Goal: Task Accomplishment & Management: Manage account settings

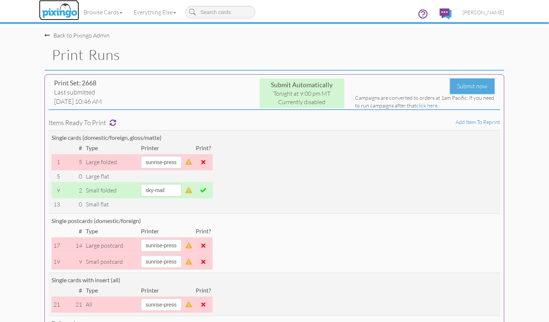
click at [59, 6] on img at bounding box center [59, 11] width 39 height 18
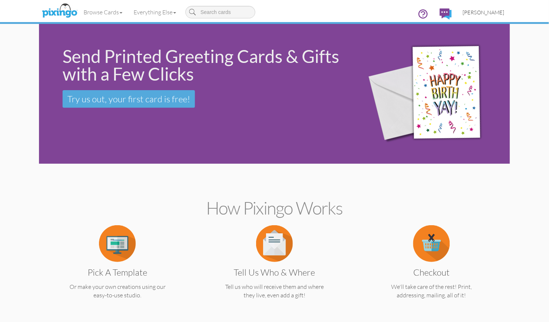
click at [484, 9] on span "[PERSON_NAME]" at bounding box center [484, 12] width 42 height 6
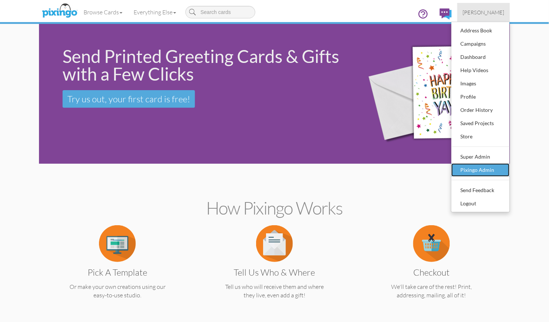
click at [472, 164] on div "Pixingo Admin" at bounding box center [480, 169] width 43 height 11
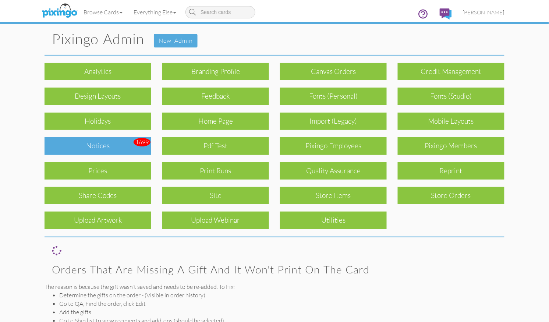
click at [93, 143] on div "Notices" at bounding box center [98, 145] width 107 height 17
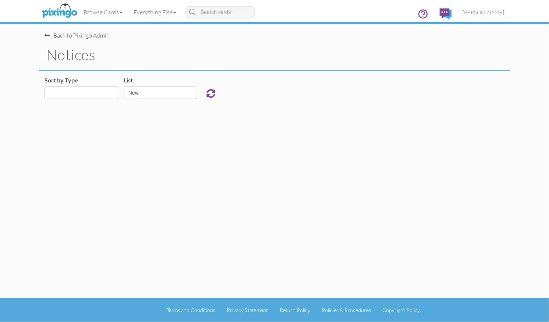
select select "object:29831"
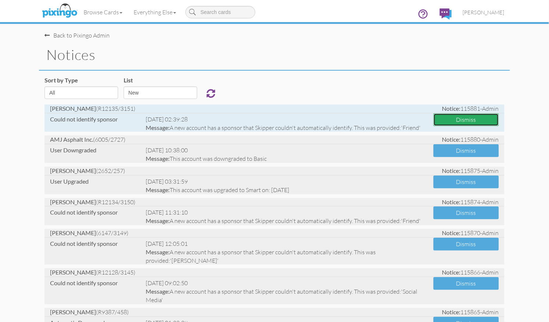
click at [451, 121] on button "Dismiss" at bounding box center [465, 119] width 65 height 13
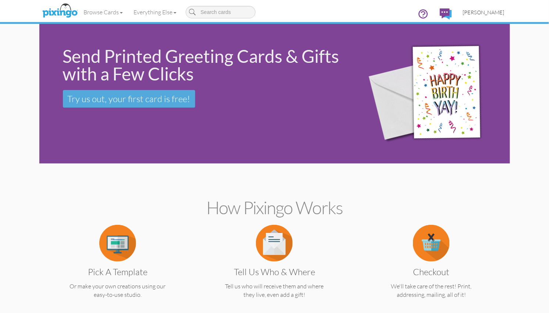
click at [488, 13] on span "[PERSON_NAME]" at bounding box center [484, 12] width 42 height 6
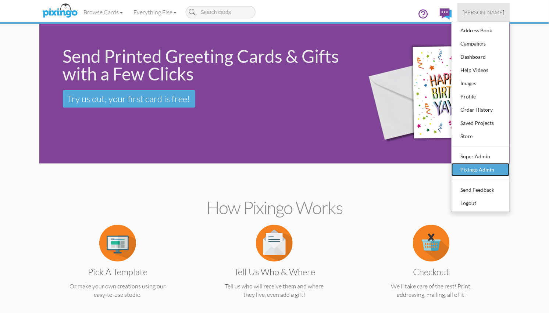
click at [478, 170] on div "Pixingo Admin" at bounding box center [480, 169] width 43 height 11
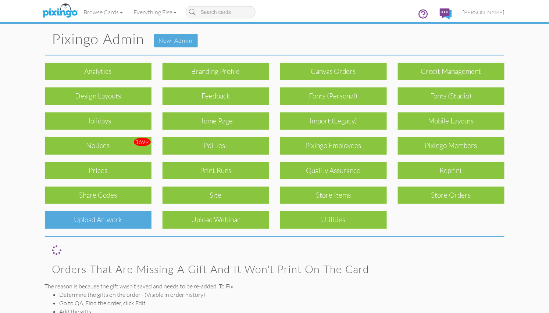
click at [143, 221] on div "Upload Artwork" at bounding box center [98, 219] width 107 height 17
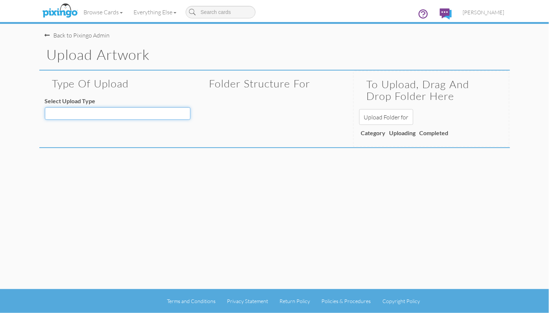
click at [129, 114] on select "Decoration - Backgrounds Decoration - Kits Decoration - Ready Texts Decoration …" at bounding box center [118, 113] width 146 height 13
select select "object:542"
click at [45, 107] on select "Decoration - Backgrounds Decoration - Kits Decoration - Ready Texts Decoration …" at bounding box center [118, 113] width 146 height 13
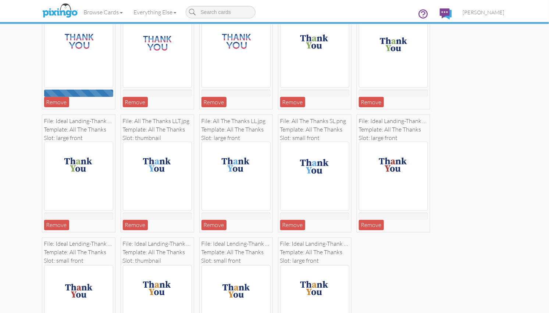
scroll to position [278, 0]
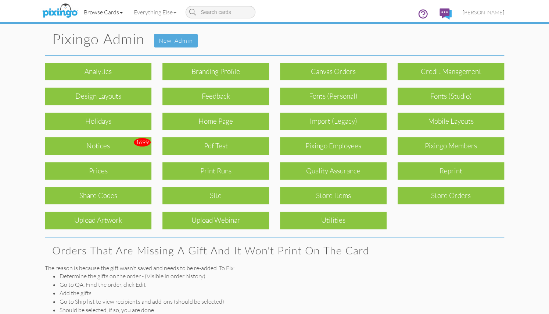
click at [100, 13] on link "Browse Cards" at bounding box center [103, 12] width 50 height 18
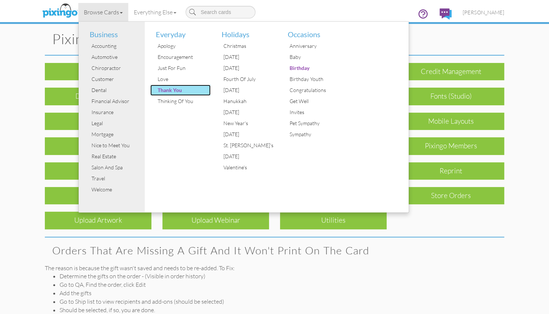
click at [173, 89] on div "Thank You" at bounding box center [183, 90] width 55 height 11
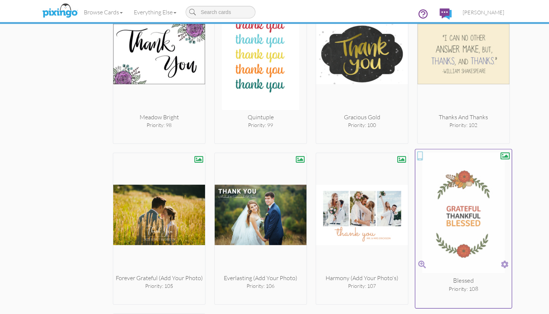
scroll to position [4015, 0]
click at [506, 259] on span at bounding box center [505, 264] width 8 height 11
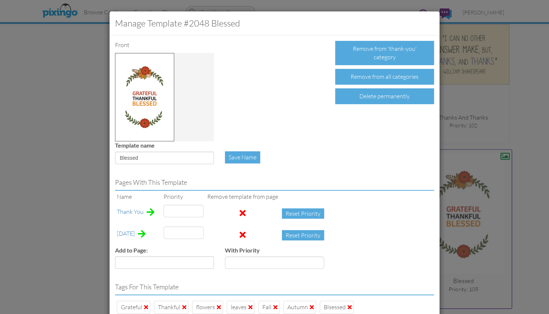
type input "17"
click at [185, 210] on input "108" at bounding box center [184, 210] width 40 height 13
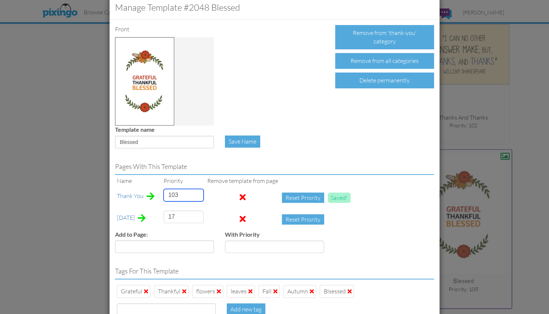
scroll to position [67, 0]
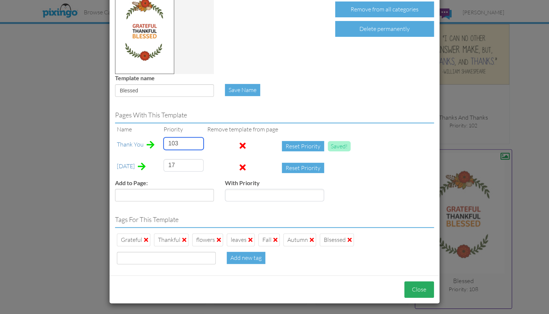
type input "103"
click at [419, 288] on button "Close" at bounding box center [420, 289] width 30 height 17
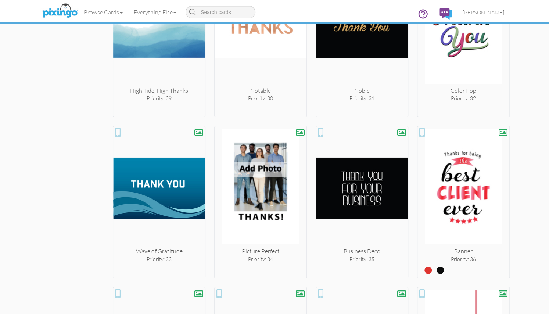
scroll to position [1302, 0]
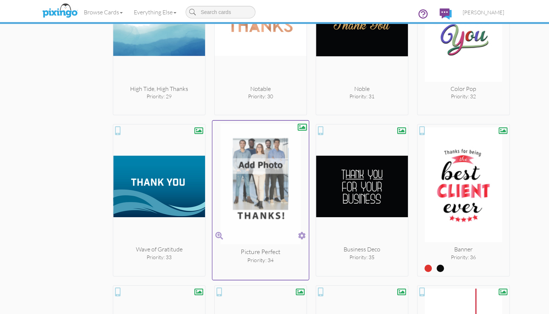
click at [302, 235] on span at bounding box center [302, 235] width 8 height 11
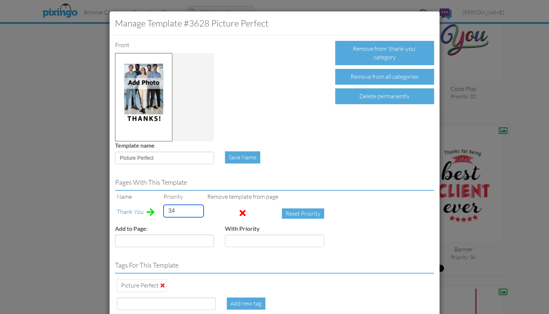
drag, startPoint x: 175, startPoint y: 209, endPoint x: 164, endPoint y: 209, distance: 11.0
click at [164, 209] on input "34" at bounding box center [184, 210] width 40 height 13
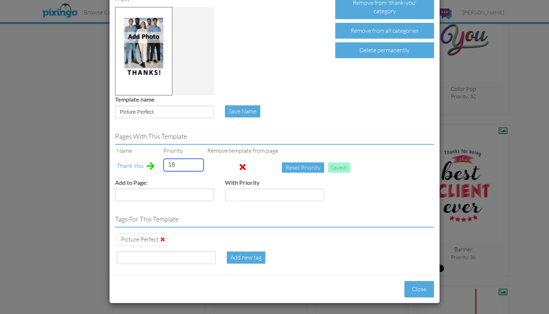
type input "18"
drag, startPoint x: 166, startPoint y: 257, endPoint x: 170, endPoint y: 258, distance: 4.2
click at [166, 257] on input at bounding box center [166, 257] width 99 height 13
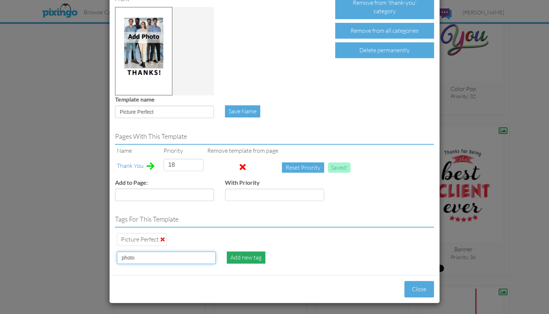
type input "photo"
click at [252, 258] on div "Add new tag" at bounding box center [246, 257] width 39 height 12
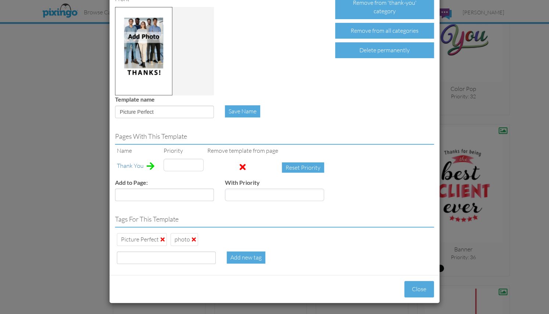
type input "18"
click at [413, 285] on button "Close" at bounding box center [420, 289] width 30 height 17
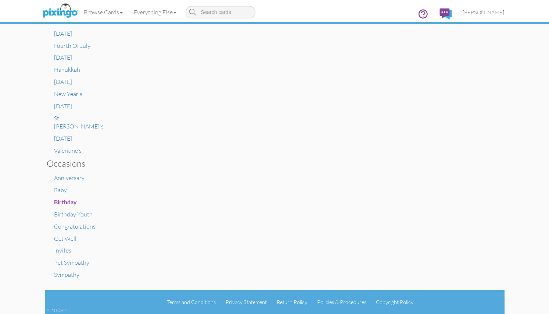
scroll to position [349, 0]
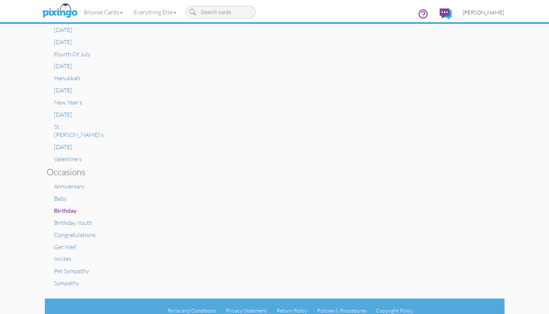
click at [492, 13] on span "[PERSON_NAME]" at bounding box center [484, 12] width 42 height 6
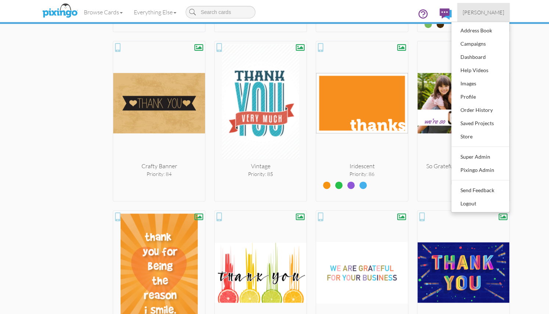
scroll to position [3476, 0]
click at [537, 67] on div "× Card home Create Your Own My Projects Business Accounting Automotive Chiropra…" at bounding box center [274, 169] width 549 height 290
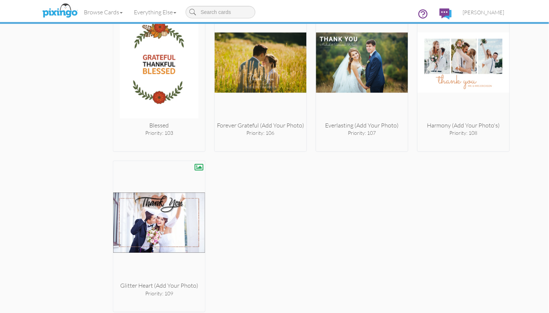
scroll to position [4167, 0]
click at [499, 13] on span "[PERSON_NAME]" at bounding box center [484, 12] width 42 height 6
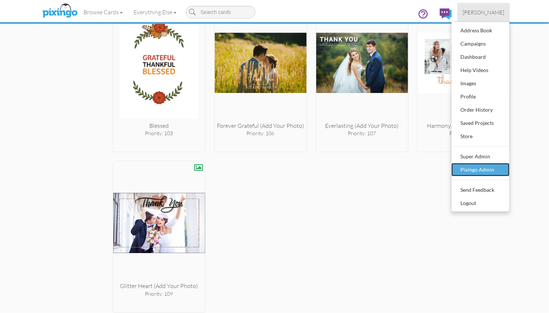
click at [490, 170] on div "Pixingo Admin" at bounding box center [480, 169] width 43 height 11
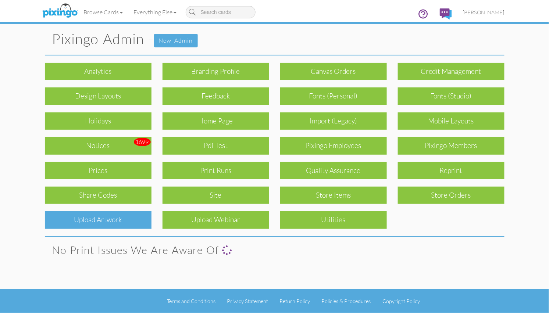
click at [106, 223] on div "Upload Artwork" at bounding box center [98, 219] width 107 height 17
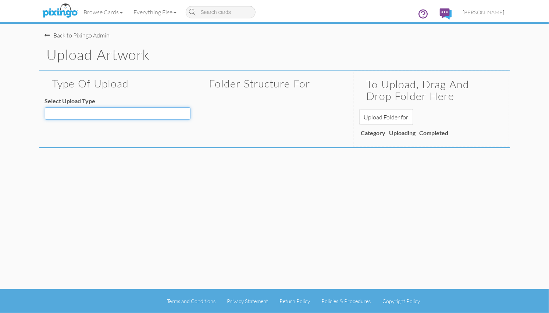
click at [123, 110] on select "Decoration - Backgrounds Decoration - Kits Decoration - Ready Texts Decoration …" at bounding box center [118, 113] width 146 height 13
select select "object:4663"
click at [45, 107] on select "Decoration - Backgrounds Decoration - Kits Decoration - Ready Texts Decoration …" at bounding box center [118, 113] width 146 height 13
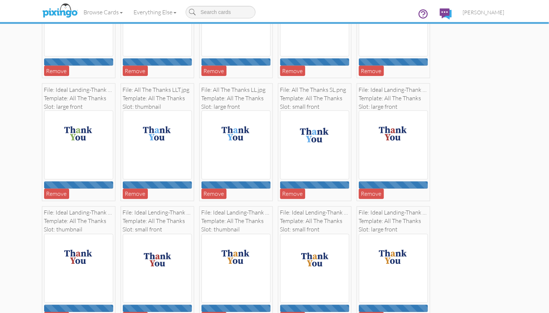
scroll to position [278, 0]
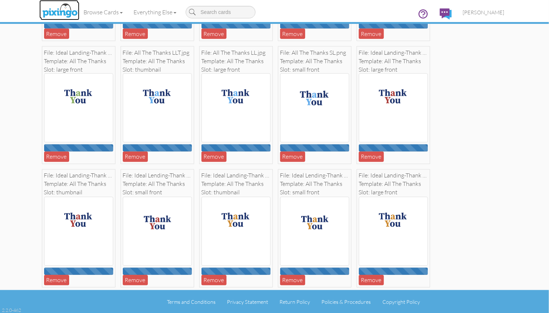
click at [52, 17] on img at bounding box center [59, 11] width 39 height 18
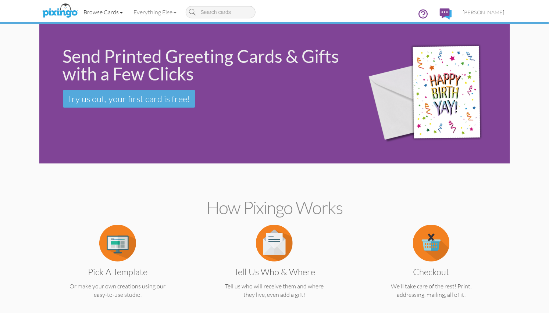
click at [104, 11] on link "Browse Cards" at bounding box center [103, 12] width 50 height 18
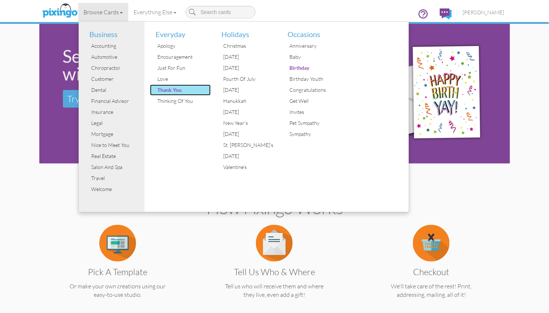
click at [165, 90] on div "Thank You" at bounding box center [183, 90] width 55 height 11
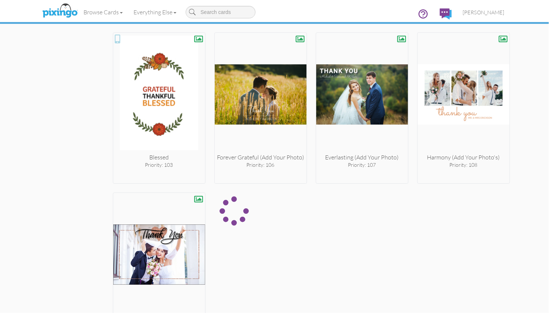
scroll to position [4183, 0]
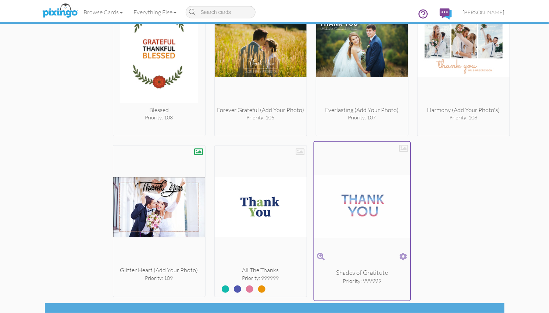
click at [404, 252] on span at bounding box center [403, 257] width 8 height 11
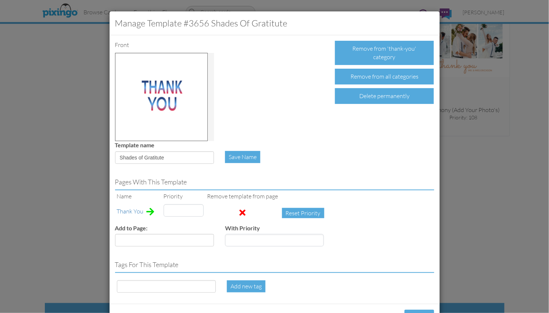
type input "999999"
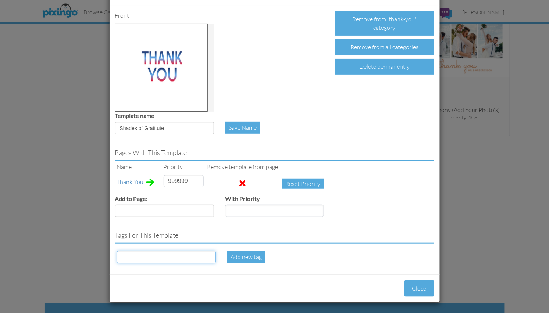
drag, startPoint x: 145, startPoint y: 256, endPoint x: 162, endPoint y: 259, distance: 17.1
click at [147, 256] on input at bounding box center [166, 257] width 99 height 13
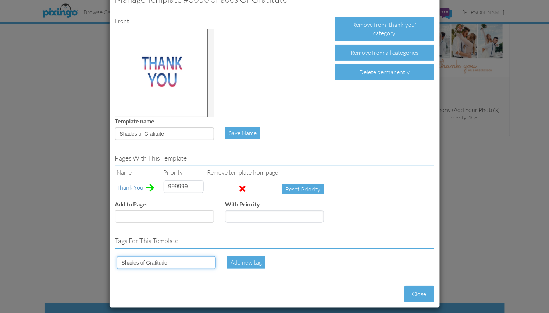
type input "Shades of Gratitude"
click at [317, 259] on div "Add new tag" at bounding box center [274, 263] width 106 height 12
click at [248, 262] on div "Add new tag" at bounding box center [246, 263] width 39 height 12
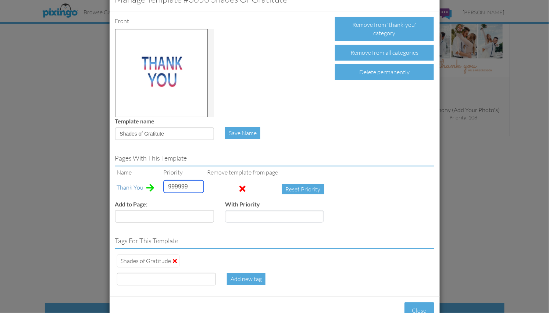
click at [168, 186] on input "999999" at bounding box center [184, 187] width 40 height 13
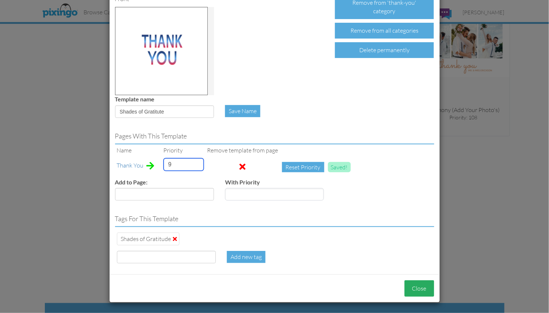
type input "9"
click at [421, 289] on button "Close" at bounding box center [420, 289] width 30 height 17
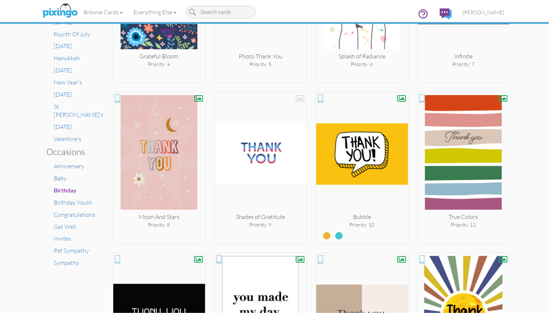
scroll to position [363, 0]
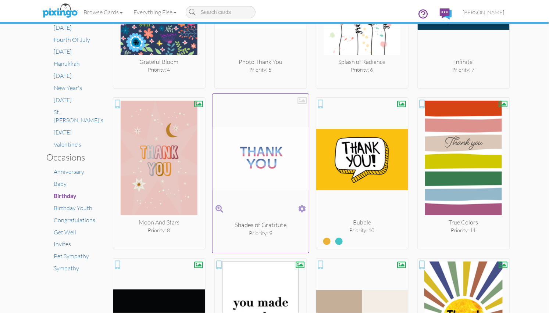
click at [304, 101] on div at bounding box center [302, 100] width 9 height 9
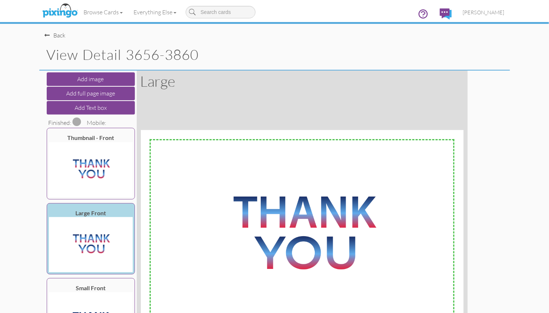
click at [77, 121] on span at bounding box center [77, 121] width 9 height 9
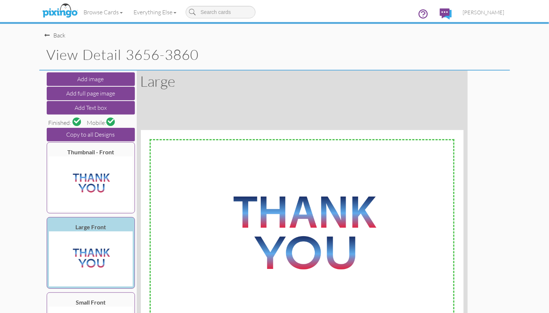
click at [57, 36] on div "Back" at bounding box center [55, 35] width 21 height 8
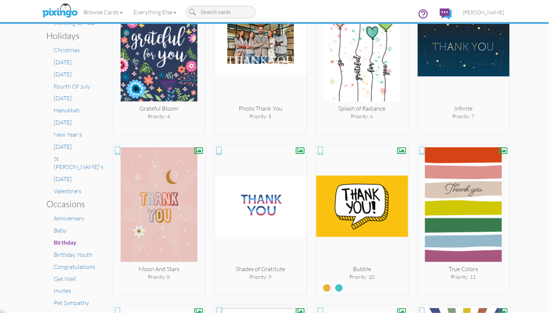
scroll to position [317, 0]
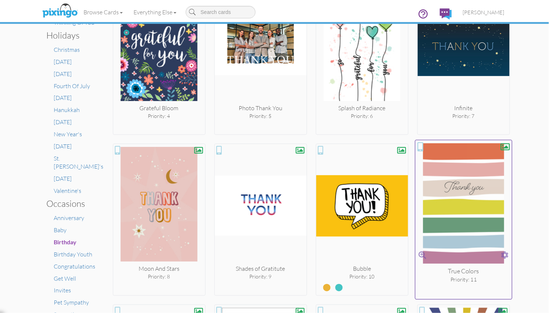
click at [505, 254] on span at bounding box center [505, 255] width 8 height 11
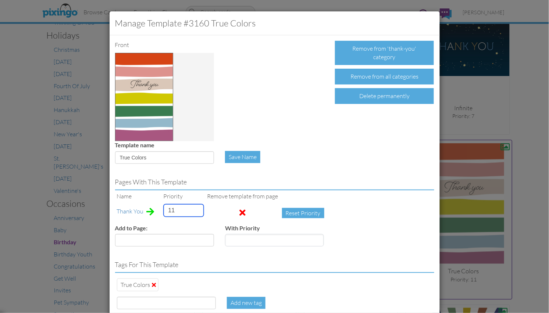
click at [174, 209] on input "11" at bounding box center [184, 210] width 40 height 13
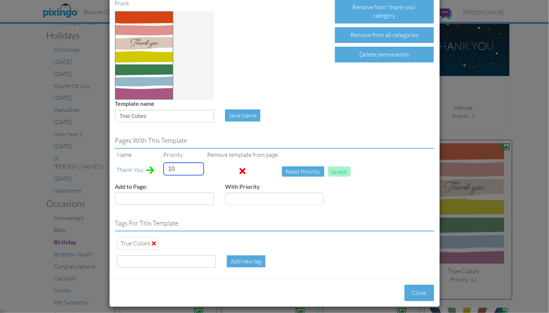
scroll to position [46, 0]
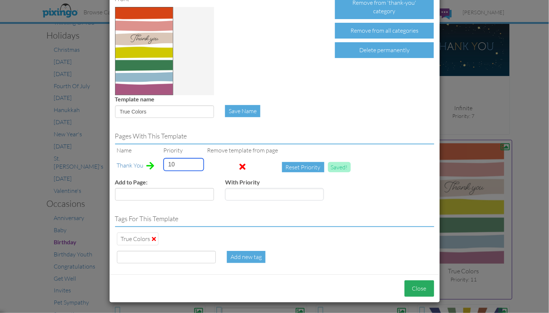
type input "10"
click at [417, 287] on button "Close" at bounding box center [420, 289] width 30 height 17
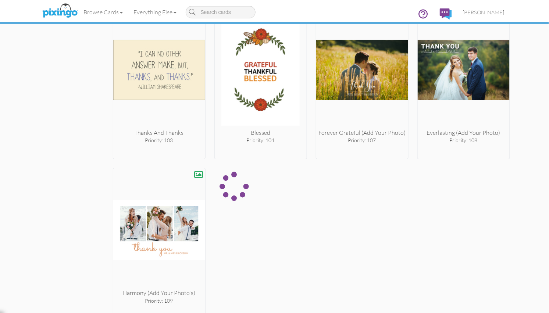
scroll to position [4183, 0]
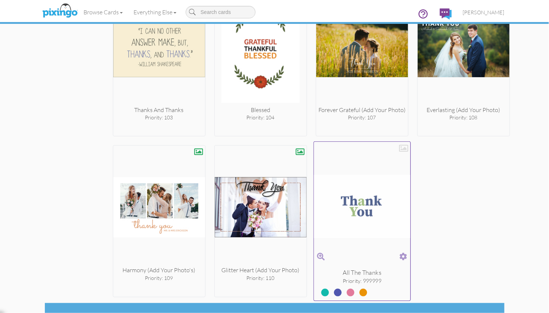
click at [402, 252] on span at bounding box center [403, 257] width 8 height 11
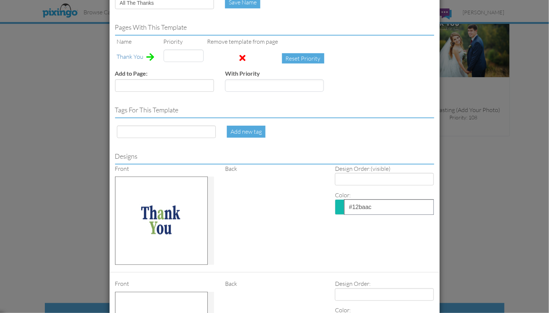
scroll to position [162, 0]
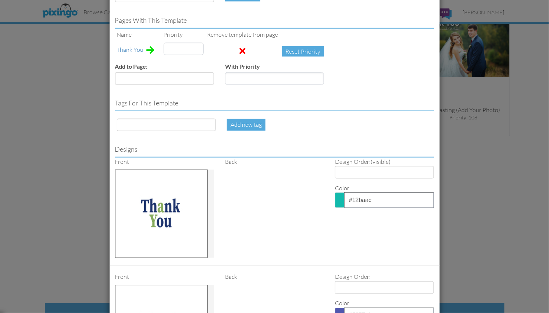
type input "999999"
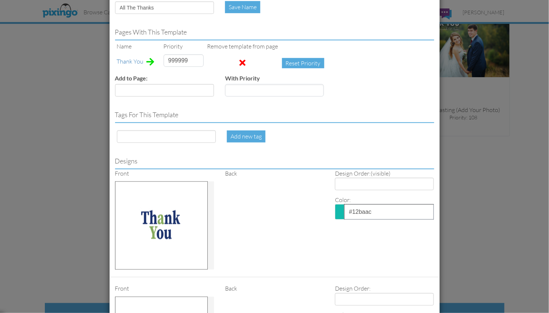
scroll to position [178, 0]
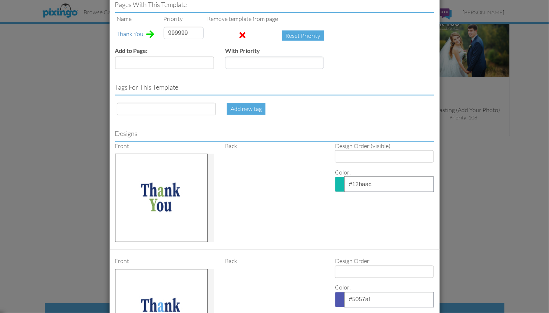
click at [341, 181] on span at bounding box center [339, 184] width 9 height 15
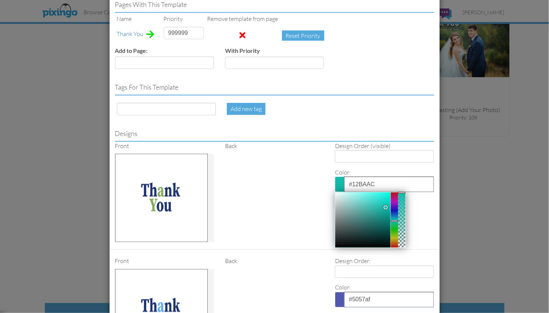
click at [396, 219] on div at bounding box center [394, 220] width 7 height 55
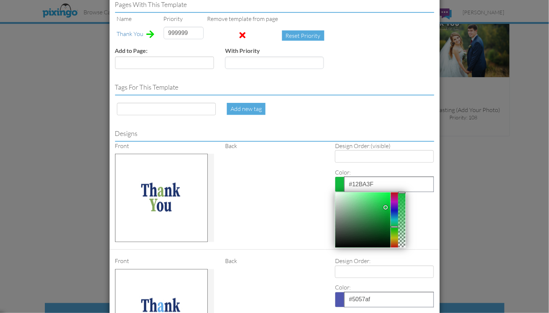
click at [295, 197] on div "Front Back Design Order: (visible) 1 2 3 4 Color: #12BA3F Clear Reset Close" at bounding box center [275, 196] width 330 height 108
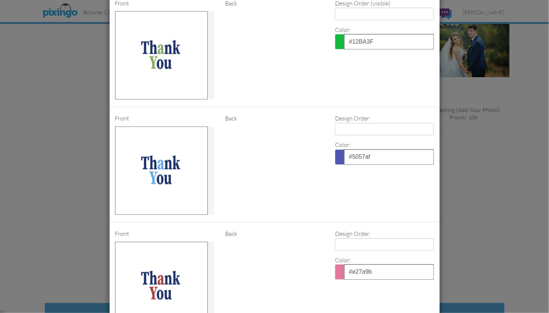
scroll to position [337, 0]
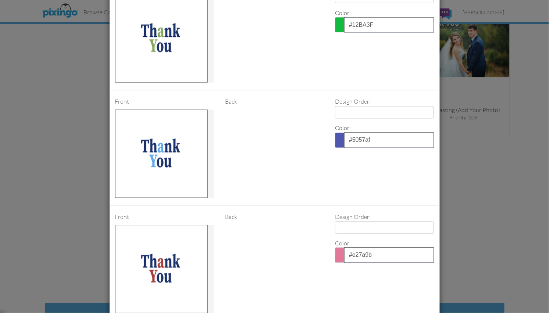
click at [342, 21] on span at bounding box center [339, 24] width 9 height 15
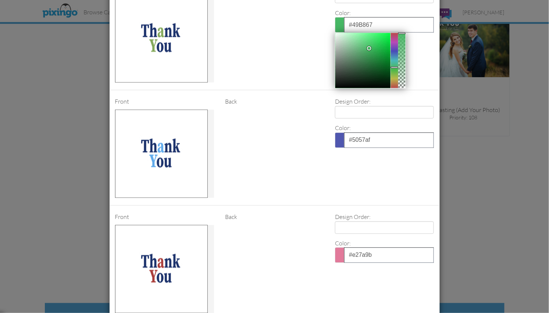
type input "#4ABA68"
drag, startPoint x: 387, startPoint y: 40, endPoint x: 346, endPoint y: 40, distance: 40.5
click at [369, 46] on div at bounding box center [369, 48] width 4 height 4
click at [265, 40] on div "Front Back Design Order: (visible) 1 2 3 4 Color: #4ABA68 Clear Reset Close" at bounding box center [275, 36] width 330 height 108
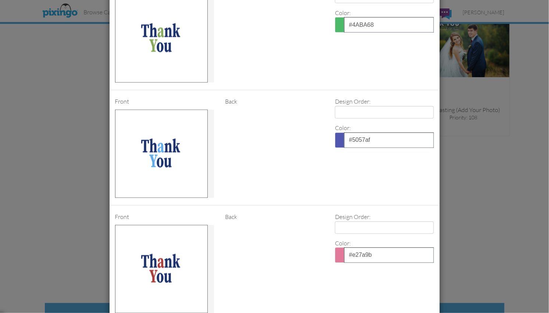
click at [339, 136] on span at bounding box center [339, 140] width 9 height 15
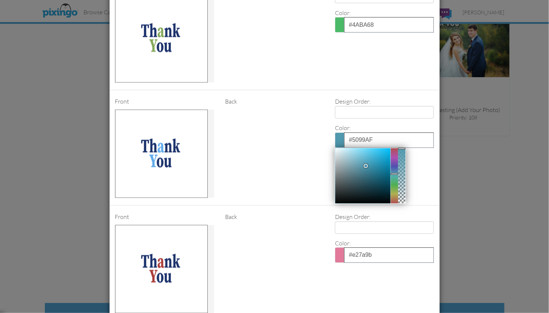
drag, startPoint x: 395, startPoint y: 161, endPoint x: 381, endPoint y: 160, distance: 13.7
click at [396, 166] on div at bounding box center [394, 176] width 7 height 55
click at [382, 160] on div at bounding box center [362, 176] width 55 height 55
click at [386, 149] on div at bounding box center [362, 176] width 55 height 55
click at [370, 149] on div at bounding box center [362, 176] width 55 height 55
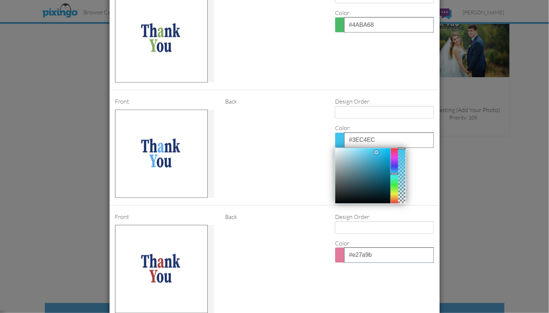
drag, startPoint x: 376, startPoint y: 144, endPoint x: 380, endPoint y: 152, distance: 8.9
click at [377, 149] on div at bounding box center [362, 176] width 55 height 55
type input "#3DC3EC"
click at [275, 157] on div "Front Back Design Order: 1 2 3 4 Color: #3DC3EC Clear Reset Close" at bounding box center [275, 152] width 330 height 108
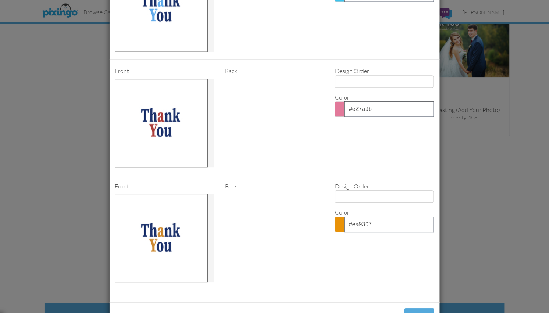
scroll to position [512, 0]
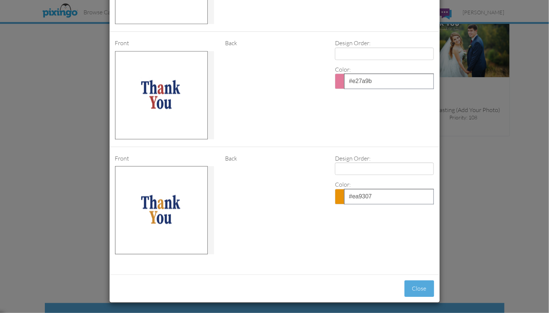
click at [341, 78] on span at bounding box center [339, 81] width 9 height 15
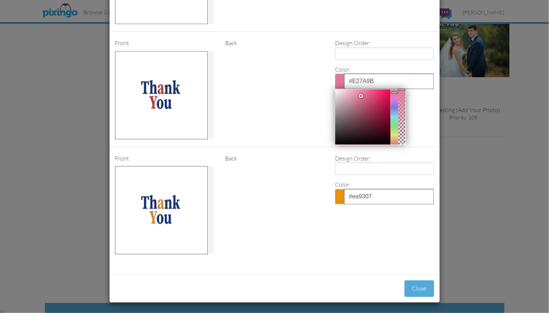
click at [387, 100] on div at bounding box center [362, 116] width 55 height 55
click at [388, 107] on div at bounding box center [362, 116] width 55 height 55
click at [275, 103] on div "Front Back Design Order: 1 2 3 4 Color: #8C0832 Clear Reset Close" at bounding box center [275, 93] width 330 height 108
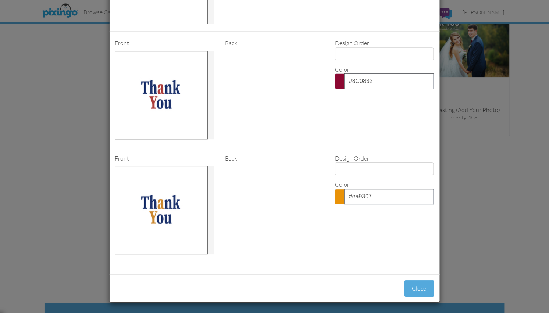
click at [355, 220] on div "Front Back Design Order: 1 2 3 4 Color: #ea9307 Clear Reset Close" at bounding box center [275, 208] width 330 height 108
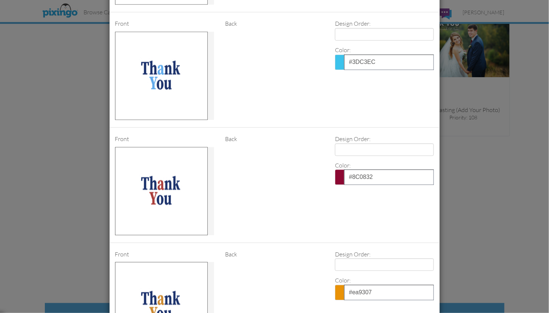
scroll to position [431, 0]
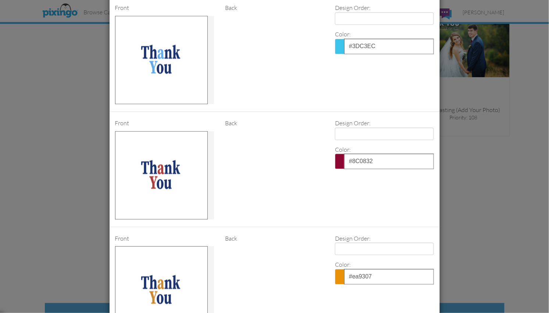
click at [338, 157] on span at bounding box center [339, 161] width 9 height 15
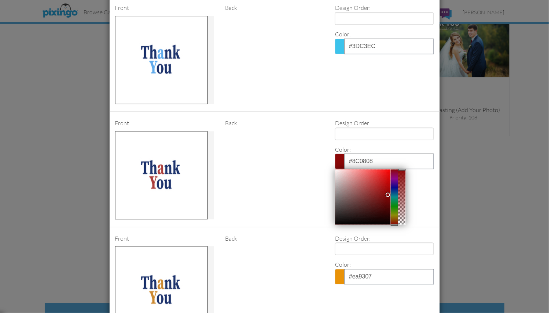
drag, startPoint x: 394, startPoint y: 164, endPoint x: 388, endPoint y: 188, distance: 24.5
click at [397, 220] on div "Front Back Design Order: 1 2 3 4 Color: #8C0808 Clear Reset Close" at bounding box center [275, 174] width 330 height 108
click at [385, 170] on div at bounding box center [362, 197] width 55 height 55
click at [376, 170] on div at bounding box center [362, 197] width 55 height 55
type input "#E53E3E"
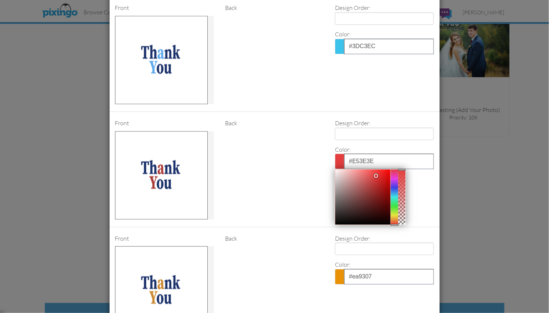
click at [296, 166] on div "Front Back Design Order: 1 2 3 4 Color: #E53E3E Clear Reset Close" at bounding box center [275, 174] width 330 height 108
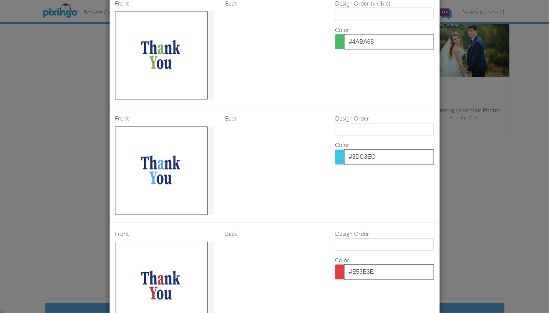
scroll to position [303, 0]
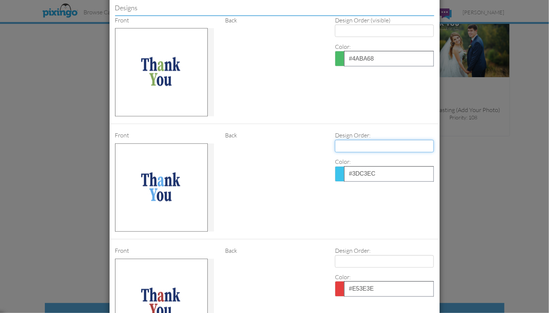
click at [384, 149] on select "1 2 3 4" at bounding box center [384, 146] width 99 height 13
select select "number:4"
click at [335, 140] on select "1 2 3 4" at bounding box center [384, 146] width 99 height 13
type input "999999"
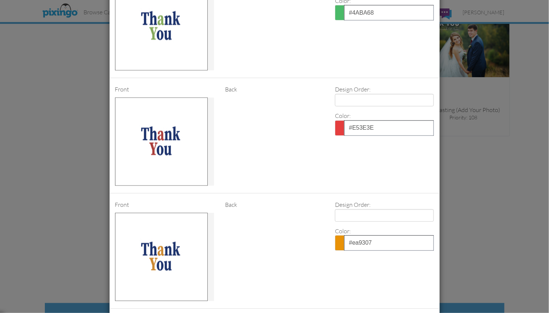
scroll to position [348, 0]
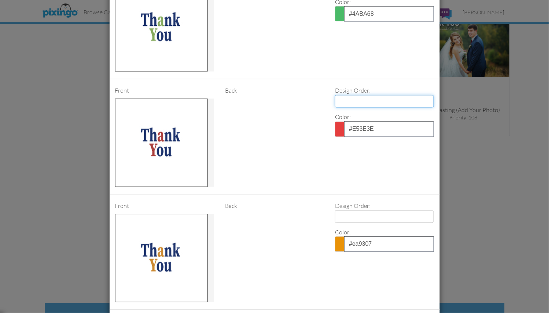
click at [382, 101] on select "1 2 3 4" at bounding box center [384, 101] width 99 height 13
select select "number:3"
click at [335, 95] on select "1 2 3 4" at bounding box center [384, 101] width 99 height 13
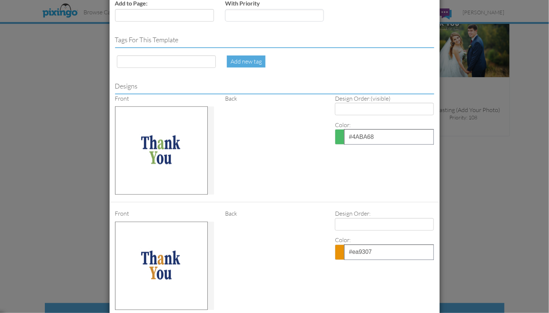
scroll to position [195, 0]
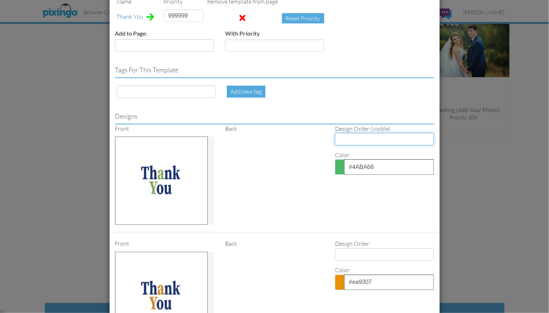
click at [347, 137] on select "1 2 3 4" at bounding box center [384, 139] width 99 height 13
select select "number:2"
click at [335, 133] on select "1 2 3 4" at bounding box center [384, 139] width 99 height 13
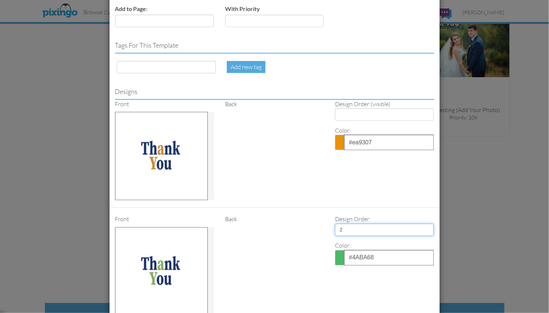
scroll to position [163, 0]
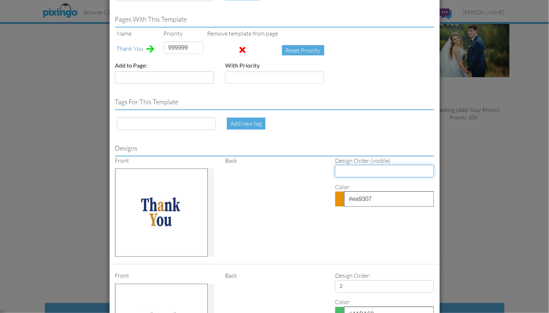
click at [392, 169] on select "1 2 3 4" at bounding box center [384, 171] width 99 height 13
select select "number:1"
click at [335, 165] on select "1 2 3 4" at bounding box center [384, 171] width 99 height 13
click at [290, 173] on div "Front Back Design Order: (visible) 1 2 3 4 Color: #ea9307 Clear Reset Close" at bounding box center [275, 211] width 330 height 108
click at [169, 48] on input "999999" at bounding box center [184, 48] width 40 height 13
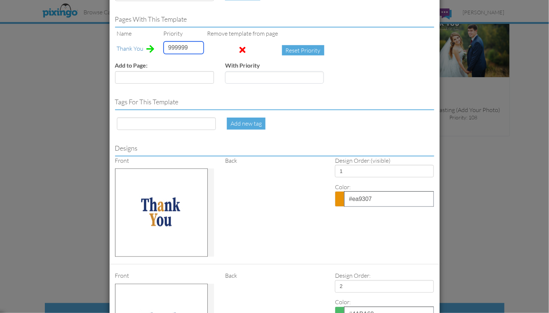
click at [169, 48] on input "999999" at bounding box center [184, 48] width 40 height 13
type input "20"
click at [366, 94] on div "Tags for this template" at bounding box center [275, 101] width 330 height 25
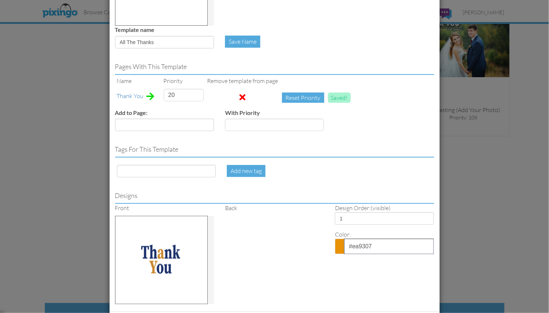
scroll to position [104, 0]
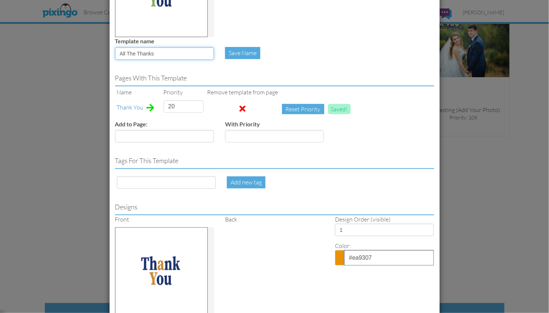
drag, startPoint x: 120, startPoint y: 54, endPoint x: 156, endPoint y: 54, distance: 36.1
click at [156, 54] on input "All The Thanks" at bounding box center [164, 53] width 99 height 13
click at [135, 182] on input at bounding box center [166, 183] width 99 height 13
paste input "All The Thanks"
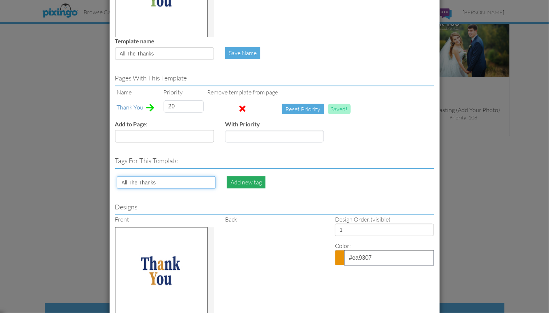
type input "All The Thanks"
click at [246, 182] on div "Add new tag" at bounding box center [246, 183] width 39 height 12
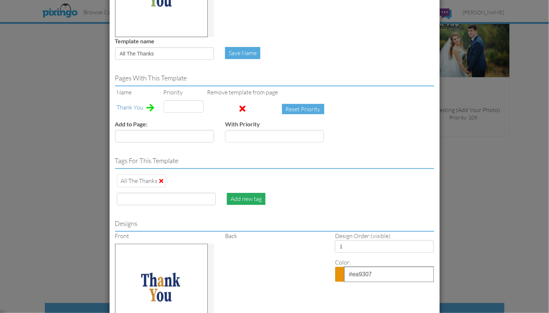
type input "20"
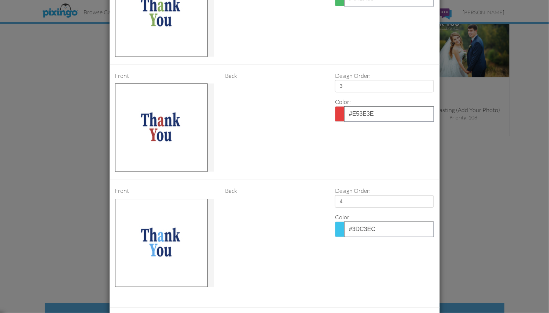
scroll to position [528, 0]
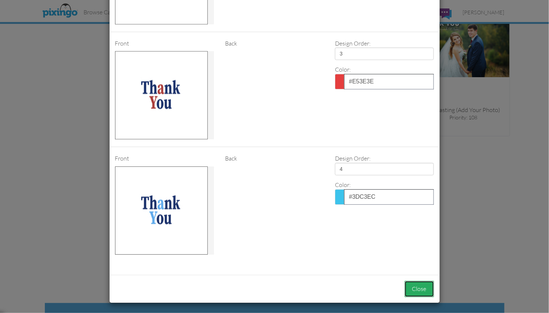
click at [421, 287] on button "Close" at bounding box center [420, 289] width 30 height 17
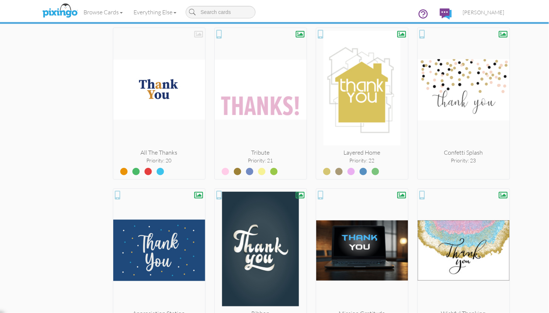
scroll to position [907, 0]
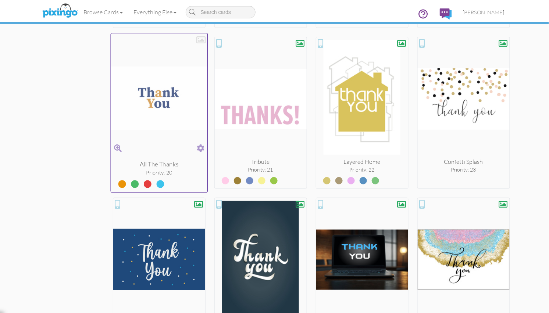
click at [129, 182] on label at bounding box center [129, 182] width 0 height 10
click at [0, 0] on input "radio" at bounding box center [0, 0] width 0 height 0
click at [142, 181] on label at bounding box center [142, 182] width 0 height 10
click at [0, 0] on input "radio" at bounding box center [0, 0] width 0 height 0
click at [155, 181] on label at bounding box center [155, 182] width 0 height 10
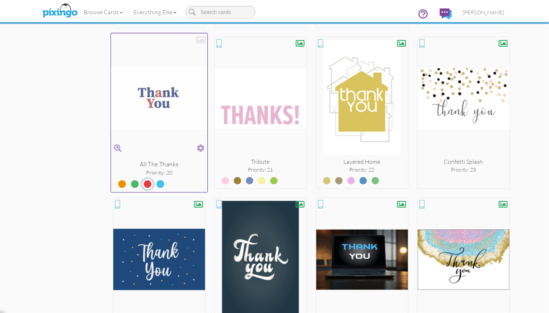
click at [0, 0] on input "radio" at bounding box center [0, 0] width 0 height 0
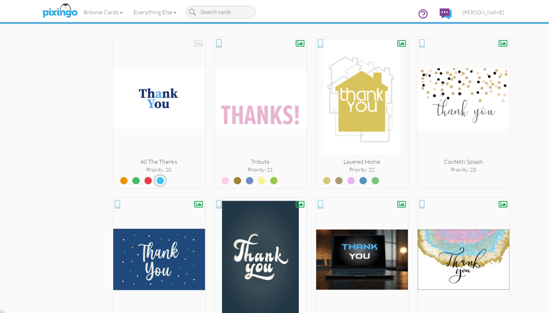
click at [525, 187] on div "× Card home Create Your Own My Projects Business Accounting Automotive Chiropra…" at bounding box center [274, 168] width 549 height 289
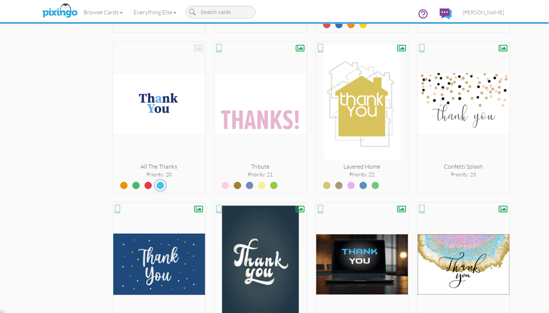
scroll to position [901, 0]
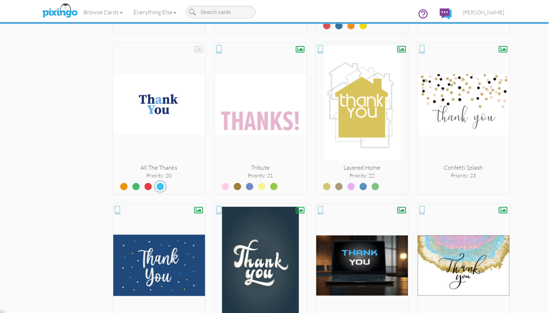
click at [529, 143] on div "× Card home Create Your Own My Projects Business Accounting Automotive Chiropra…" at bounding box center [274, 168] width 549 height 289
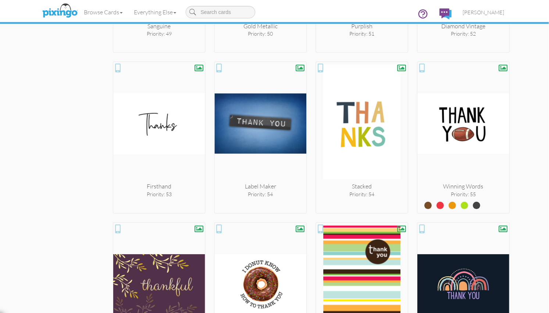
scroll to position [2168, 0]
click at [495, 13] on span "[PERSON_NAME]" at bounding box center [484, 12] width 42 height 6
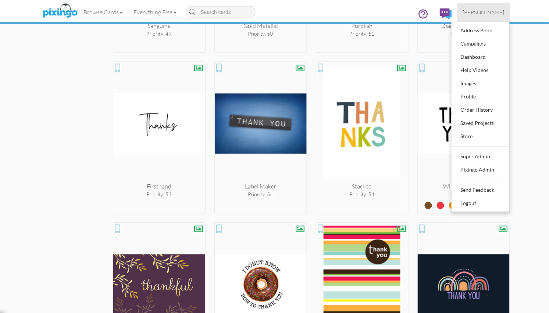
click at [528, 39] on div "× Card home Create Your Own My Projects Business Accounting Automotive Chiropra…" at bounding box center [274, 168] width 549 height 289
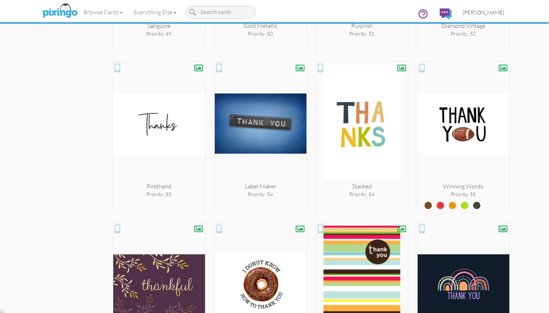
click at [494, 13] on span "[PERSON_NAME]" at bounding box center [484, 12] width 42 height 6
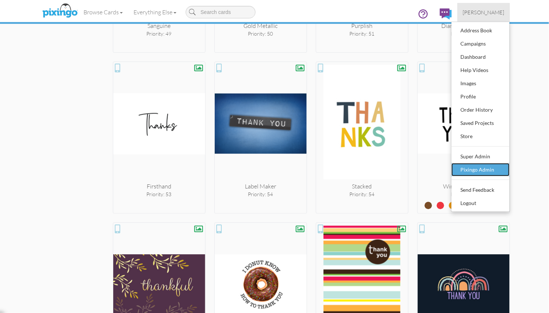
click at [479, 166] on div "Pixingo Admin" at bounding box center [480, 169] width 43 height 11
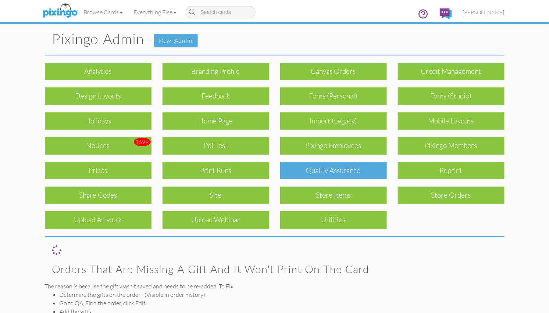
click at [338, 169] on div "Quality Assurance" at bounding box center [333, 170] width 107 height 17
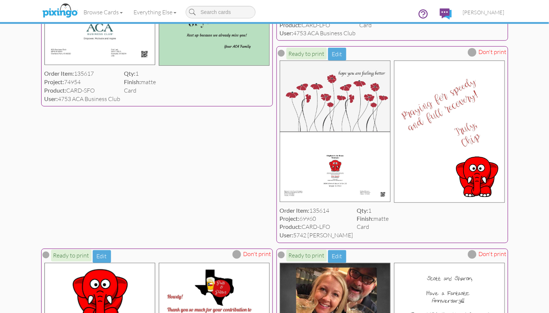
scroll to position [214, 0]
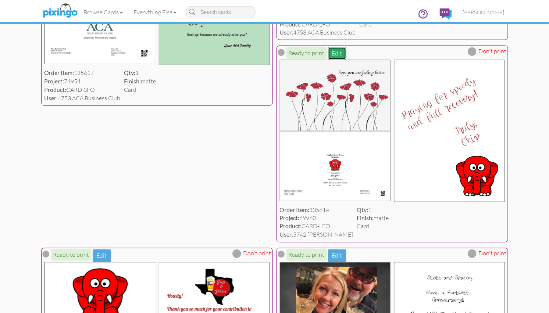
click at [339, 56] on button "Edit" at bounding box center [337, 53] width 18 height 13
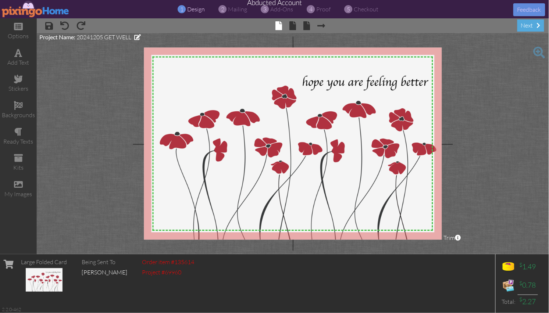
click at [29, 10] on img at bounding box center [36, 9] width 68 height 17
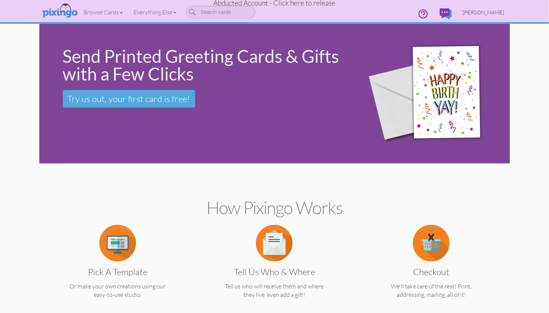
click at [480, 13] on span "Chip Howell" at bounding box center [484, 12] width 42 height 6
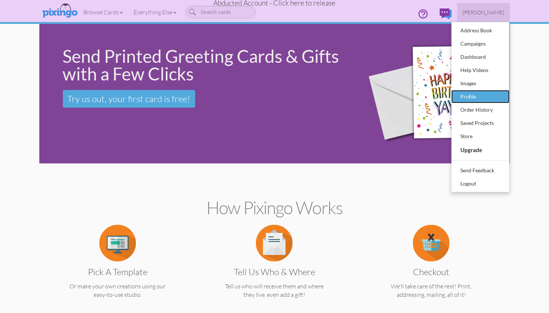
click at [473, 93] on div "Profile" at bounding box center [480, 96] width 43 height 11
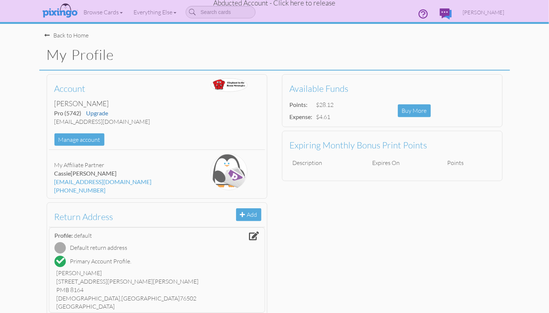
click at [315, 4] on span "Abducted Account - Click here to release" at bounding box center [275, 3] width 122 height 9
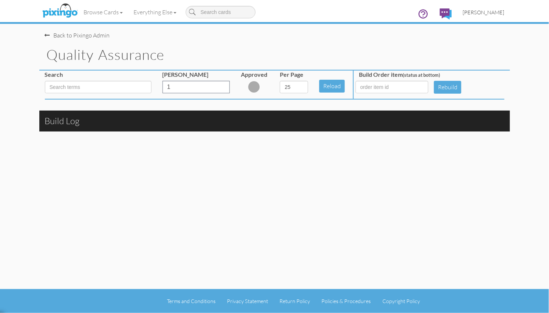
click at [496, 13] on span "[PERSON_NAME]" at bounding box center [484, 12] width 42 height 6
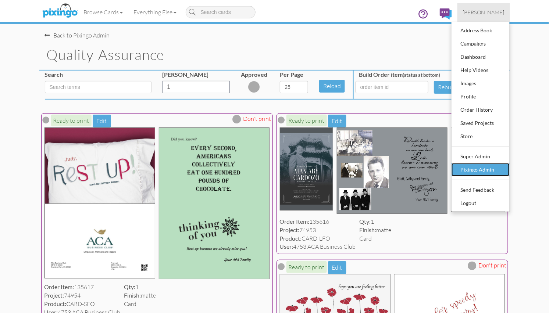
click at [484, 169] on div "Pixingo Admin" at bounding box center [480, 169] width 43 height 11
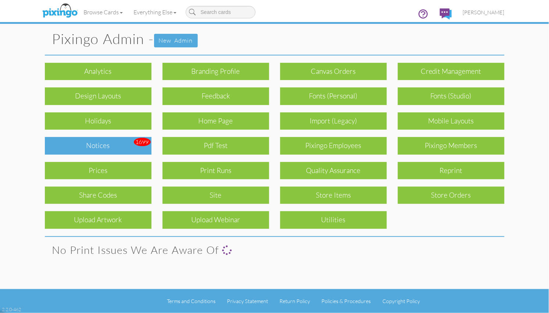
click at [127, 150] on div "Notices" at bounding box center [98, 145] width 107 height 17
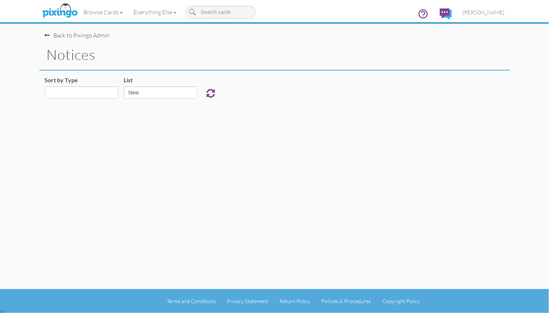
select select "object:17857"
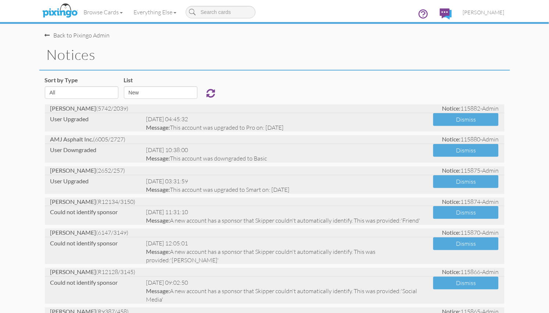
click at [486, 13] on span "[PERSON_NAME]" at bounding box center [484, 12] width 42 height 6
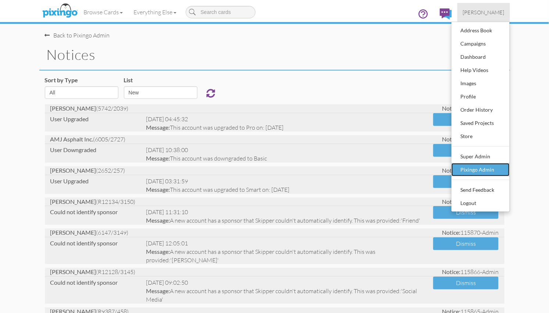
click at [482, 172] on div "Pixingo Admin" at bounding box center [480, 169] width 43 height 11
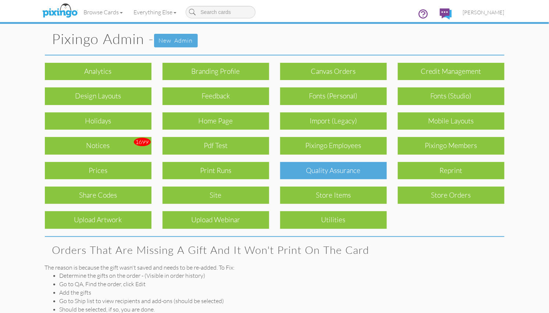
click at [306, 169] on div "Quality Assurance" at bounding box center [333, 170] width 107 height 17
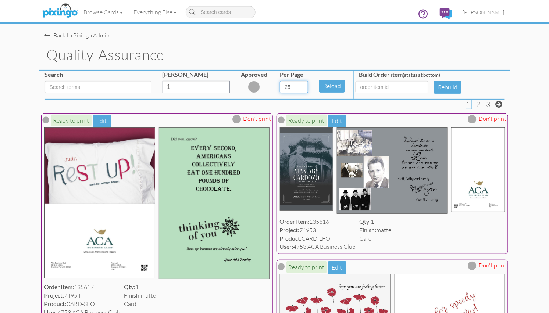
click at [303, 89] on select "5 10 25 50 100" at bounding box center [294, 87] width 28 height 13
select select "number:100"
click at [280, 81] on select "5 10 25 50 100" at bounding box center [294, 87] width 28 height 13
drag, startPoint x: 79, startPoint y: 90, endPoint x: 117, endPoint y: 99, distance: 38.6
click at [79, 90] on input at bounding box center [98, 87] width 107 height 13
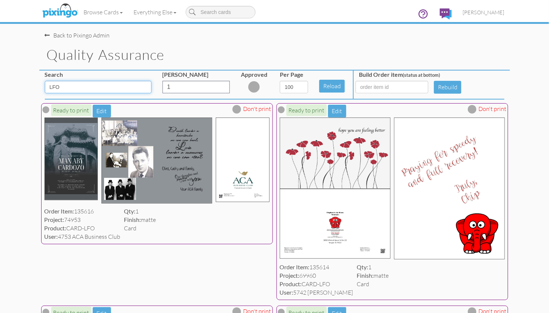
type input "LFO"
click at [57, 14] on img at bounding box center [59, 11] width 39 height 18
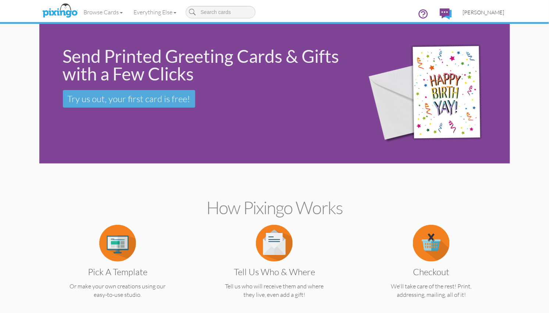
click at [495, 13] on span "[PERSON_NAME]" at bounding box center [484, 12] width 42 height 6
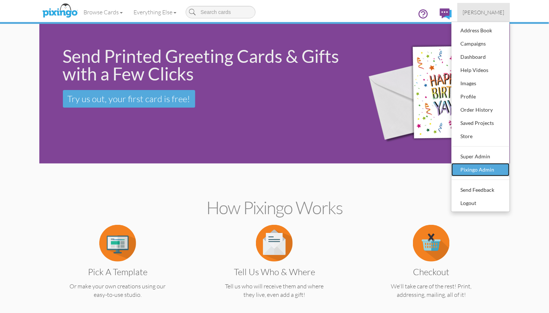
click at [482, 172] on div "Pixingo Admin" at bounding box center [480, 169] width 43 height 11
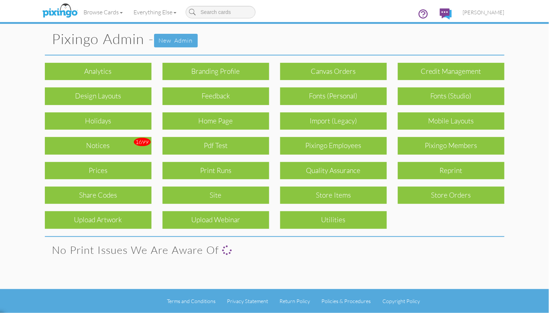
click at [465, 147] on div "Pixingo Members" at bounding box center [451, 145] width 107 height 17
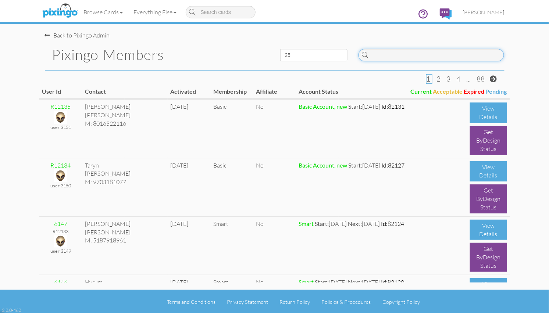
click at [407, 54] on input at bounding box center [432, 55] width 146 height 13
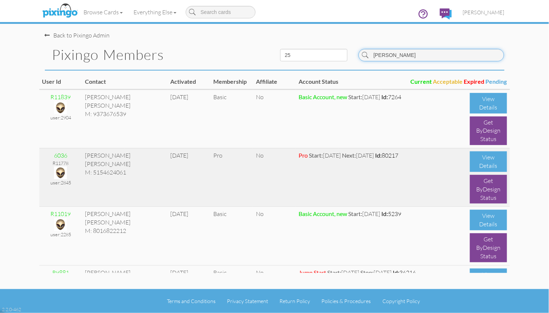
type input "roger"
click at [62, 171] on img at bounding box center [60, 173] width 13 height 13
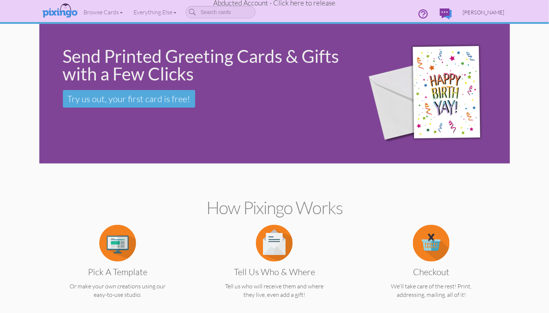
click at [486, 12] on span "Roger Queck" at bounding box center [484, 12] width 42 height 6
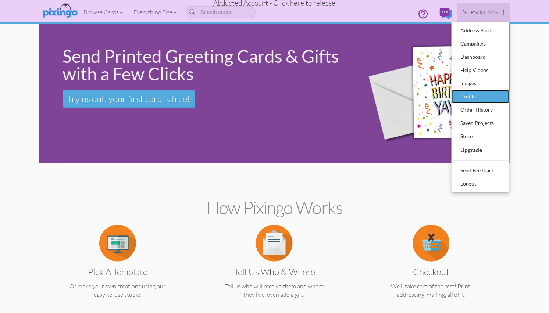
click at [474, 94] on div "Profile" at bounding box center [480, 96] width 43 height 11
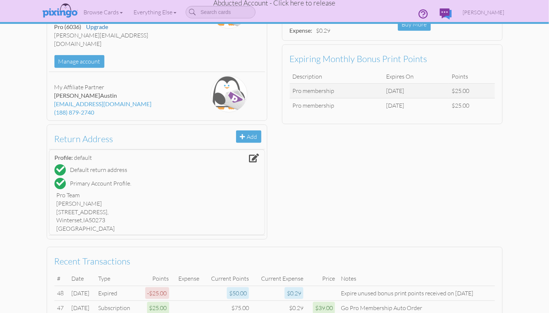
scroll to position [251, 0]
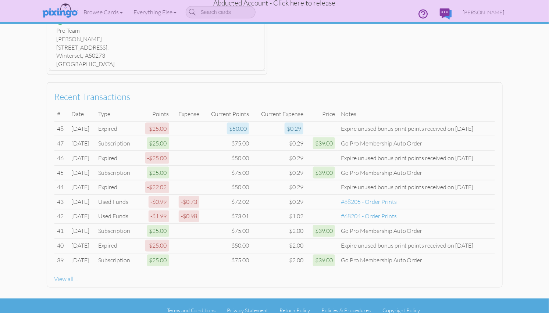
click at [314, 4] on span "Abducted Account - Click here to release" at bounding box center [275, 3] width 122 height 9
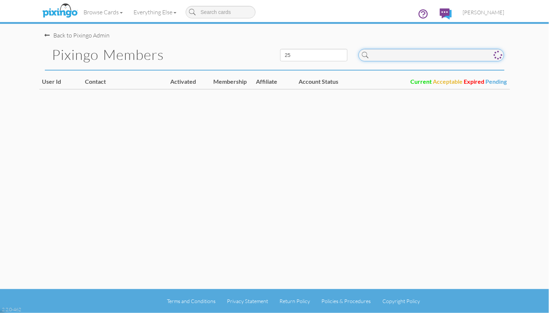
click at [392, 56] on input at bounding box center [432, 55] width 146 height 13
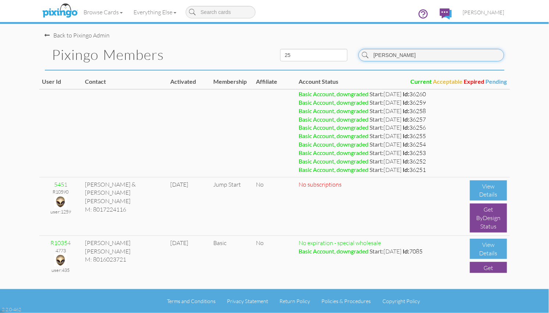
scroll to position [334, 0]
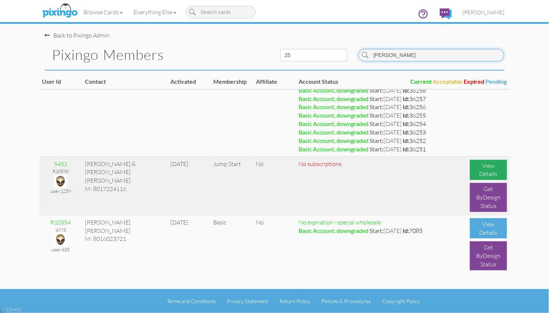
type input "roger"
click at [479, 170] on div "View Details" at bounding box center [488, 170] width 37 height 21
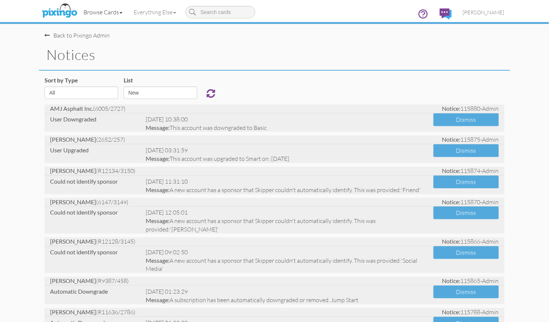
click at [97, 14] on link "Browse Cards" at bounding box center [103, 12] width 50 height 18
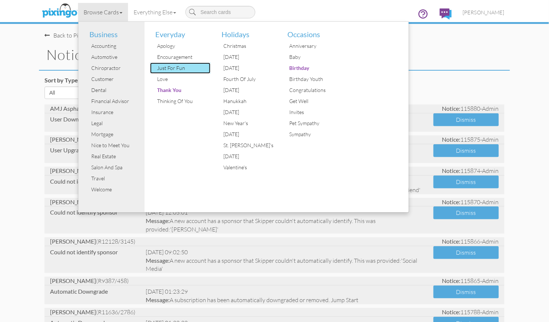
click at [166, 69] on div "Just For Fun" at bounding box center [183, 68] width 55 height 11
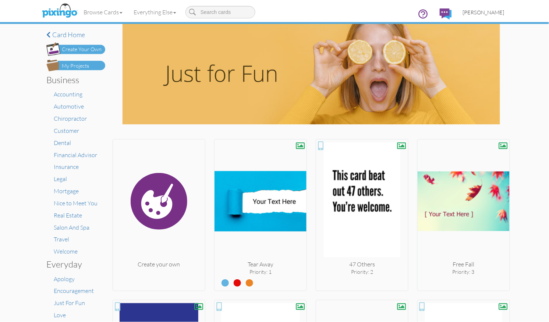
click at [489, 11] on span "Bryan Thayer" at bounding box center [484, 12] width 42 height 6
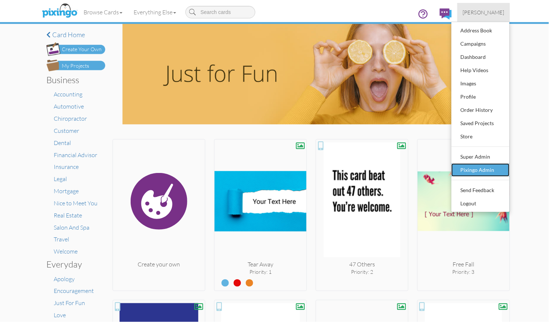
click at [488, 172] on div "Pixingo Admin" at bounding box center [480, 169] width 43 height 11
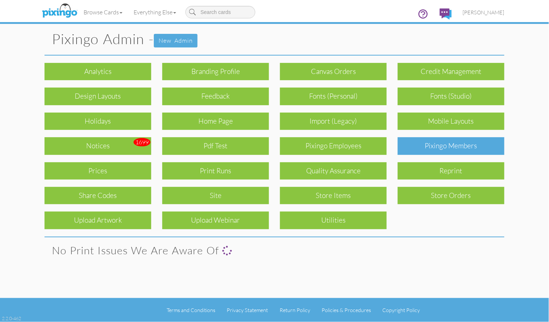
click at [442, 147] on div "Pixingo Members" at bounding box center [451, 145] width 107 height 17
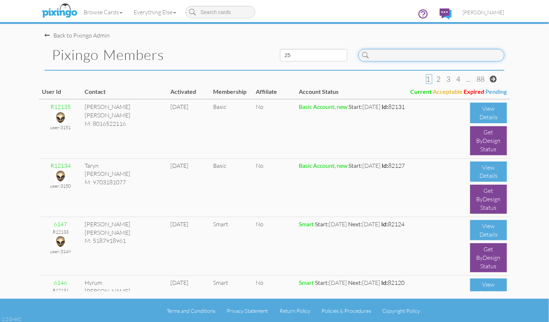
drag, startPoint x: 375, startPoint y: 54, endPoint x: 381, endPoint y: 56, distance: 6.5
click at [376, 54] on input at bounding box center [431, 55] width 146 height 13
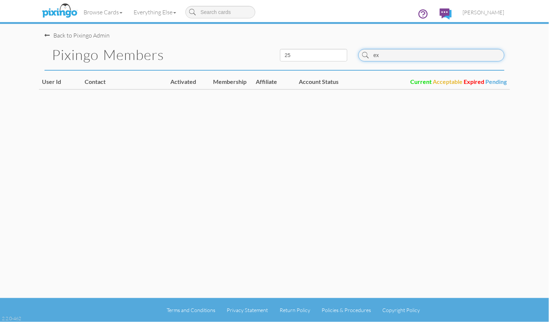
type input "e"
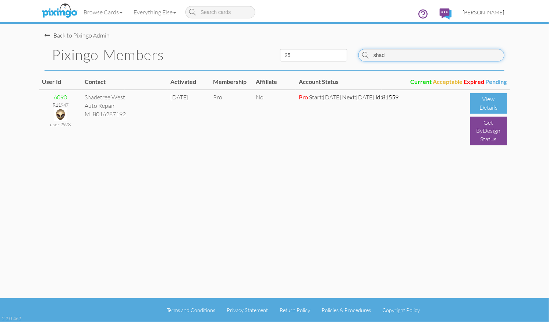
type input "shad"
click at [487, 15] on span "Bryan Thayer" at bounding box center [484, 12] width 42 height 6
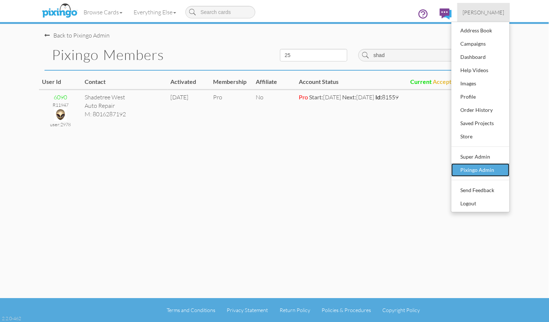
click at [475, 171] on div "Pixingo Admin" at bounding box center [480, 169] width 43 height 11
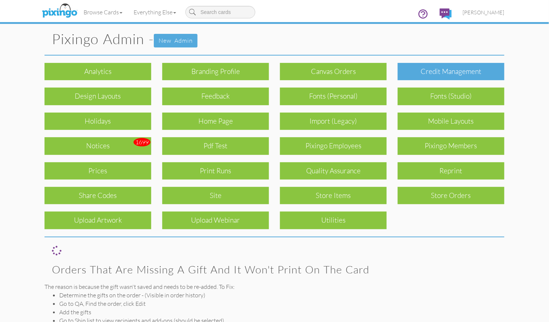
click at [431, 72] on div "Credit Management" at bounding box center [451, 71] width 107 height 17
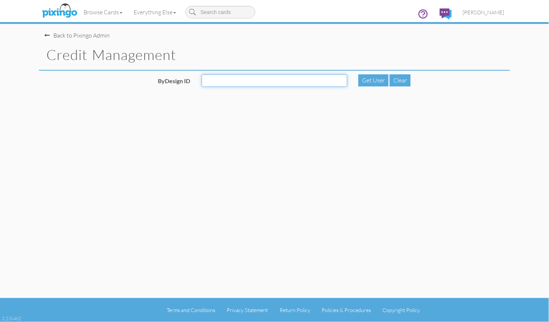
click at [270, 79] on input "ByDesign ID" at bounding box center [275, 80] width 146 height 13
type input "6090"
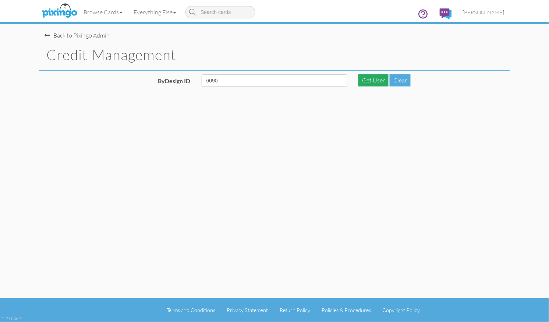
click at [367, 77] on div "Get User" at bounding box center [373, 80] width 30 height 12
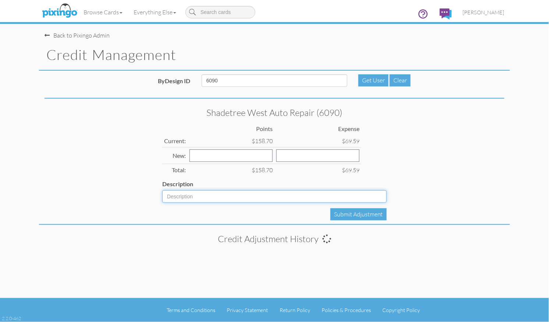
click at [179, 197] on input "Description" at bounding box center [274, 196] width 224 height 13
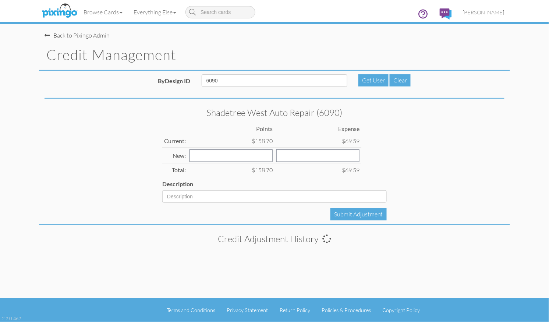
click at [432, 174] on div "Shadetree West Auto Repair (6090) Points Expense Current: $158.70 $69.59 New: T…" at bounding box center [274, 163] width 471 height 122
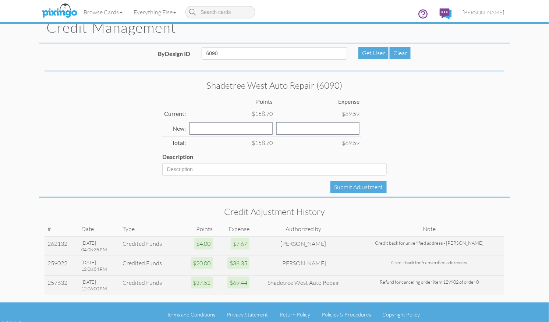
scroll to position [31, 0]
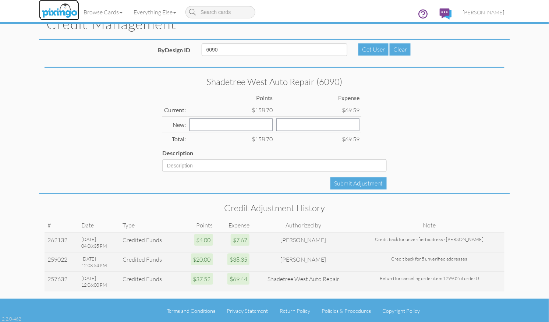
click at [58, 10] on img at bounding box center [59, 11] width 39 height 18
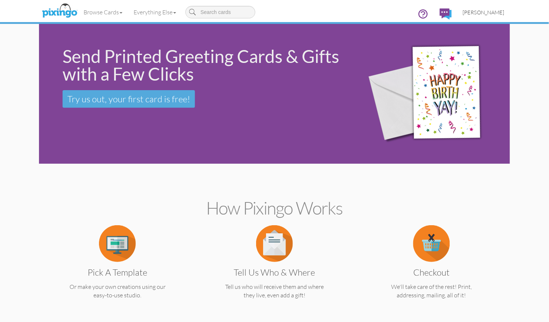
click at [472, 12] on link "[PERSON_NAME]" at bounding box center [483, 12] width 53 height 19
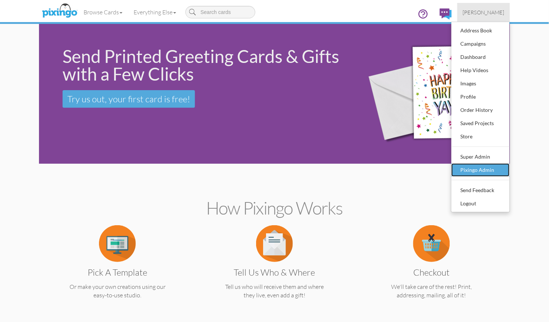
click at [470, 170] on div "Pixingo Admin" at bounding box center [480, 169] width 43 height 11
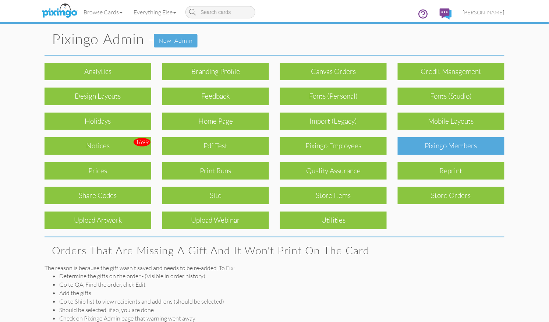
click at [409, 141] on div "Pixingo Members" at bounding box center [451, 145] width 107 height 17
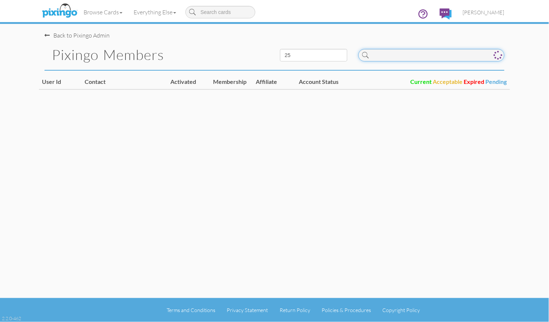
click at [398, 59] on input at bounding box center [431, 55] width 146 height 13
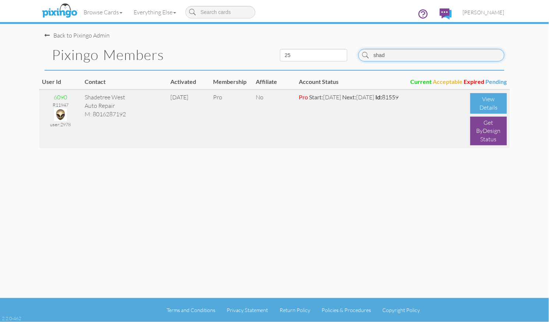
type input "shad"
click at [62, 113] on img at bounding box center [60, 114] width 13 height 13
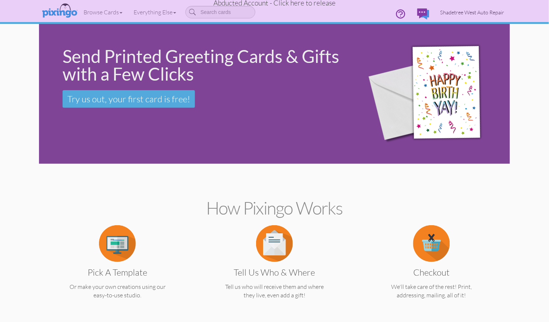
click at [475, 13] on span "Shadetree West Auto Repair" at bounding box center [472, 12] width 64 height 6
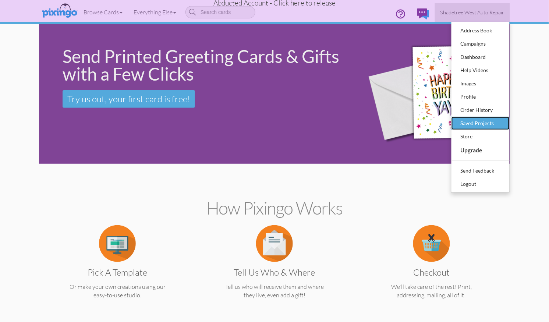
click at [472, 124] on div "Saved Projects" at bounding box center [480, 123] width 43 height 11
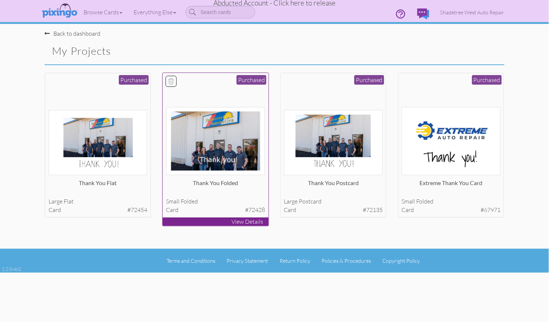
click at [198, 152] on img at bounding box center [215, 141] width 99 height 68
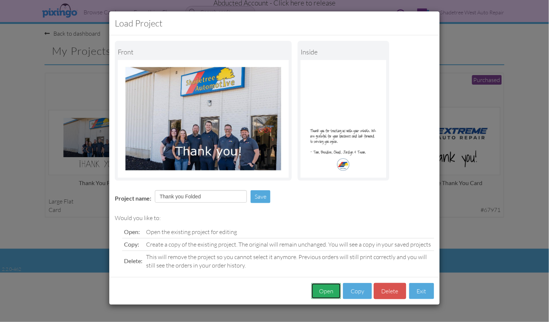
click at [319, 295] on button "Open" at bounding box center [326, 291] width 30 height 17
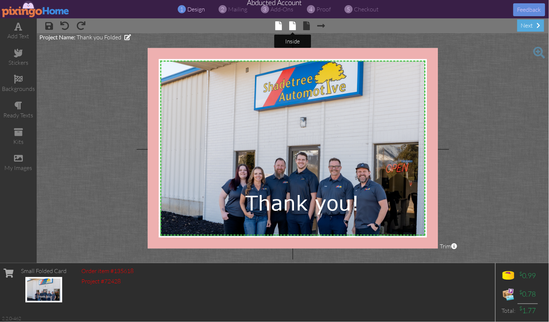
click at [289, 26] on span at bounding box center [292, 25] width 7 height 9
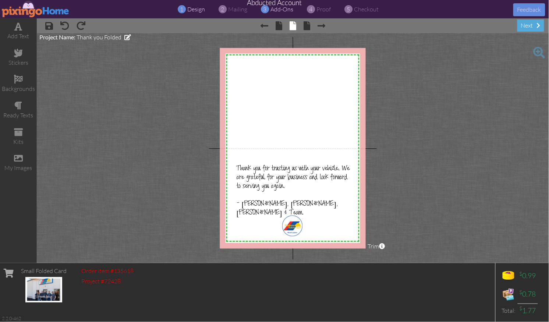
click at [276, 11] on span "add-ons" at bounding box center [281, 9] width 23 height 7
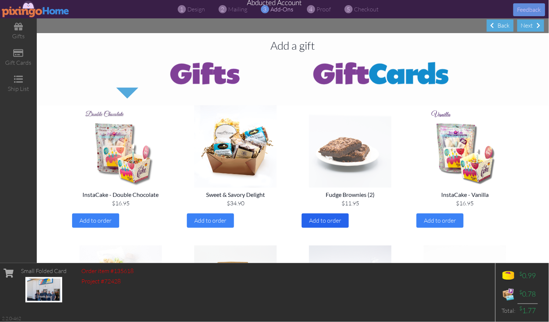
click at [334, 222] on span "Add to order" at bounding box center [325, 220] width 32 height 7
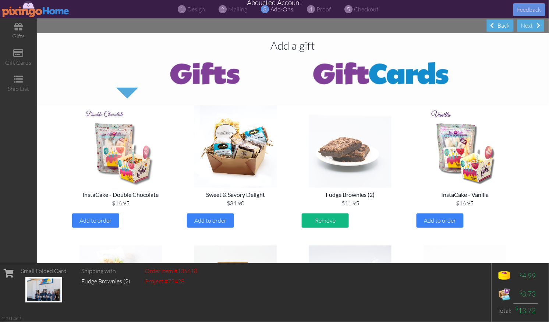
click at [21, 9] on img at bounding box center [36, 9] width 68 height 17
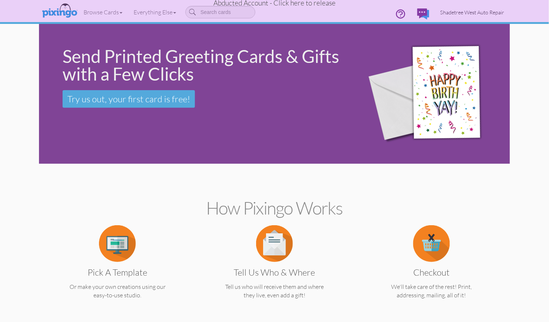
click at [460, 13] on span "Shadetree West Auto Repair" at bounding box center [472, 12] width 64 height 6
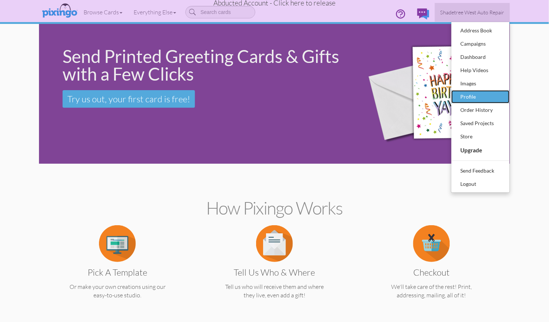
click at [464, 94] on div "Profile" at bounding box center [480, 96] width 43 height 11
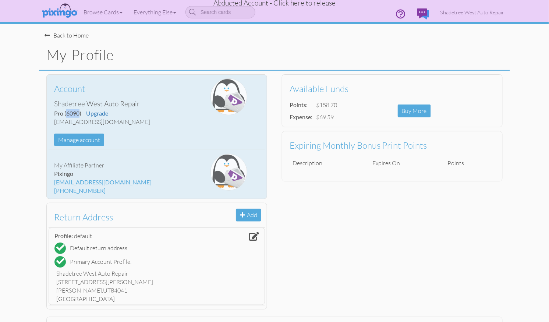
drag, startPoint x: 67, startPoint y: 114, endPoint x: 79, endPoint y: 112, distance: 11.5
click at [79, 112] on span "(6090)" at bounding box center [72, 113] width 17 height 7
copy span "6090"
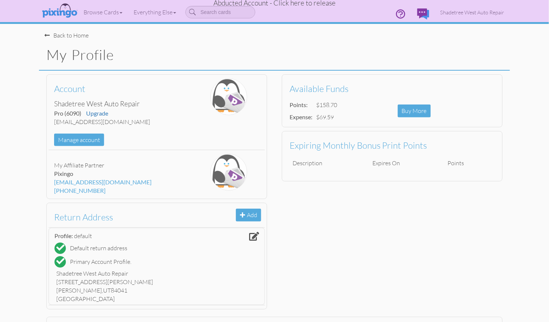
click at [305, 3] on span "Abducted Account - Click here to release" at bounding box center [274, 3] width 122 height 9
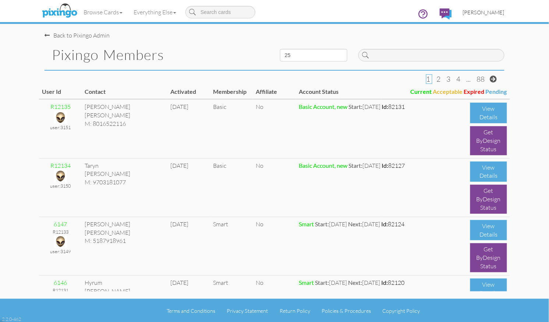
click at [486, 12] on span "[PERSON_NAME]" at bounding box center [484, 12] width 42 height 6
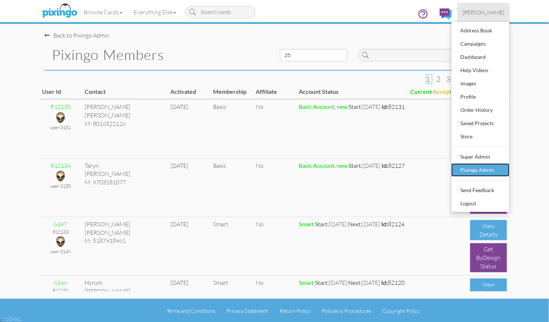
click at [479, 168] on div "Pixingo Admin" at bounding box center [480, 169] width 43 height 11
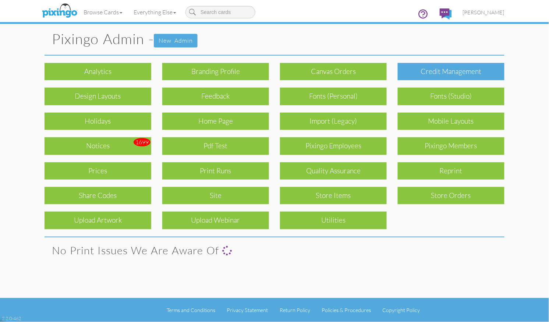
click at [442, 71] on div "Credit Management" at bounding box center [451, 71] width 107 height 17
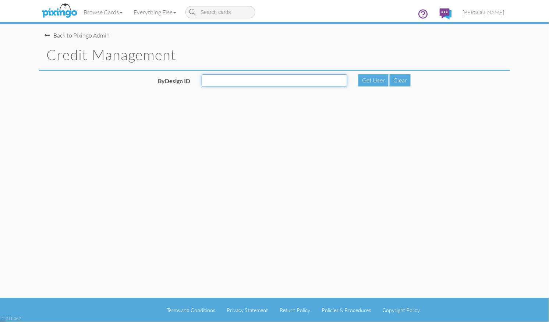
click at [270, 83] on input "ByDesign ID" at bounding box center [275, 80] width 146 height 13
paste input "6090"
type input "6090"
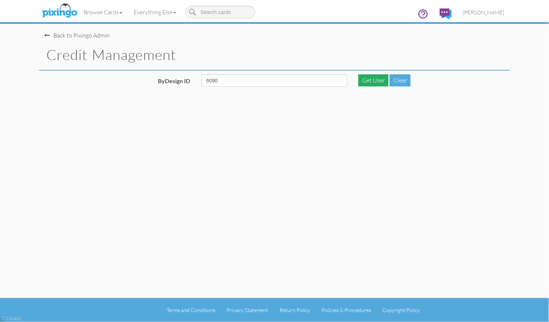
click at [373, 80] on div "Get User" at bounding box center [373, 80] width 30 height 12
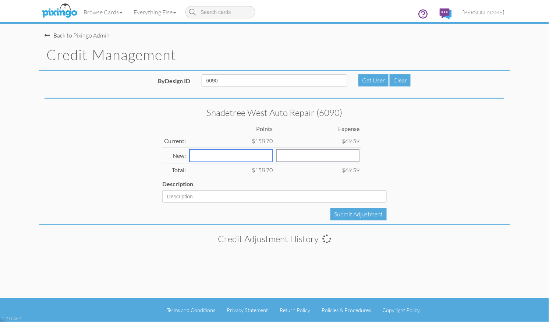
click at [204, 156] on input "number" at bounding box center [230, 155] width 83 height 13
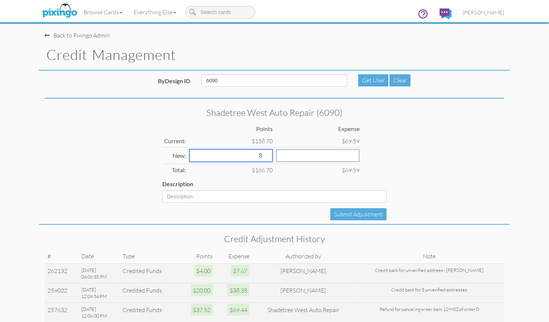
type input "8"
click at [289, 159] on input "number" at bounding box center [317, 155] width 83 height 13
type input "15.34"
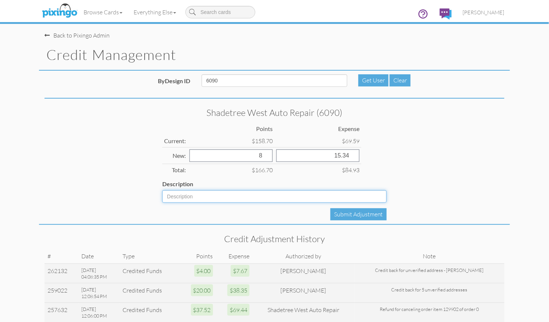
click at [220, 201] on input "Description" at bounding box center [274, 196] width 224 height 13
click at [214, 195] on input "Credit back for unvrified" at bounding box center [274, 196] width 224 height 13
drag, startPoint x: 225, startPoint y: 196, endPoint x: 263, endPoint y: 202, distance: 38.7
click at [230, 196] on input "Credit back for unvrified" at bounding box center [274, 196] width 224 height 13
click at [244, 196] on input "Credit back for unverified" at bounding box center [274, 196] width 224 height 13
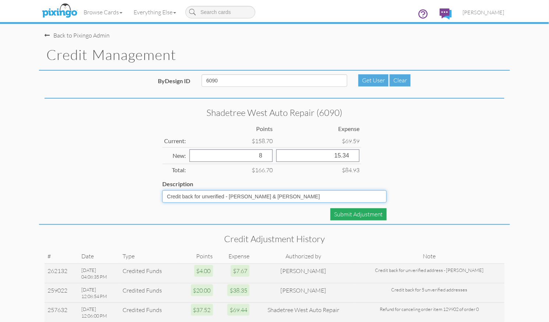
type input "Credit back for unverified - Megan Holland & Thomas LLoyd"
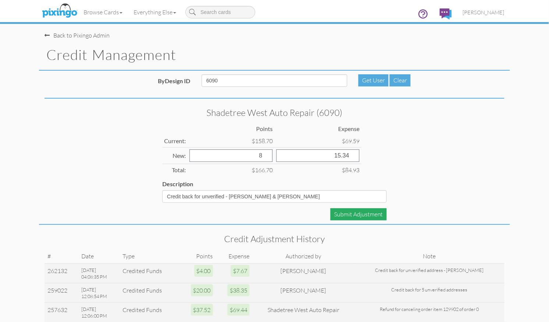
click at [358, 214] on div "Submit Adjustment" at bounding box center [358, 214] width 56 height 12
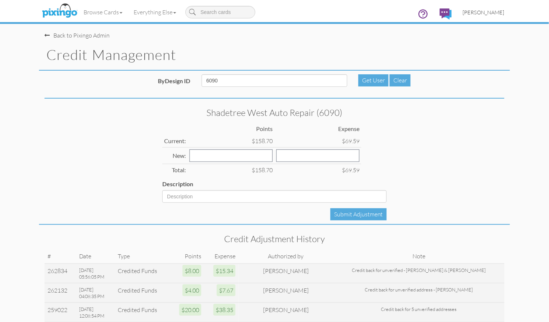
click at [490, 13] on span "[PERSON_NAME]" at bounding box center [484, 12] width 42 height 6
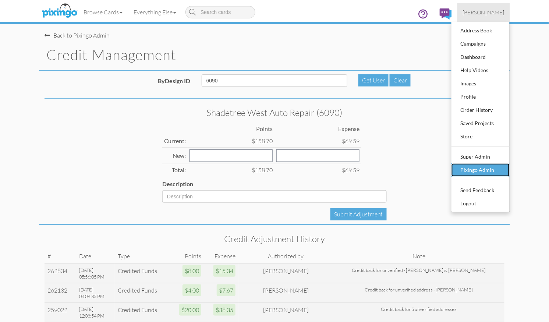
click at [485, 168] on div "Pixingo Admin" at bounding box center [480, 169] width 43 height 11
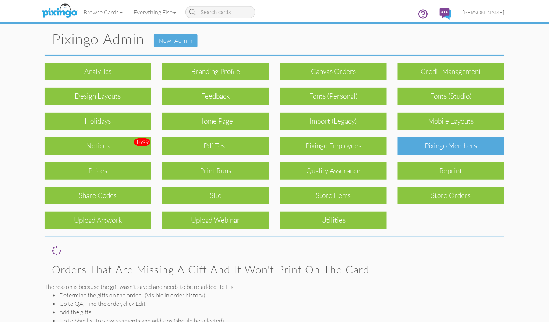
click at [469, 152] on div "Pixingo Members" at bounding box center [451, 145] width 107 height 17
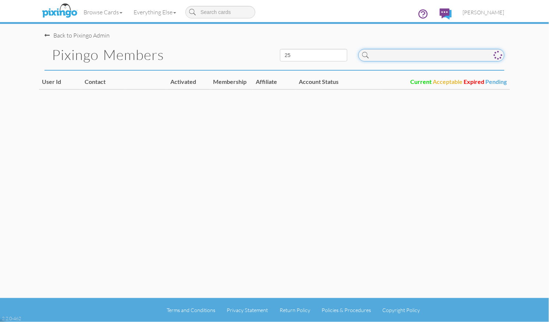
click at [380, 58] on input at bounding box center [431, 55] width 146 height 13
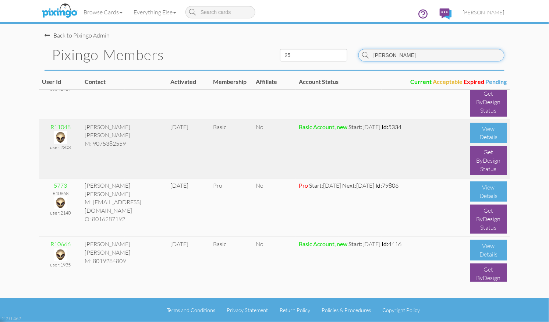
scroll to position [149, 0]
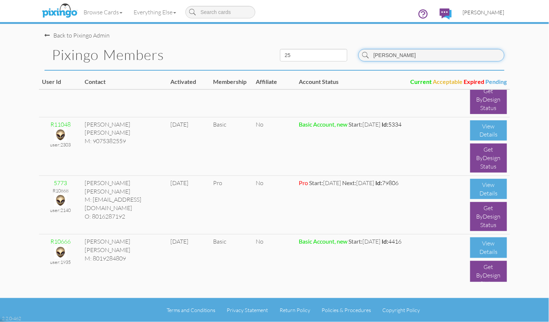
type input "thomas"
click at [487, 16] on link "[PERSON_NAME]" at bounding box center [483, 12] width 53 height 19
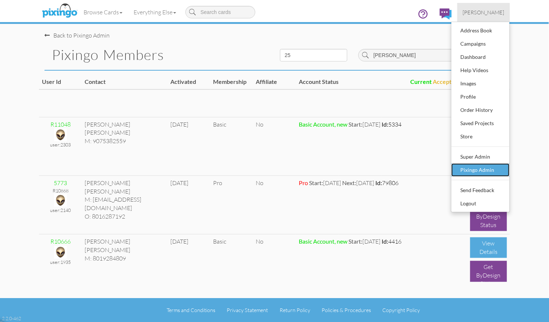
click at [486, 170] on div "Pixingo Admin" at bounding box center [480, 169] width 43 height 11
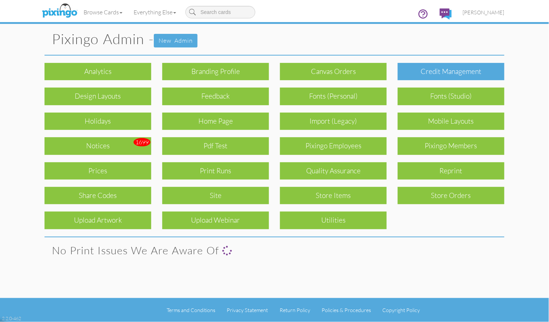
click at [449, 76] on div "Credit Management" at bounding box center [451, 71] width 107 height 17
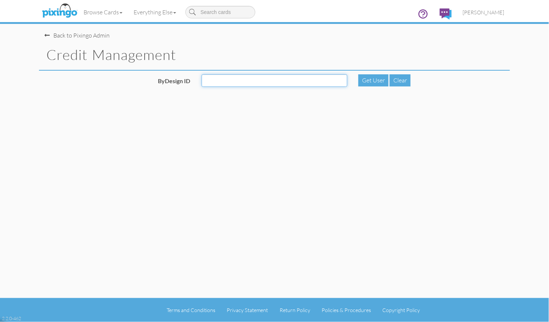
click at [255, 83] on input "ByDesign ID" at bounding box center [275, 80] width 146 height 13
type input "5773"
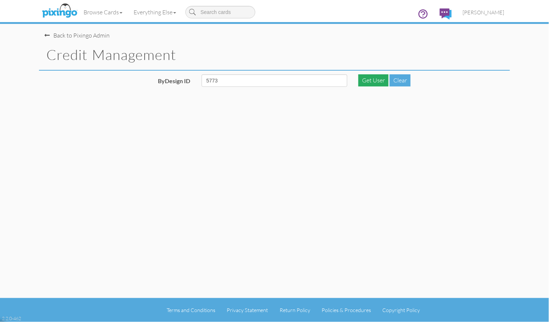
click at [367, 78] on div "Get User" at bounding box center [373, 80] width 30 height 12
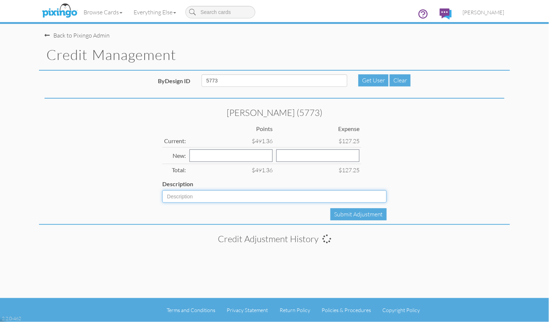
click at [192, 197] on input "Description" at bounding box center [274, 196] width 224 height 13
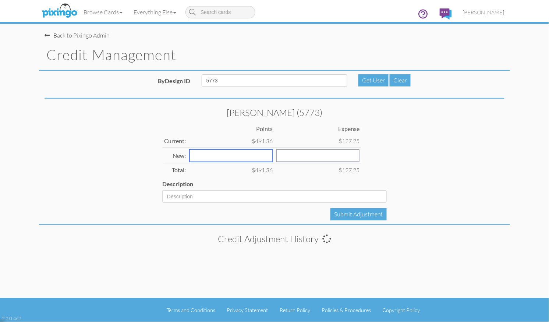
click at [225, 156] on input "number" at bounding box center [230, 155] width 83 height 13
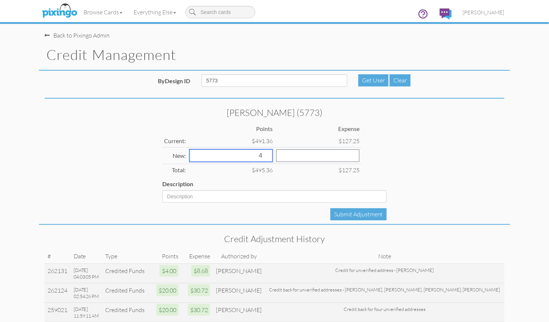
type input "4"
click at [284, 157] on input "number" at bounding box center [317, 155] width 83 height 13
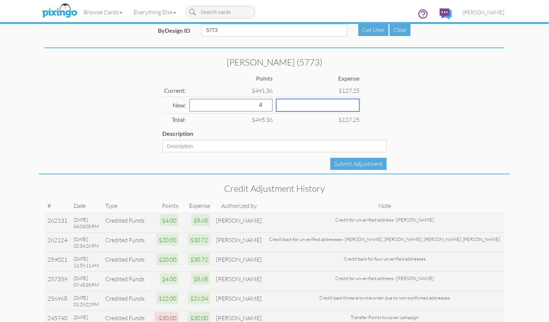
scroll to position [51, 0]
click at [287, 101] on input "number" at bounding box center [317, 105] width 83 height 13
type input "7.68"
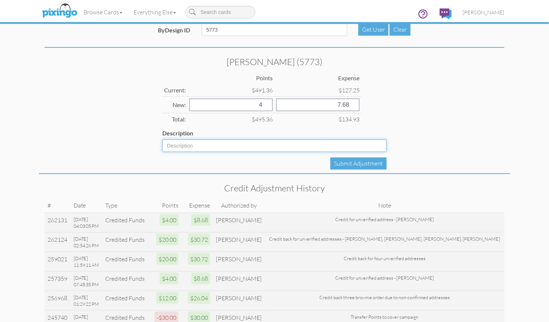
click at [207, 146] on input "Description" at bounding box center [274, 145] width 224 height 13
type input "Credit for unverified address - Jeff Naylor"
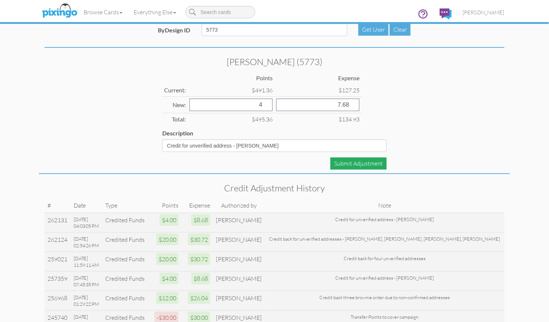
click at [368, 161] on div "Submit Adjustment" at bounding box center [358, 163] width 56 height 12
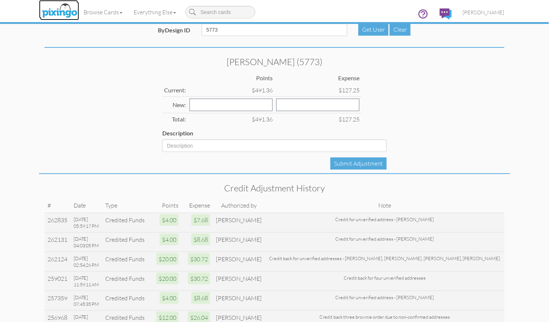
click at [60, 9] on img at bounding box center [59, 11] width 39 height 18
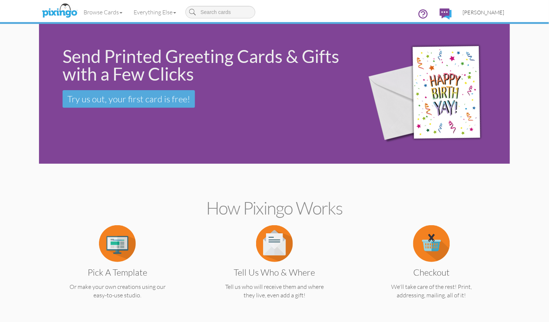
click at [487, 11] on span "[PERSON_NAME]" at bounding box center [484, 12] width 42 height 6
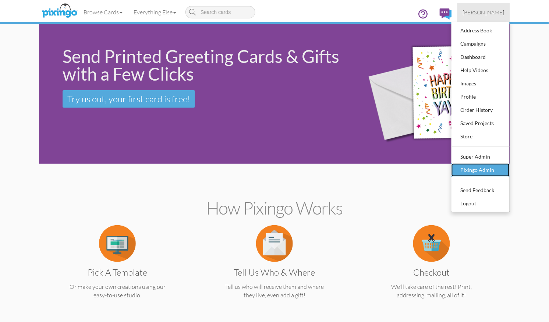
click at [477, 168] on div "Pixingo Admin" at bounding box center [480, 169] width 43 height 11
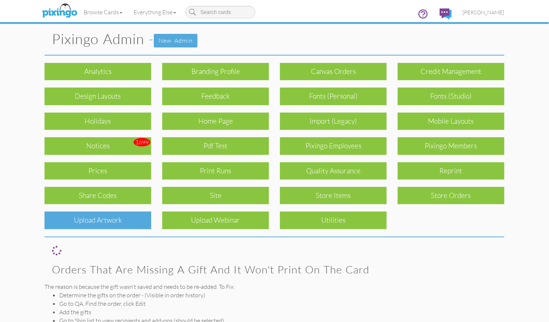
click at [75, 218] on div "Upload Artwork" at bounding box center [98, 219] width 107 height 17
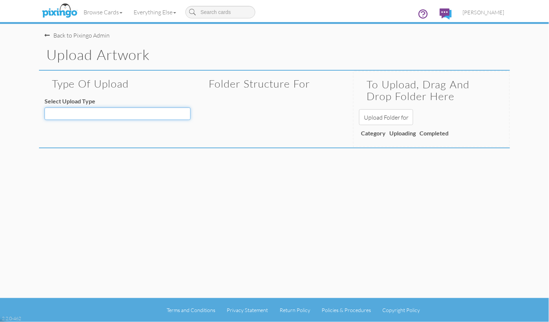
click at [123, 116] on select "Decoration - Backgrounds Decoration - Kits Decoration - Ready Texts Decoration …" at bounding box center [118, 113] width 146 height 13
select select "object:52760"
click at [45, 107] on select "Decoration - Backgrounds Decoration - Kits Decoration - Ready Texts Decoration …" at bounding box center [118, 113] width 146 height 13
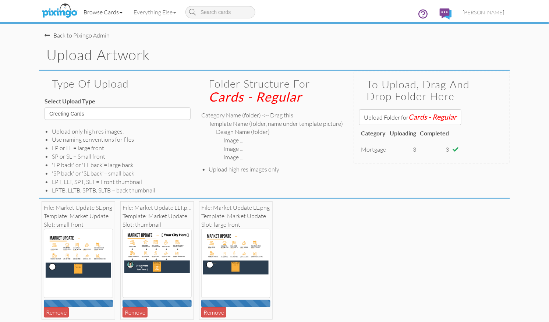
click at [108, 13] on link "Browse Cards" at bounding box center [103, 12] width 50 height 18
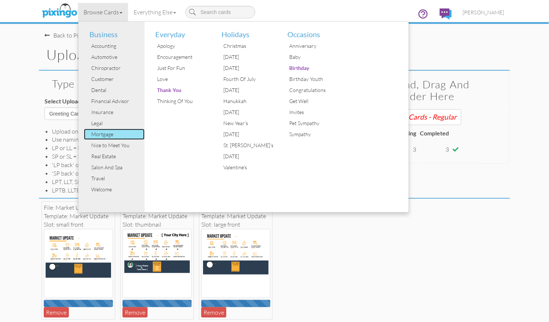
click at [104, 134] on div "Mortgage" at bounding box center [116, 134] width 55 height 11
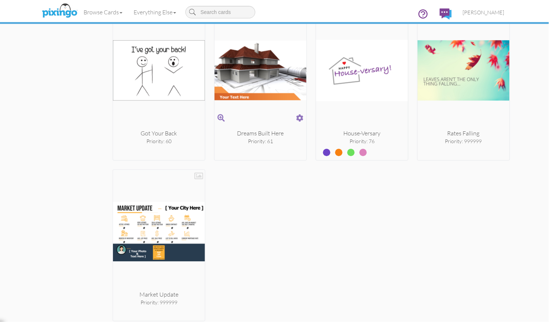
scroll to position [2729, 0]
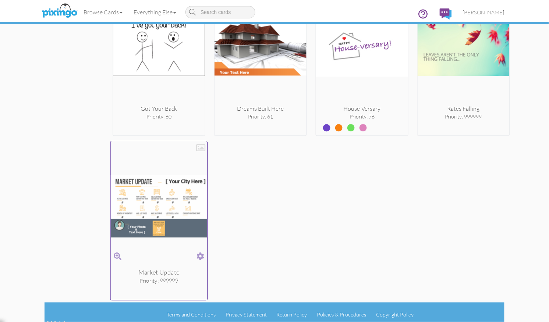
click at [202, 252] on span at bounding box center [200, 256] width 8 height 11
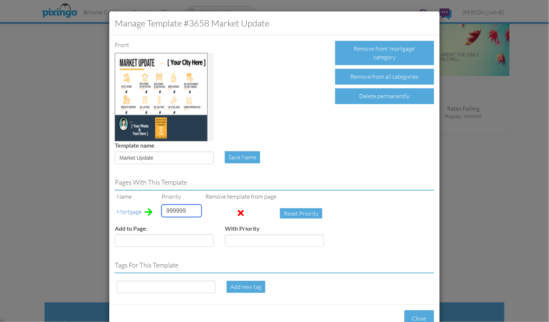
click at [171, 209] on input "999999" at bounding box center [181, 210] width 40 height 13
type input "3"
drag, startPoint x: 158, startPoint y: 160, endPoint x: 127, endPoint y: 159, distance: 30.5
click at [116, 157] on input "Market Update" at bounding box center [164, 158] width 99 height 13
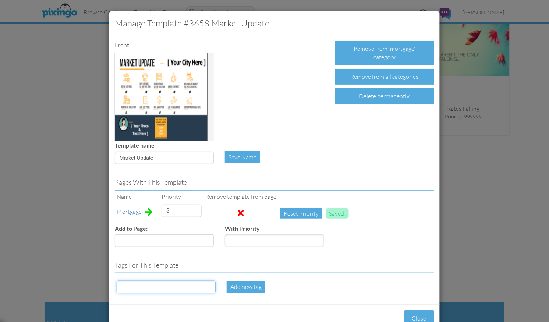
click at [151, 288] on input at bounding box center [166, 287] width 99 height 13
paste input "Market Update"
type input "Market Update"
click at [239, 287] on div "Add new tag" at bounding box center [246, 287] width 39 height 12
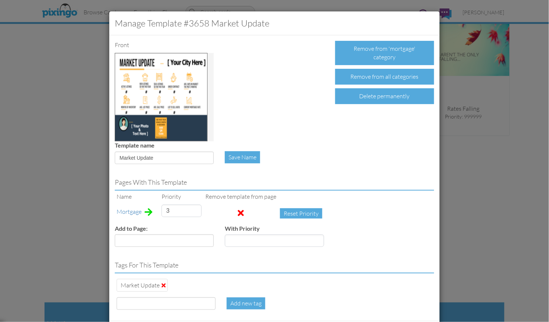
scroll to position [38, 0]
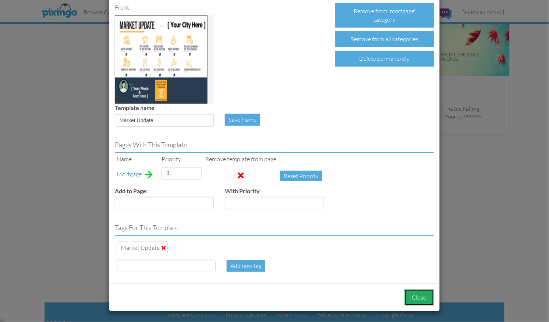
click at [420, 299] on button "Close" at bounding box center [419, 297] width 30 height 17
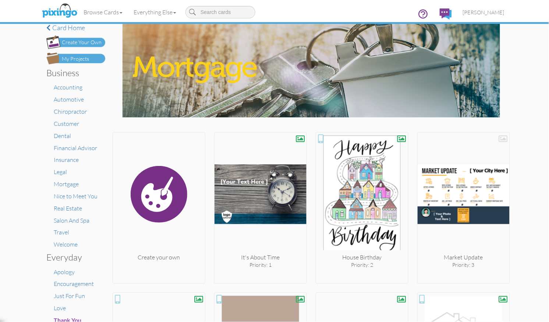
scroll to position [0, 0]
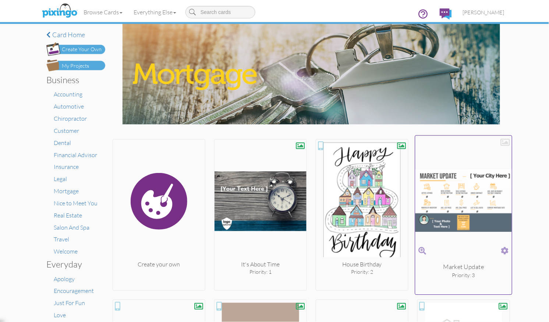
click at [505, 143] on div at bounding box center [505, 142] width 9 height 9
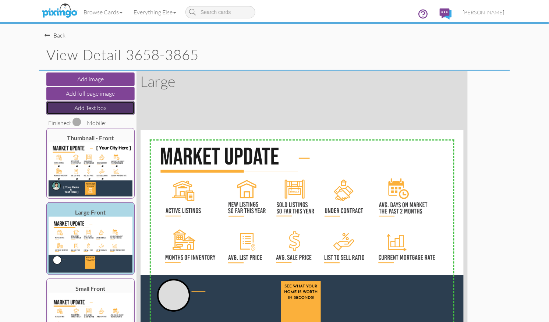
click at [73, 110] on button "Add Text box" at bounding box center [90, 108] width 88 height 14
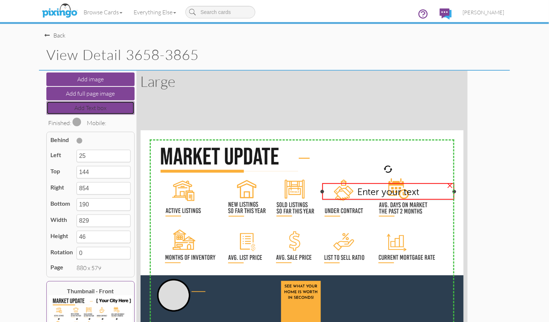
drag, startPoint x: 150, startPoint y: 191, endPoint x: 323, endPoint y: 187, distance: 172.5
click at [323, 187] on div "Enter your text ×" at bounding box center [388, 191] width 132 height 17
type input "494"
type input "360"
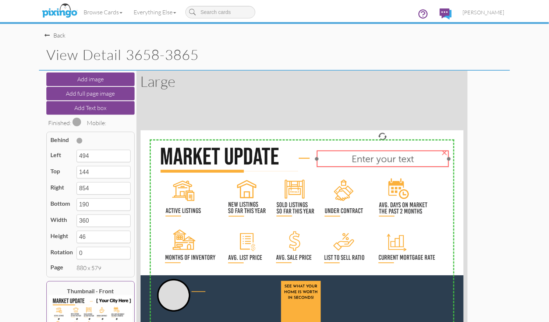
drag, startPoint x: 380, startPoint y: 197, endPoint x: 374, endPoint y: 164, distance: 33.2
click at [374, 164] on div "Enter your text" at bounding box center [383, 158] width 132 height 17
type input "479"
type input "55"
type input "839"
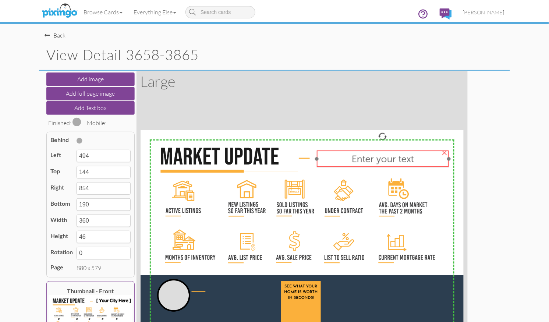
type input "101"
click at [359, 159] on span "Enter your text" at bounding box center [383, 158] width 62 height 11
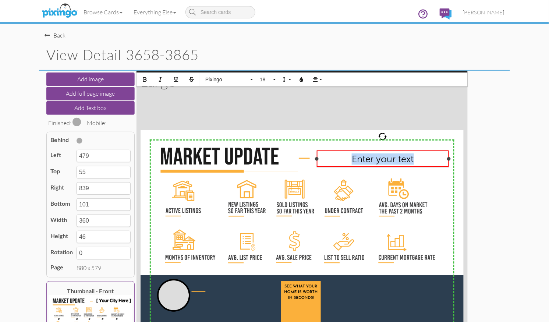
click at [359, 159] on span "Enter your text" at bounding box center [383, 158] width 62 height 11
click at [301, 81] on icon "button" at bounding box center [301, 79] width 5 height 5
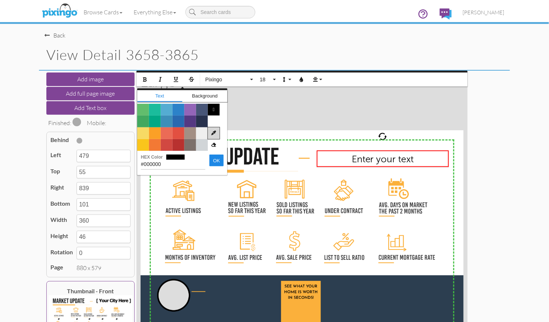
click at [211, 131] on icon at bounding box center [214, 133] width 12 height 12
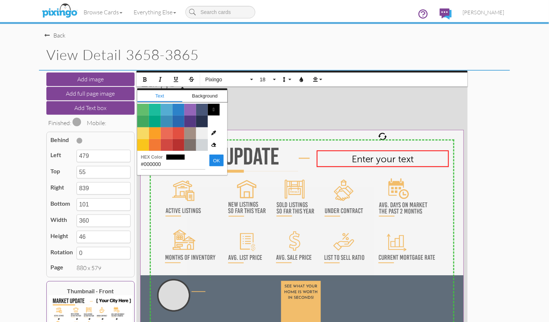
click at [235, 289] on img at bounding box center [303, 236] width 324 height 213
type input "#2C3E50"
click at [275, 79] on button "18" at bounding box center [266, 79] width 21 height 14
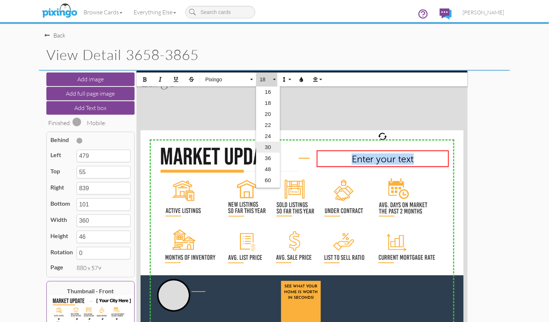
scroll to position [100, 0]
click at [267, 135] on link "24" at bounding box center [268, 135] width 24 height 11
type input "111"
type input "56"
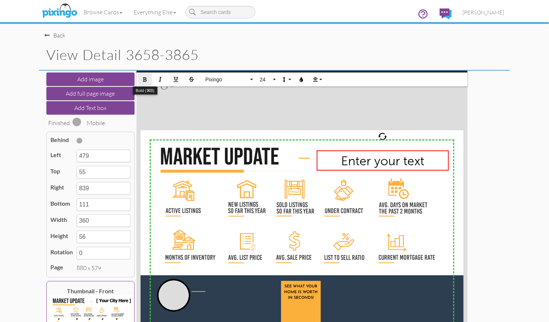
click at [143, 82] on icon "button" at bounding box center [144, 79] width 5 height 5
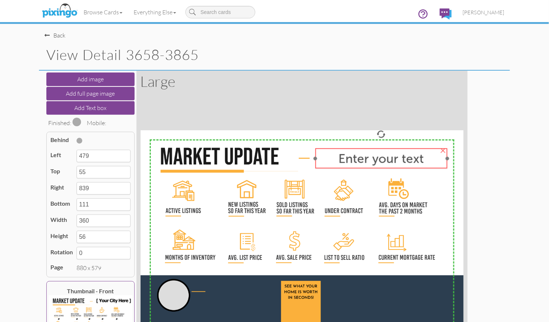
click at [380, 162] on span "Enter your text" at bounding box center [380, 158] width 85 height 15
type input "475"
type input "49"
type input "835"
type input "105"
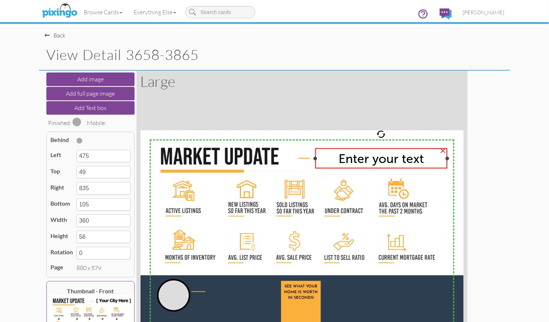
click at [353, 162] on span "Enter your text" at bounding box center [380, 158] width 85 height 15
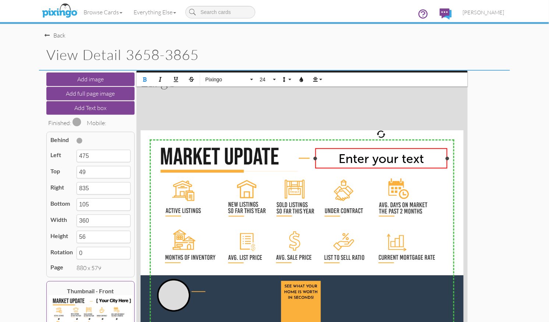
click at [353, 162] on span "Enter your text" at bounding box center [380, 158] width 85 height 15
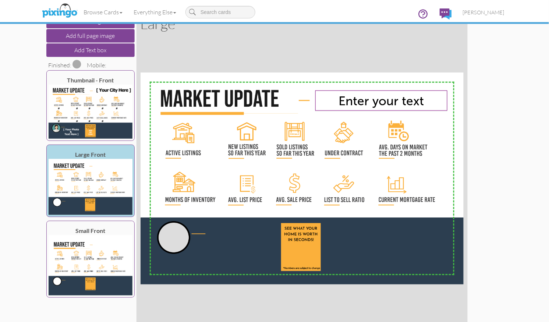
scroll to position [0, 0]
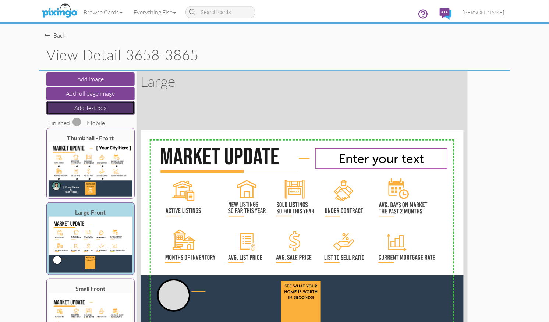
click at [86, 108] on button "Add Text box" at bounding box center [90, 108] width 88 height 14
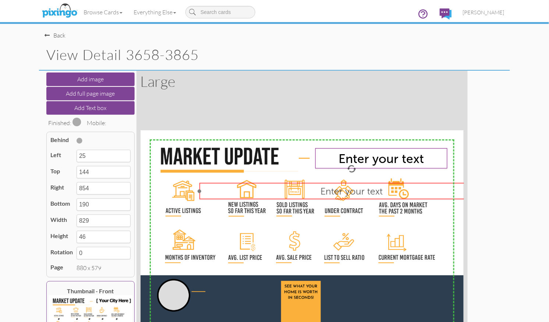
drag, startPoint x: 153, startPoint y: 190, endPoint x: 201, endPoint y: 190, distance: 47.4
click at [201, 190] on div "Enter your text ×" at bounding box center [351, 191] width 305 height 17
type input "160"
type input "143"
type input "989"
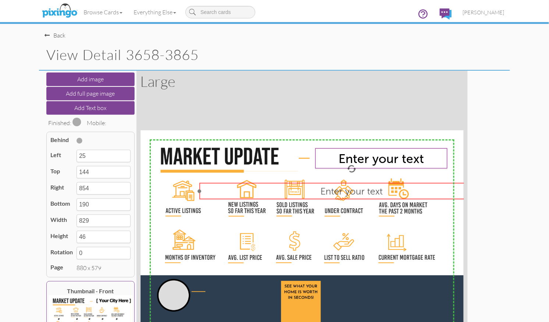
type input "189"
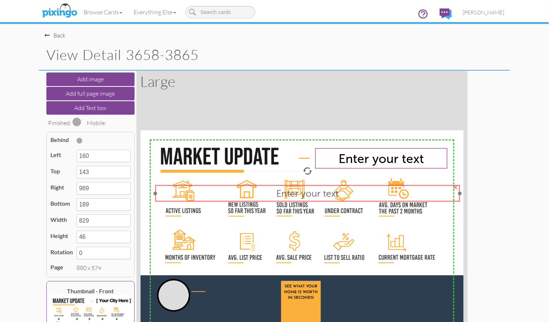
drag, startPoint x: 377, startPoint y: 197, endPoint x: 365, endPoint y: 200, distance: 12.8
click at [333, 199] on div "Enter your text" at bounding box center [307, 193] width 305 height 17
type input "40"
type input "149"
type input "869"
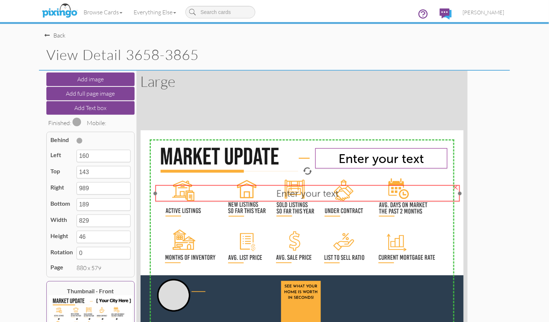
type input "195"
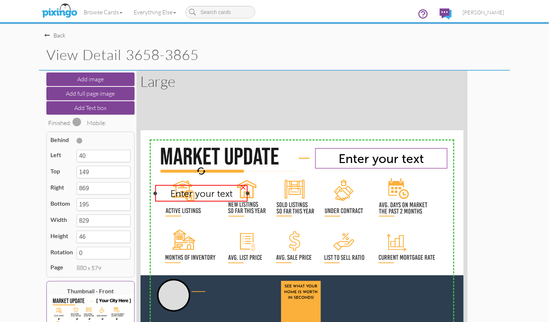
drag, startPoint x: 460, startPoint y: 193, endPoint x: 248, endPoint y: 193, distance: 212.2
click at [248, 193] on div at bounding box center [248, 193] width 4 height 4
type input "292"
type input "252"
click at [204, 195] on span "Enter your text" at bounding box center [201, 193] width 62 height 11
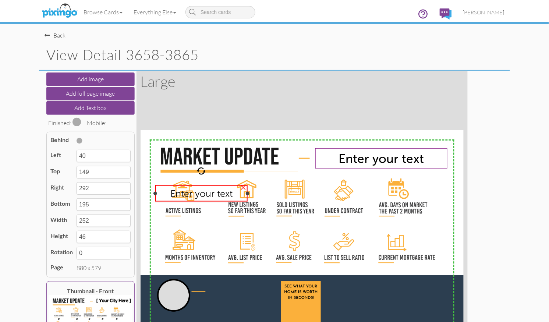
click at [204, 195] on span "Enter your text" at bounding box center [201, 193] width 62 height 11
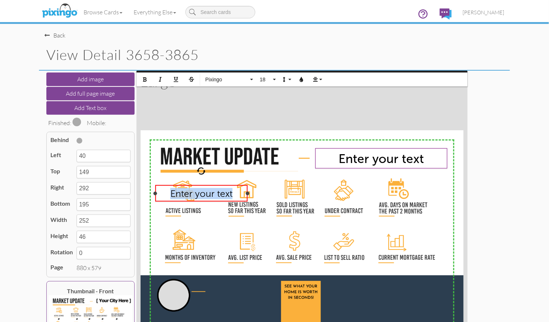
drag, startPoint x: 234, startPoint y: 193, endPoint x: 175, endPoint y: 193, distance: 58.1
click at [171, 193] on div "Enter your text" at bounding box center [201, 193] width 86 height 11
drag, startPoint x: 228, startPoint y: 195, endPoint x: 177, endPoint y: 192, distance: 51.2
click at [177, 192] on div "Number" at bounding box center [201, 193] width 86 height 11
click at [276, 80] on button "18" at bounding box center [266, 79] width 21 height 14
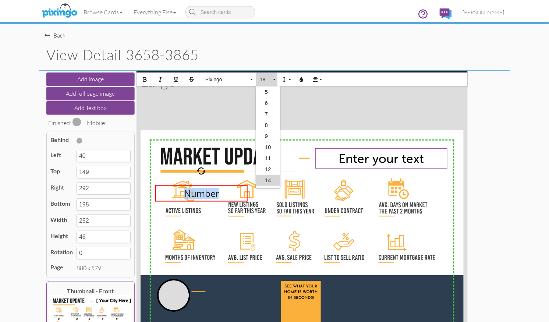
click at [269, 181] on link "14" at bounding box center [268, 180] width 24 height 11
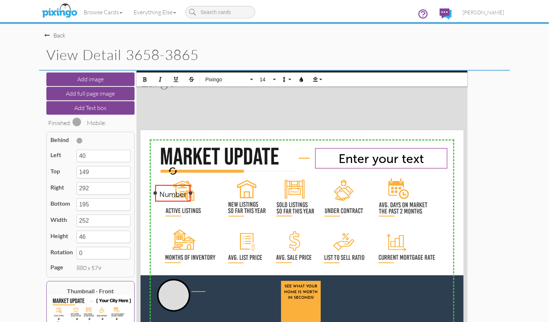
drag, startPoint x: 247, startPoint y: 192, endPoint x: 190, endPoint y: 191, distance: 57.0
click at [190, 191] on div at bounding box center [191, 193] width 4 height 4
type input "137"
type input "97"
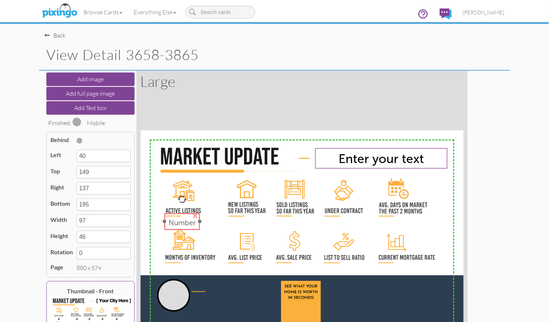
drag, startPoint x: 173, startPoint y: 192, endPoint x: 181, endPoint y: 220, distance: 29.2
click at [182, 220] on span "Number" at bounding box center [181, 222] width 27 height 8
type input "64"
type input "225"
type input "161"
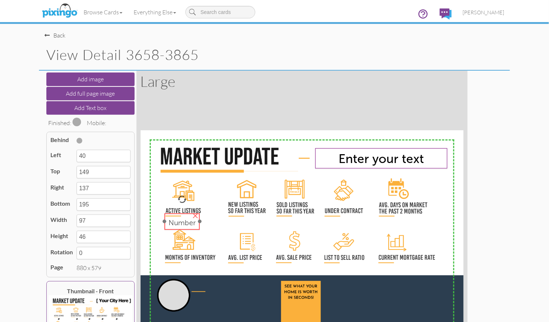
type input "271"
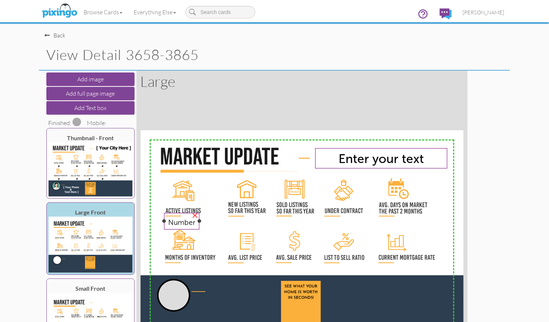
click at [184, 221] on span "Number" at bounding box center [181, 222] width 27 height 8
click at [185, 221] on span "Number" at bounding box center [181, 222] width 27 height 8
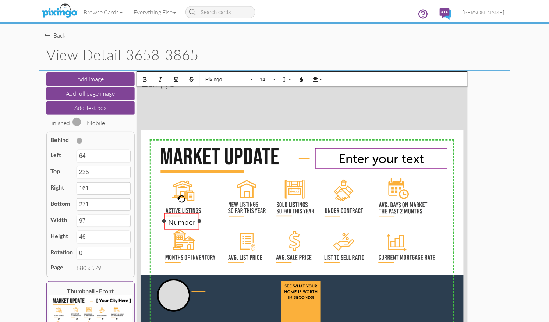
click at [185, 221] on span "Number" at bounding box center [181, 222] width 27 height 8
drag, startPoint x: 169, startPoint y: 224, endPoint x: 196, endPoint y: 220, distance: 27.8
click at [193, 221] on div "# Here" at bounding box center [181, 221] width 29 height 11
click at [147, 81] on button "Bold" at bounding box center [145, 79] width 14 height 14
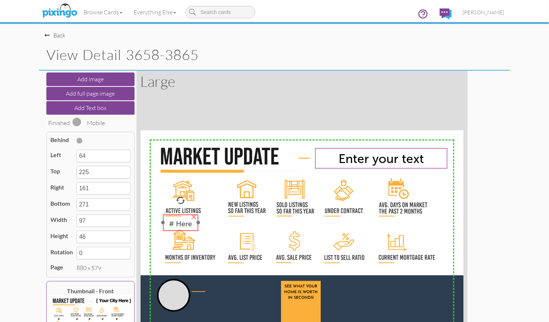
click at [185, 223] on span "# Here" at bounding box center [180, 223] width 23 height 8
type input "61"
type input "229"
type input "158"
type input "275"
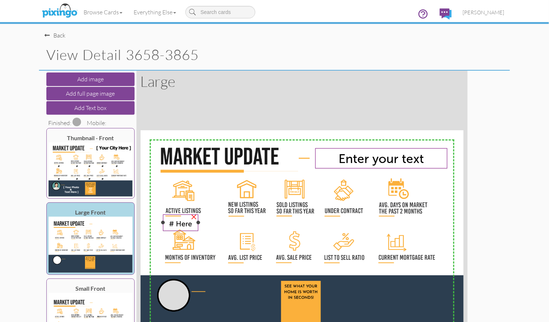
click at [187, 223] on span "# Here" at bounding box center [180, 223] width 23 height 8
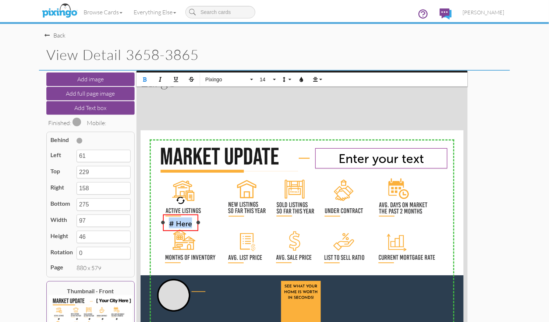
click at [187, 223] on span "# Here" at bounding box center [180, 223] width 23 height 8
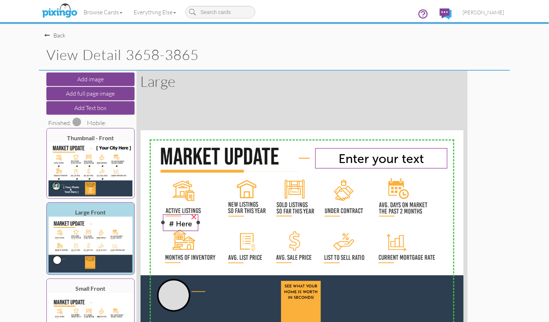
click at [185, 224] on span "# Here" at bounding box center [180, 223] width 23 height 8
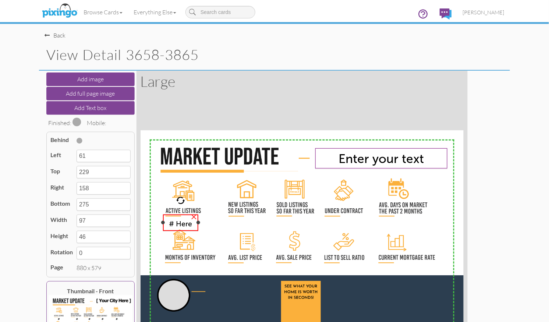
click at [180, 225] on span "# Here" at bounding box center [180, 223] width 23 height 8
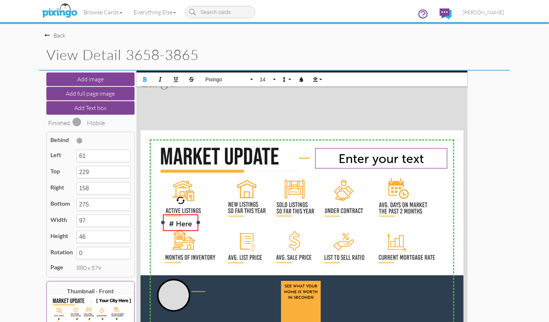
click at [179, 225] on span "# Here" at bounding box center [180, 223] width 23 height 8
click at [100, 103] on button "Add Text box" at bounding box center [90, 108] width 88 height 14
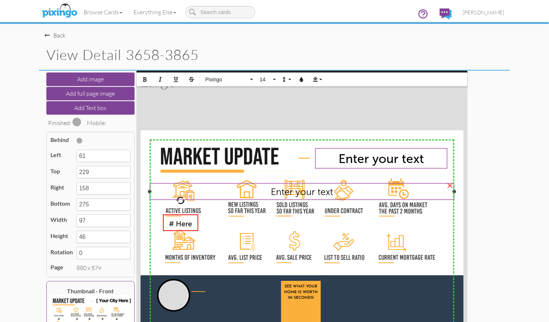
click at [282, 195] on span "Enter your text" at bounding box center [302, 191] width 62 height 11
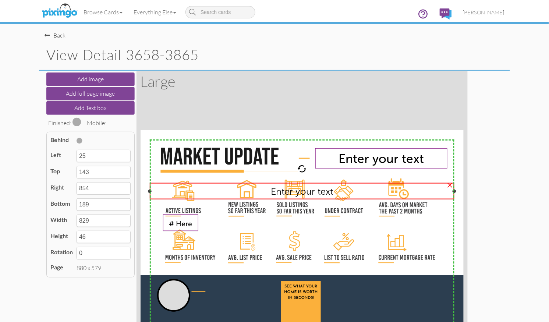
click at [283, 195] on span "Enter your text" at bounding box center [302, 190] width 62 height 11
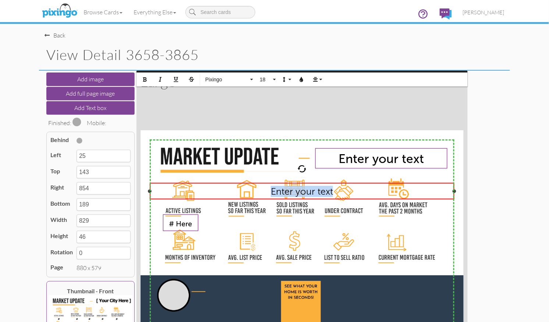
click at [283, 195] on span "Enter your text" at bounding box center [302, 190] width 62 height 11
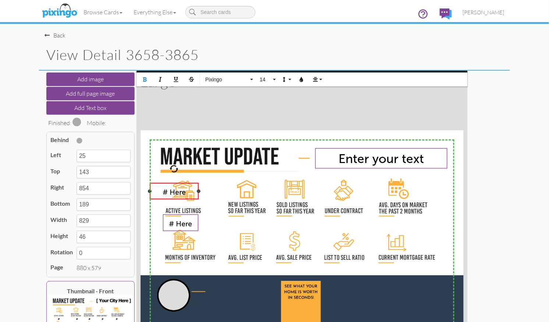
drag, startPoint x: 454, startPoint y: 190, endPoint x: 198, endPoint y: 187, distance: 255.6
click at [198, 187] on div "# Here ​ ×" at bounding box center [174, 191] width 49 height 17
type input "159"
type input "134"
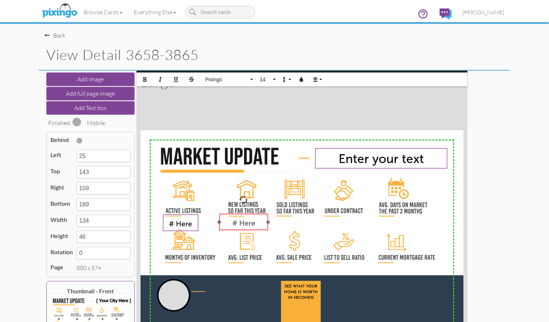
drag, startPoint x: 190, startPoint y: 196, endPoint x: 260, endPoint y: 227, distance: 76.1
click at [260, 227] on div "# Here ​ ​ ​" at bounding box center [243, 222] width 49 height 17
type input "214"
type input "227"
type input "348"
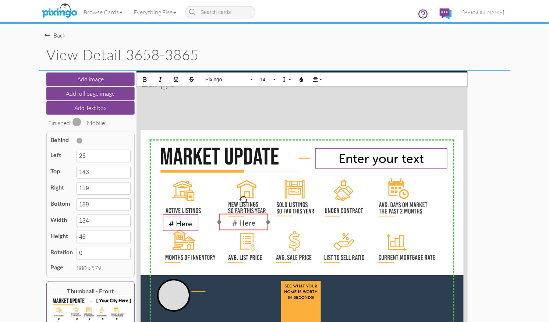
type input "273"
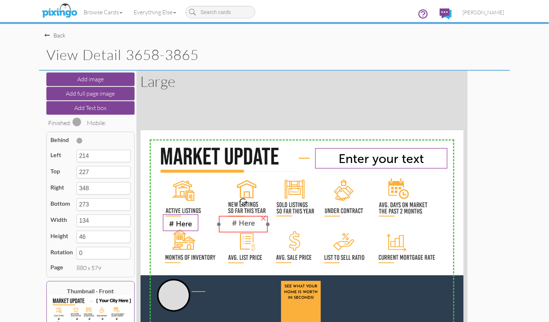
drag, startPoint x: 257, startPoint y: 220, endPoint x: 294, endPoint y: 228, distance: 37.3
click at [257, 222] on div "# Here" at bounding box center [243, 222] width 43 height 8
type input "213"
type input "233"
type input "347"
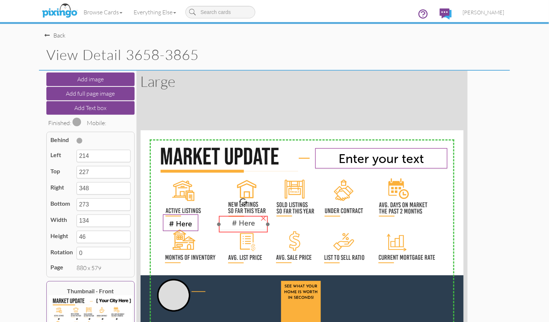
type input "279"
drag, startPoint x: 219, startPoint y: 223, endPoint x: 233, endPoint y: 223, distance: 14.3
click at [233, 223] on div at bounding box center [233, 223] width 4 height 4
type input "252"
type input "272"
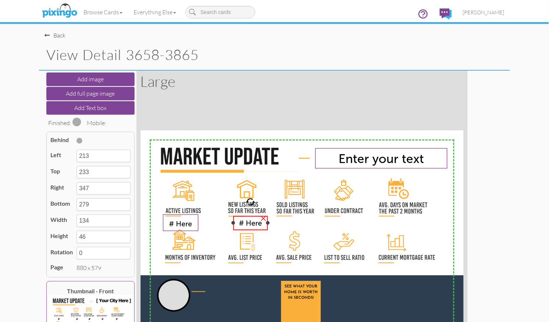
type input "95"
type input "39"
drag, startPoint x: 251, startPoint y: 222, endPoint x: 280, endPoint y: 227, distance: 29.8
click at [247, 223] on span "# Here" at bounding box center [245, 224] width 23 height 8
type input "242"
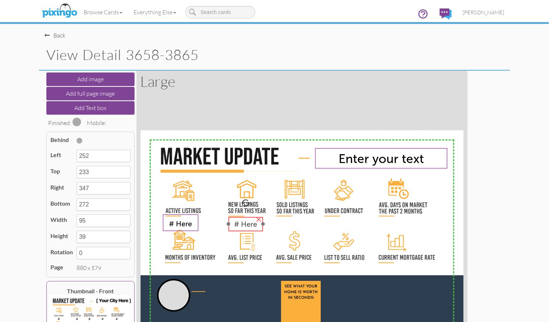
type input "236"
type input "337"
type input "275"
click at [250, 223] on span "# Here" at bounding box center [245, 224] width 23 height 8
type input "239"
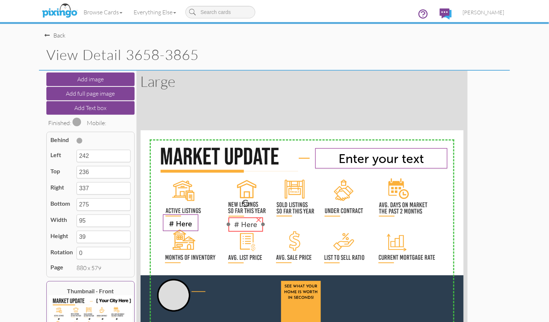
type input "237"
type input "334"
type input "276"
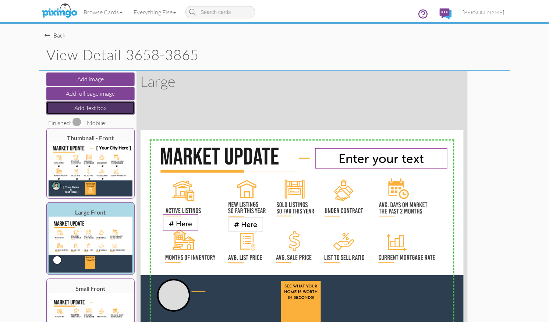
click at [94, 106] on button "Add Text box" at bounding box center [90, 108] width 88 height 14
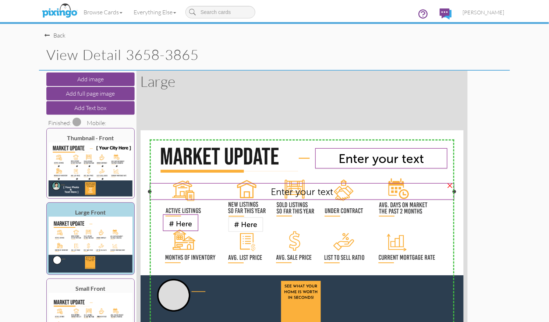
click at [295, 191] on span "Enter your text" at bounding box center [302, 191] width 62 height 11
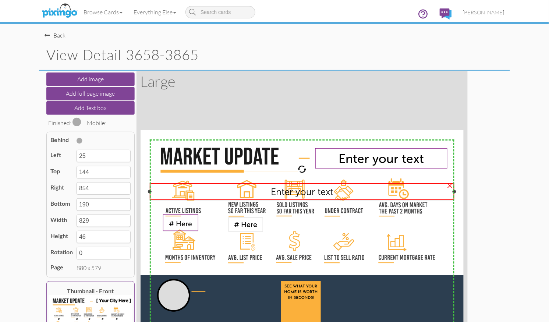
click at [295, 191] on span "Enter your text" at bounding box center [302, 191] width 62 height 11
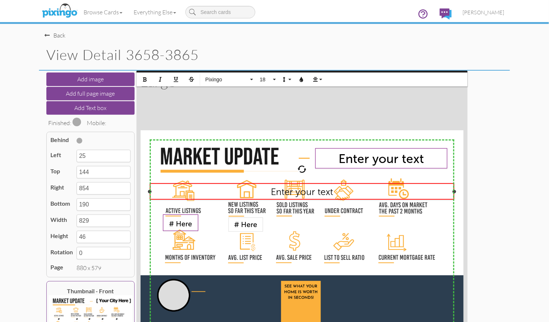
click at [294, 190] on span "Enter your text" at bounding box center [302, 191] width 62 height 11
click at [295, 191] on span "Enter your text" at bounding box center [302, 191] width 62 height 11
drag, startPoint x: 337, startPoint y: 194, endPoint x: 261, endPoint y: 189, distance: 76.7
click at [261, 189] on div "Enter your text" at bounding box center [302, 191] width 299 height 11
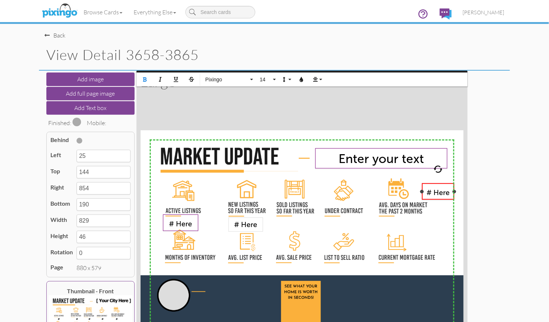
drag, startPoint x: 150, startPoint y: 191, endPoint x: 423, endPoint y: 191, distance: 272.2
click at [423, 191] on div at bounding box center [422, 191] width 4 height 4
type input "765"
type input "89"
drag, startPoint x: 440, startPoint y: 200, endPoint x: 323, endPoint y: 235, distance: 122.8
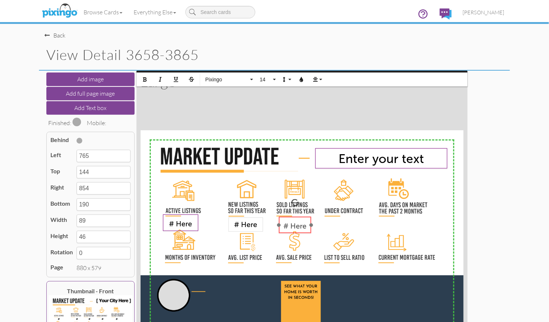
click at [297, 234] on div at bounding box center [295, 225] width 36 height 21
type input "376"
type input "235"
type input "465"
type input "281"
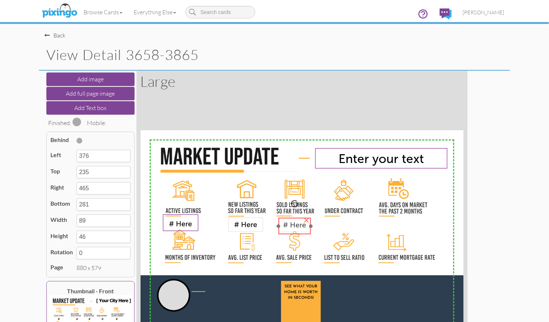
click at [299, 225] on span "# Here" at bounding box center [294, 224] width 23 height 8
type input "375"
type input "238"
type input "464"
type input "284"
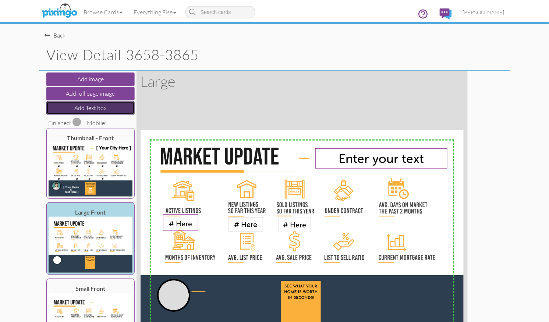
click at [97, 108] on button "Add Text box" at bounding box center [90, 108] width 88 height 14
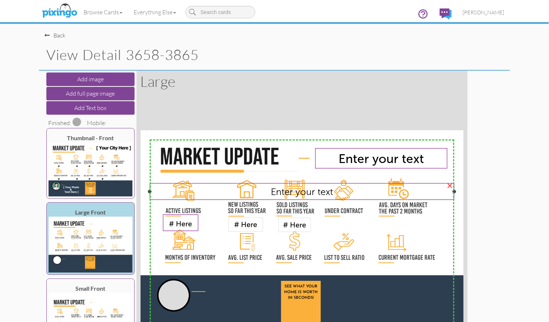
click at [288, 192] on span "Enter your text" at bounding box center [302, 191] width 62 height 11
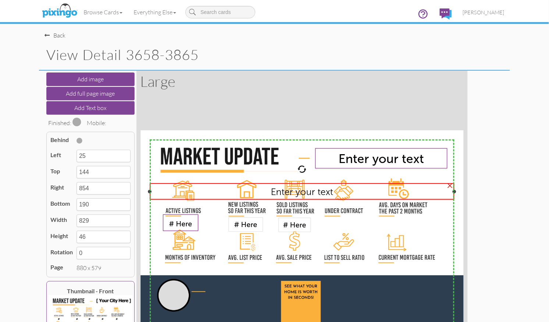
click at [288, 192] on span "Enter your text" at bounding box center [302, 191] width 62 height 11
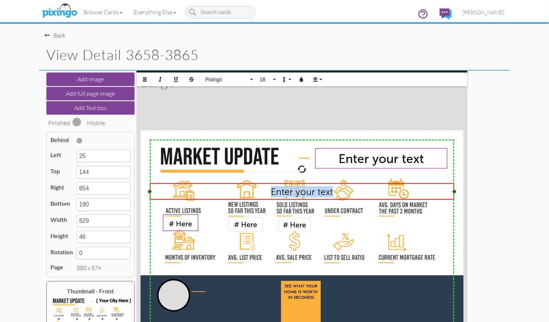
click at [288, 192] on span "Enter your text" at bounding box center [302, 191] width 62 height 11
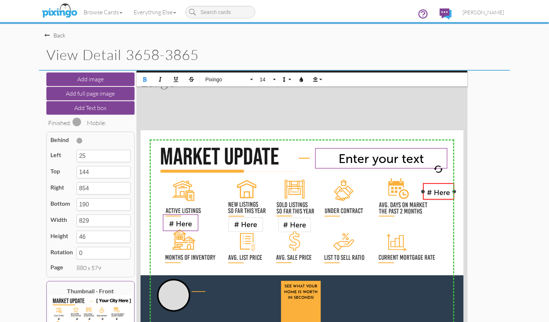
drag, startPoint x: 151, startPoint y: 191, endPoint x: 425, endPoint y: 189, distance: 274.4
click at [424, 188] on div "# Here ​ ×" at bounding box center [438, 191] width 31 height 17
type input "769"
type input "85"
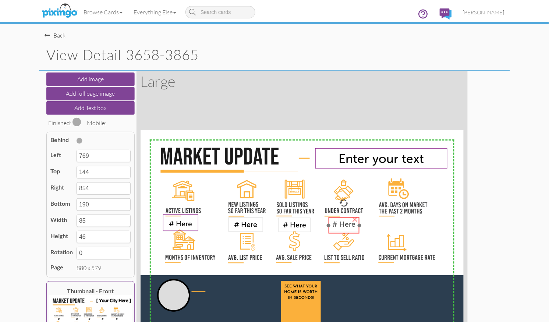
drag, startPoint x: 441, startPoint y: 194, endPoint x: 346, endPoint y: 228, distance: 100.7
click at [346, 228] on div "# Here" at bounding box center [343, 224] width 31 height 14
type input "511"
type input "236"
type input "596"
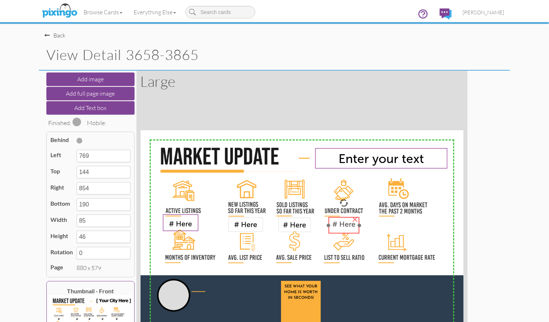
type input "282"
click at [177, 225] on span "# Here" at bounding box center [182, 223] width 23 height 8
type input "67"
type input "164"
click at [244, 225] on span "# Here" at bounding box center [244, 224] width 23 height 8
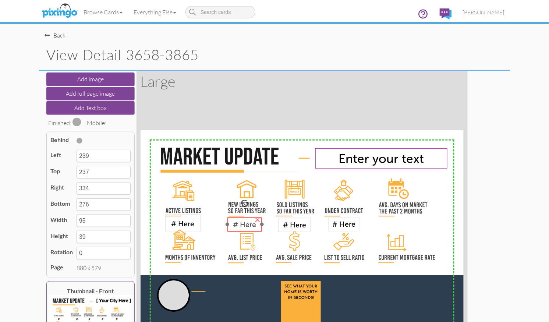
type input "236"
type input "331"
drag, startPoint x: 287, startPoint y: 229, endPoint x: 312, endPoint y: 234, distance: 24.7
click at [285, 228] on span "# Here" at bounding box center [292, 224] width 23 height 8
type input "369"
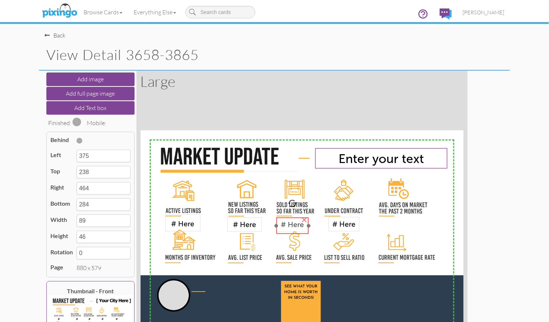
type input "237"
type input "458"
type input "283"
drag, startPoint x: 348, startPoint y: 228, endPoint x: 362, endPoint y: 233, distance: 15.5
click at [348, 228] on div "# Here" at bounding box center [344, 223] width 31 height 14
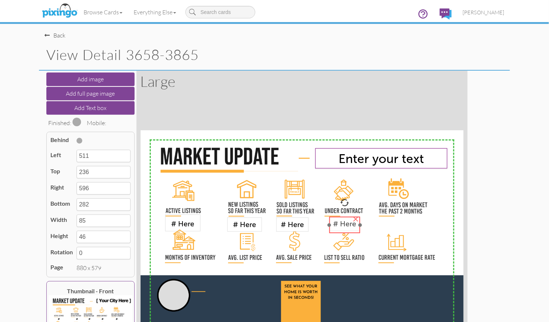
type input "513"
type input "235"
type input "598"
type input "281"
click at [345, 225] on span "# Here" at bounding box center [344, 224] width 23 height 8
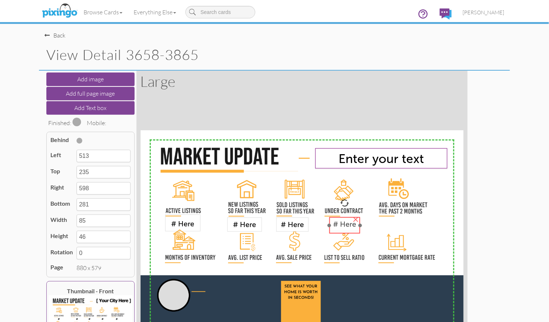
type input "236"
type input "282"
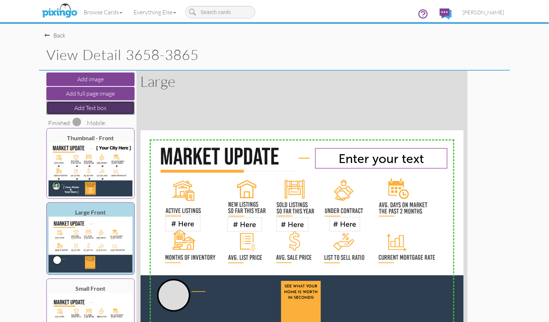
click at [96, 106] on button "Add Text box" at bounding box center [90, 108] width 88 height 14
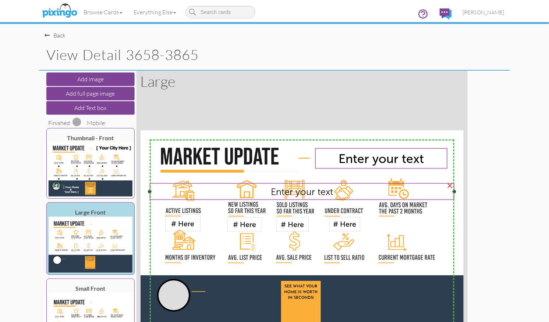
click at [285, 192] on span "Enter your text" at bounding box center [302, 191] width 62 height 11
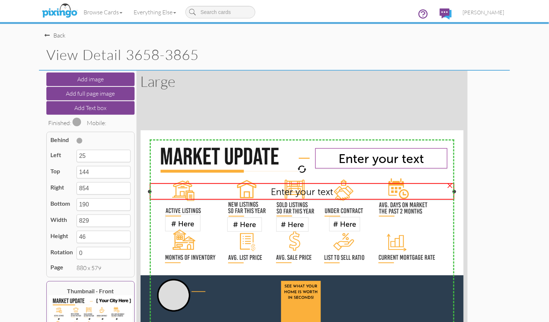
click at [285, 192] on span "Enter your text" at bounding box center [302, 191] width 62 height 11
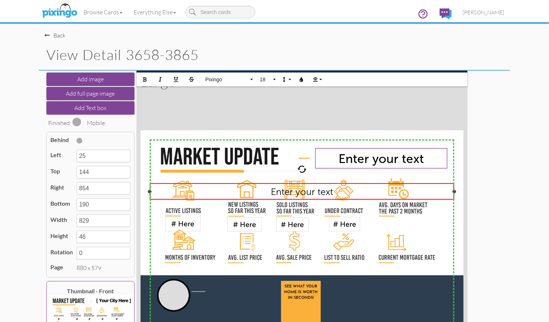
click at [285, 192] on span "Enter your text" at bounding box center [302, 191] width 62 height 11
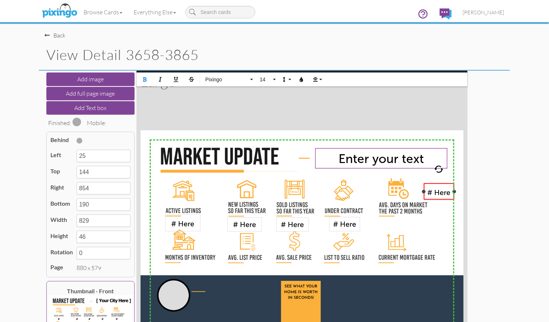
drag, startPoint x: 151, startPoint y: 192, endPoint x: 428, endPoint y: 195, distance: 277.0
click at [425, 193] on div "# Here ​ ×" at bounding box center [439, 191] width 31 height 17
type input "770"
type input "84"
click at [424, 192] on div at bounding box center [424, 191] width 4 height 4
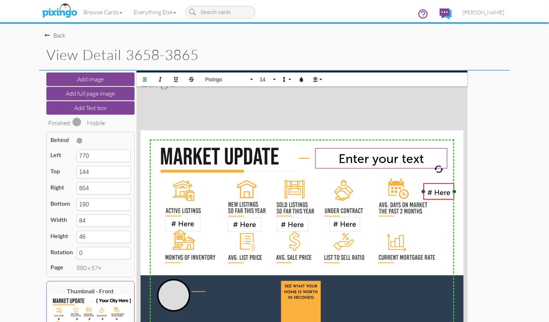
type input "769"
type input "85"
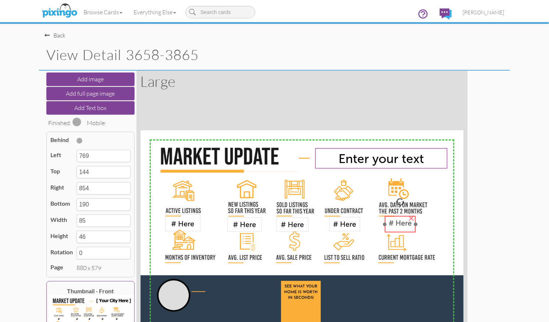
drag, startPoint x: 438, startPoint y: 192, endPoint x: 405, endPoint y: 224, distance: 46.0
click at [399, 224] on span "# Here" at bounding box center [399, 222] width 23 height 8
type input "664"
type input "233"
type input "749"
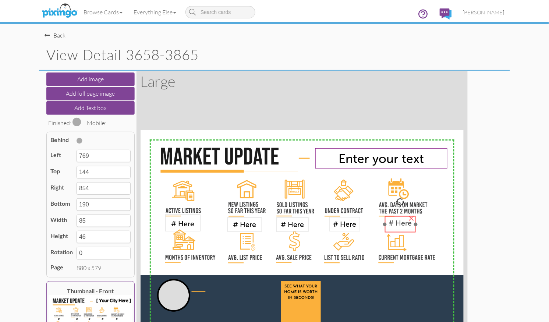
type input "279"
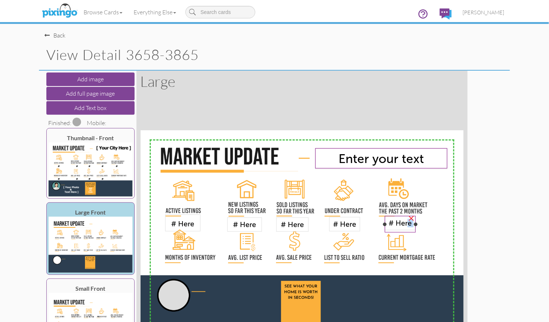
click at [407, 223] on div "# Here ×" at bounding box center [400, 224] width 31 height 17
click at [77, 102] on button "Add Text box" at bounding box center [90, 108] width 88 height 14
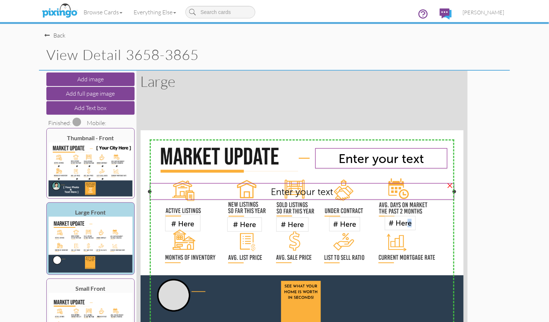
click at [302, 193] on span "Enter your text" at bounding box center [302, 191] width 62 height 11
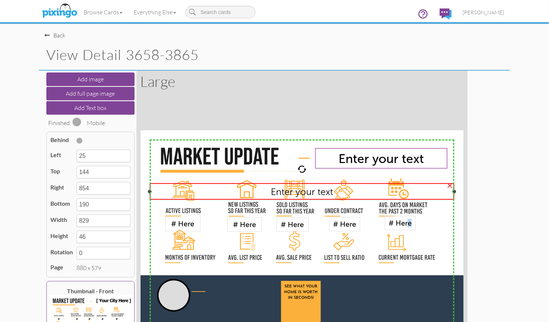
click at [302, 193] on span "Enter your text" at bounding box center [302, 191] width 62 height 11
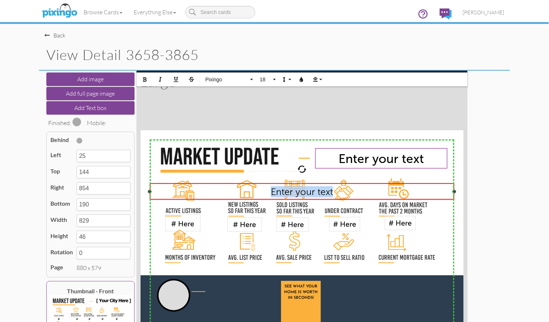
click at [302, 193] on span "Enter your text" at bounding box center [302, 191] width 62 height 11
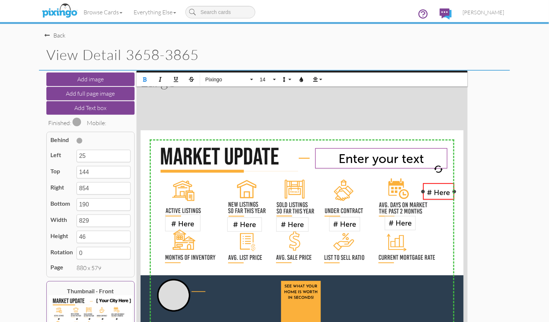
drag, startPoint x: 150, startPoint y: 191, endPoint x: 424, endPoint y: 199, distance: 273.4
click at [424, 199] on div "# Here ​ ×" at bounding box center [438, 191] width 31 height 17
type input "768"
type input "86"
click at [436, 195] on span "# Here" at bounding box center [438, 192] width 23 height 8
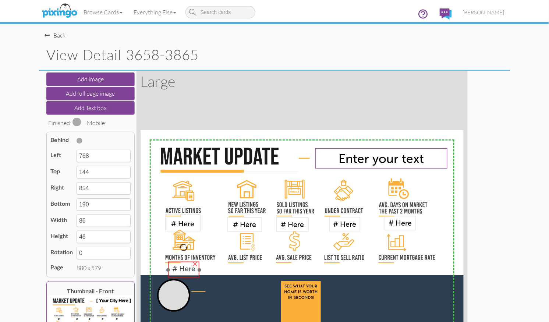
drag, startPoint x: 437, startPoint y: 192, endPoint x: 182, endPoint y: 270, distance: 266.7
click at [182, 270] on span "# Here" at bounding box center [183, 268] width 23 height 8
type input "75"
type input "357"
type input "161"
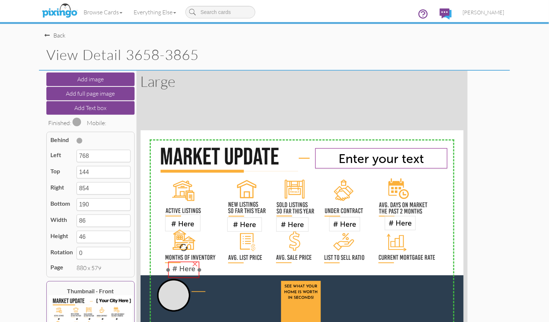
type input "403"
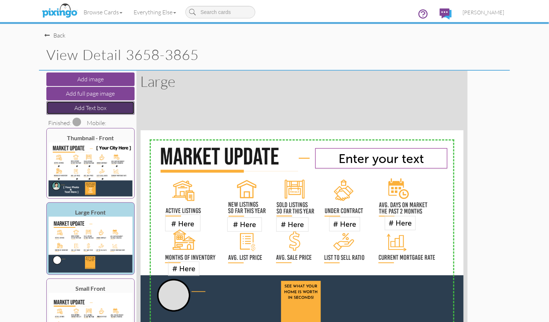
click at [83, 110] on button "Add Text box" at bounding box center [90, 108] width 88 height 14
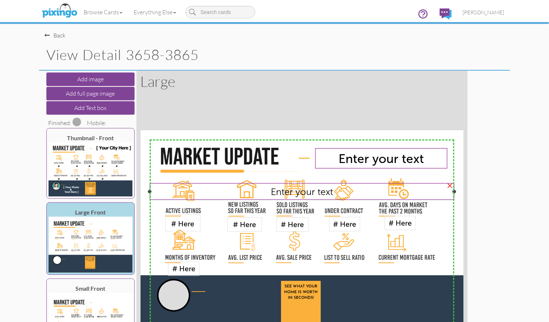
click at [292, 193] on span "Enter your text" at bounding box center [302, 191] width 62 height 11
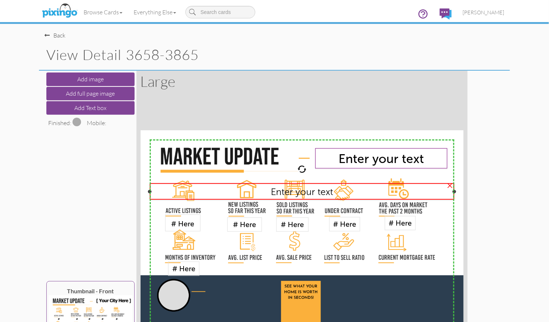
type input "25"
type input "144"
type input "854"
type input "190"
type input "829"
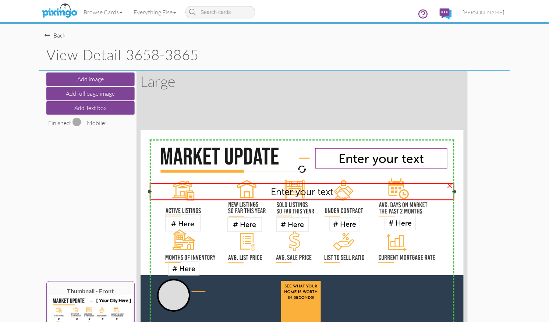
click at [292, 193] on span "Enter your text" at bounding box center [302, 191] width 62 height 11
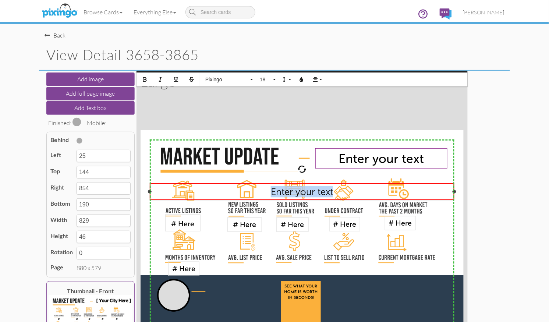
click at [292, 193] on span "Enter your text" at bounding box center [302, 191] width 62 height 11
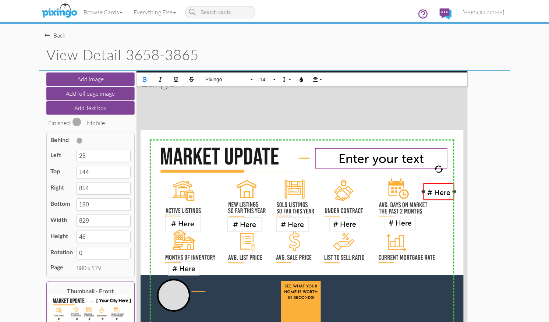
drag, startPoint x: 150, startPoint y: 190, endPoint x: 445, endPoint y: 202, distance: 295.2
click at [424, 194] on div "# Here ​ ×" at bounding box center [438, 191] width 31 height 17
type input "769"
type input "85"
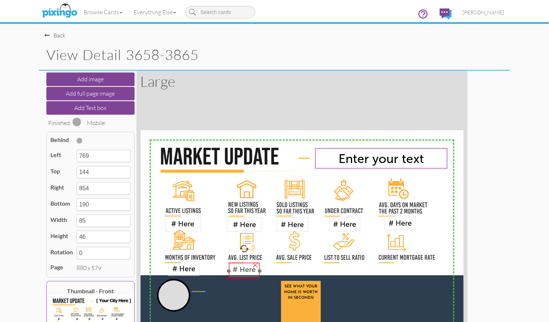
drag, startPoint x: 439, startPoint y: 191, endPoint x: 246, endPoint y: 270, distance: 208.3
click at [245, 271] on span "# Here" at bounding box center [243, 269] width 23 height 8
type input "242"
type input "360"
type input "327"
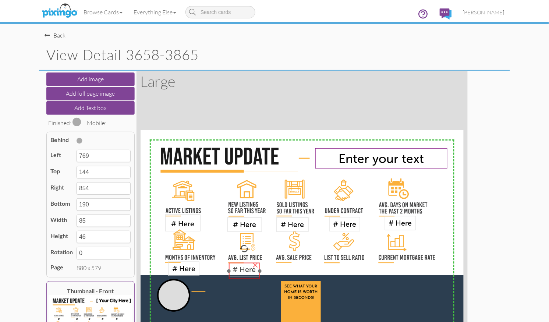
type input "406"
click at [246, 270] on span "# Here" at bounding box center [244, 269] width 23 height 8
click at [246, 269] on span "# Here" at bounding box center [245, 268] width 23 height 8
type input "245"
type input "358"
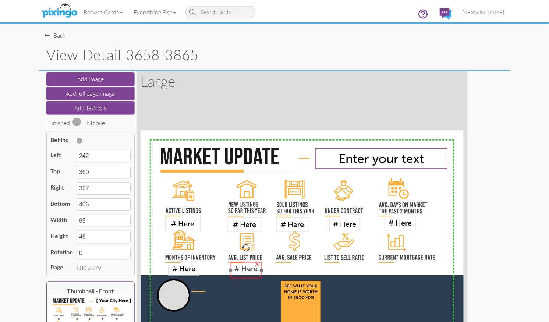
type input "330"
type input "404"
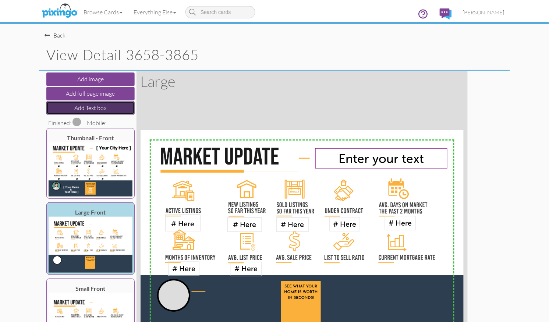
click at [80, 105] on button "Add Text box" at bounding box center [90, 108] width 88 height 14
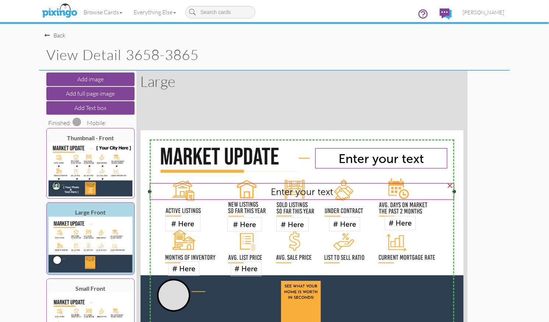
click at [277, 191] on span "Enter your text" at bounding box center [302, 191] width 62 height 11
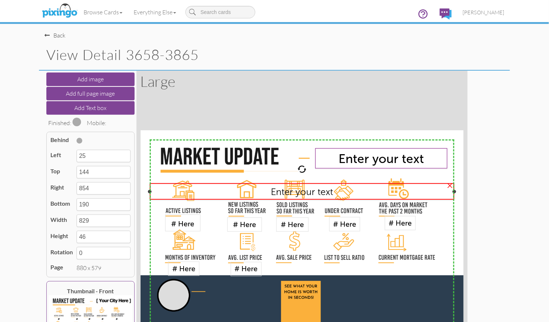
click at [277, 191] on span "Enter your text" at bounding box center [302, 191] width 62 height 11
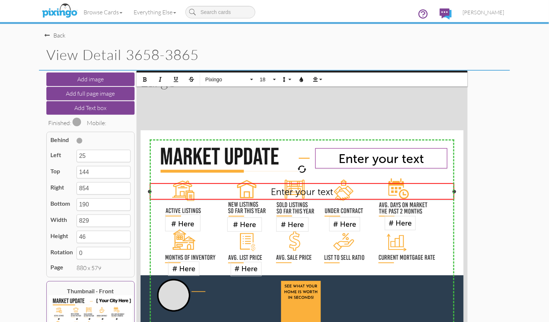
click at [277, 191] on span "Enter your text" at bounding box center [302, 191] width 62 height 11
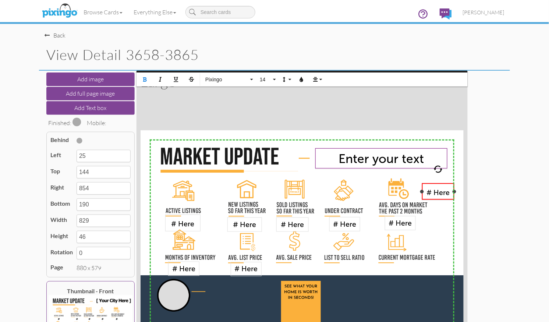
drag, startPoint x: 151, startPoint y: 191, endPoint x: 423, endPoint y: 193, distance: 272.2
click at [423, 193] on div "# Here ​ ×" at bounding box center [438, 191] width 32 height 17
type input "765"
type input "89"
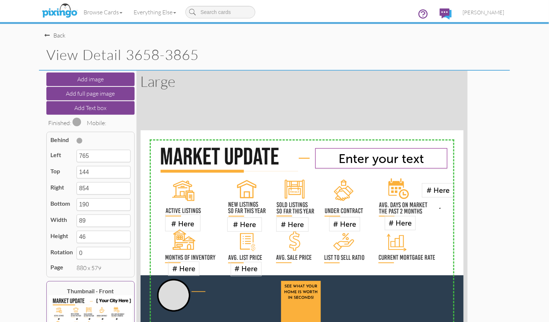
drag, startPoint x: 440, startPoint y: 208, endPoint x: 438, endPoint y: 202, distance: 6.0
drag, startPoint x: 438, startPoint y: 191, endPoint x: 294, endPoint y: 270, distance: 164.8
click at [294, 270] on span "# Here" at bounding box center [293, 270] width 23 height 8
type input "373"
type input "361"
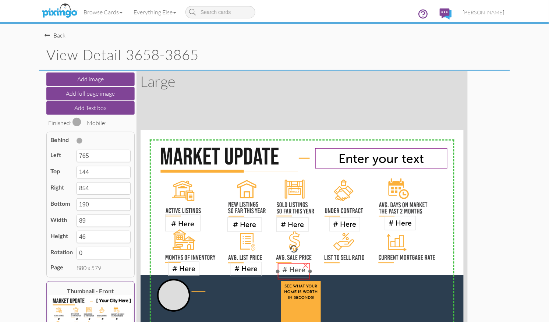
type input "462"
type input "407"
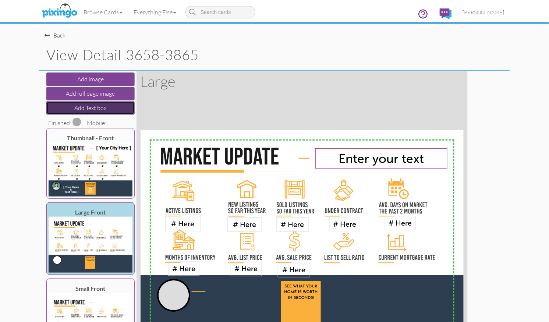
click at [77, 109] on button "Add Text box" at bounding box center [90, 108] width 88 height 14
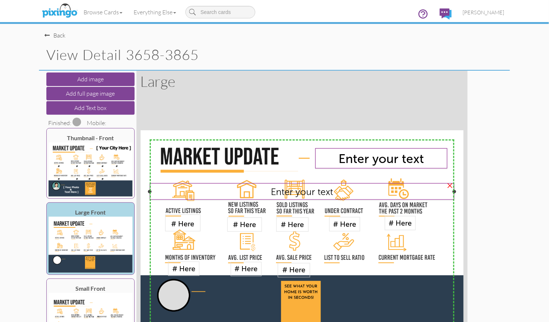
click at [321, 195] on span "Enter your text" at bounding box center [302, 191] width 62 height 11
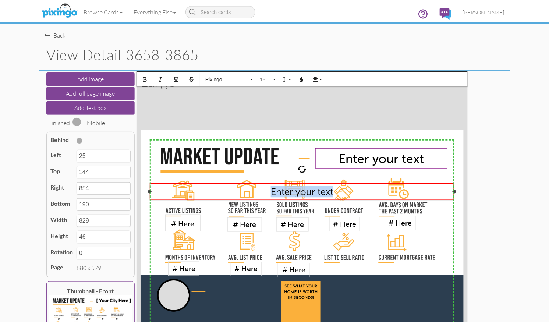
click at [321, 195] on span "Enter your text" at bounding box center [302, 191] width 62 height 11
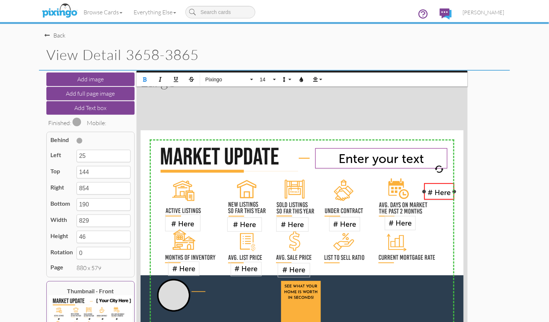
drag, startPoint x: 150, startPoint y: 190, endPoint x: 425, endPoint y: 191, distance: 274.4
click at [425, 191] on div at bounding box center [424, 191] width 4 height 4
type input "771"
type input "83"
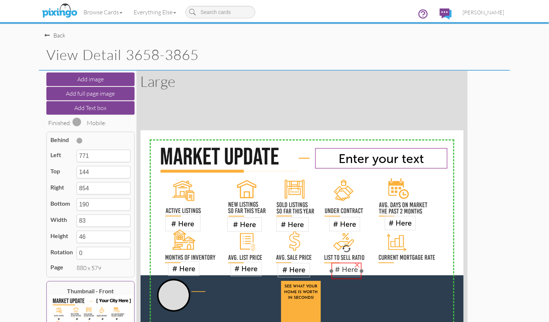
drag, startPoint x: 440, startPoint y: 192, endPoint x: 348, endPoint y: 271, distance: 121.5
click at [348, 271] on span "# Here" at bounding box center [346, 269] width 23 height 8
type input "520"
type input "360"
type input "603"
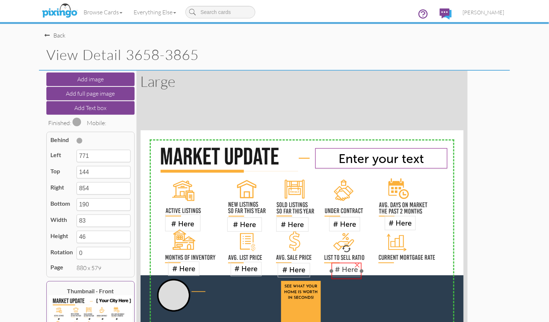
type input "406"
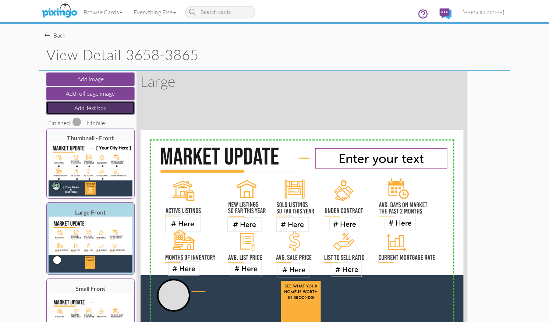
click at [72, 105] on button "Add Text box" at bounding box center [90, 108] width 88 height 14
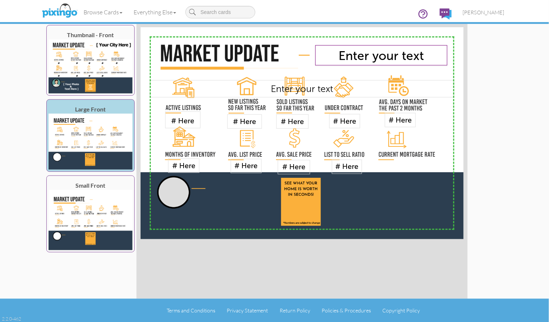
scroll to position [103, 0]
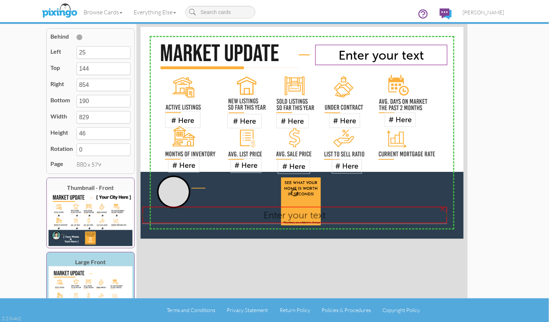
drag, startPoint x: 315, startPoint y: 88, endPoint x: 307, endPoint y: 214, distance: 127.1
click at [307, 214] on span "Enter your text" at bounding box center [294, 214] width 62 height 11
type input "5"
type input "489"
type input "834"
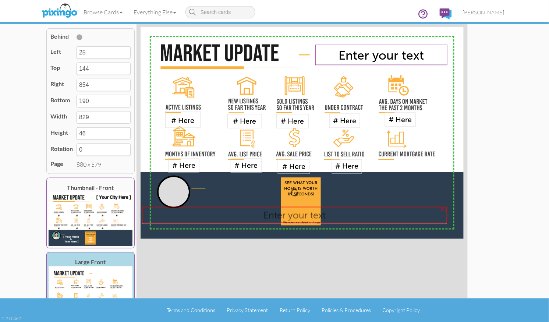
type input "535"
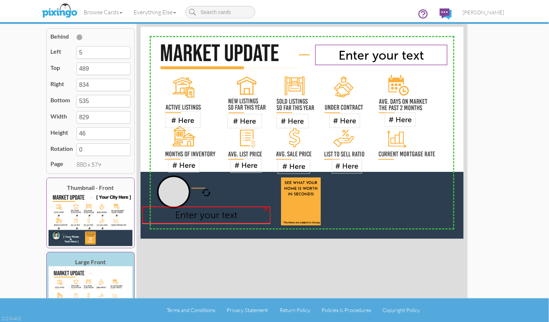
drag, startPoint x: 447, startPoint y: 215, endPoint x: 270, endPoint y: 213, distance: 176.6
click at [270, 213] on div at bounding box center [270, 215] width 4 height 4
type input "354"
type input "349"
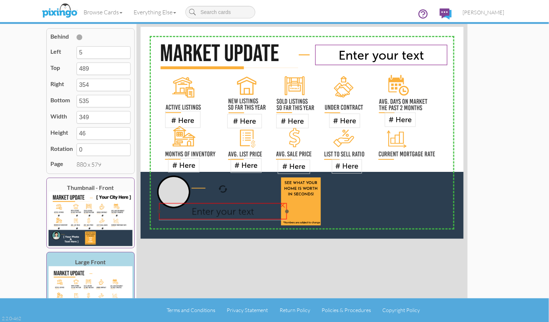
drag, startPoint x: 228, startPoint y: 214, endPoint x: 196, endPoint y: 211, distance: 32.2
click at [245, 210] on span "Enter your text" at bounding box center [223, 211] width 62 height 11
type input "50"
type input "479"
type input "399"
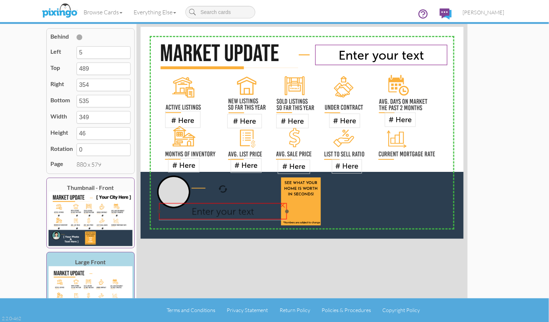
type input "525"
drag, startPoint x: 164, startPoint y: 210, endPoint x: 189, endPoint y: 209, distance: 25.7
click at [189, 209] on div at bounding box center [190, 211] width 4 height 4
type input "133"
type input "266"
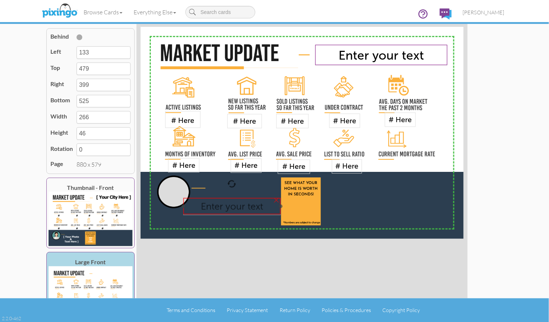
drag, startPoint x: 226, startPoint y: 213, endPoint x: 225, endPoint y: 208, distance: 5.2
click at [225, 208] on span "Enter your text" at bounding box center [232, 205] width 62 height 11
type input "116"
type input "465"
type input "382"
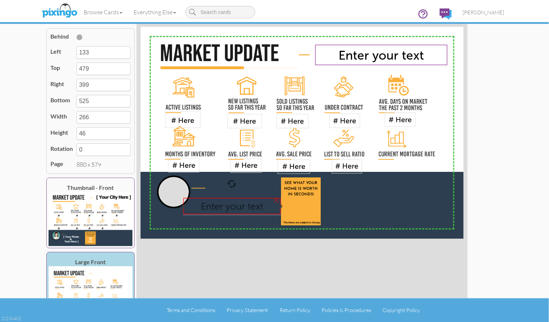
type input "511"
click at [221, 208] on span "Enter your text" at bounding box center [232, 205] width 62 height 11
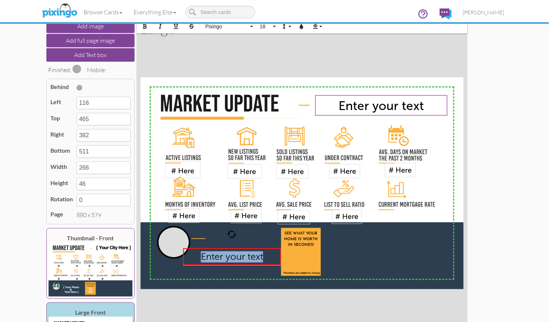
scroll to position [0, 0]
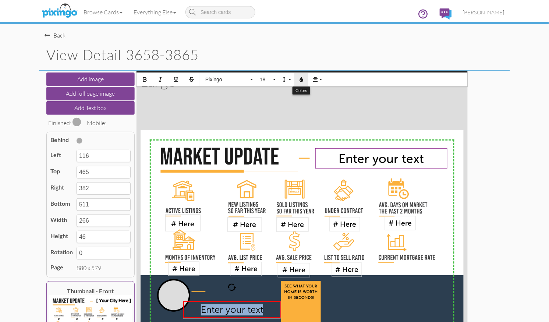
click at [301, 78] on icon "button" at bounding box center [301, 79] width 5 height 5
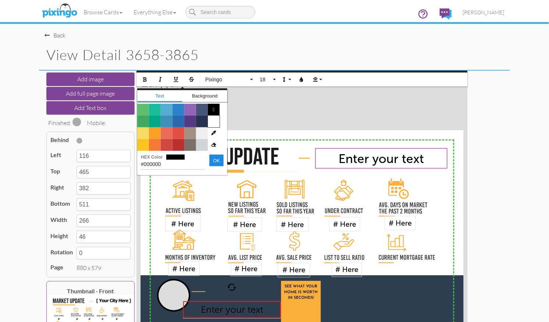
click at [214, 117] on span "Color #FFFFFF" at bounding box center [214, 121] width 12 height 12
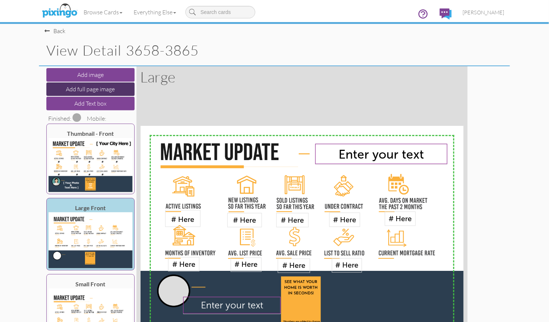
scroll to position [4, 0]
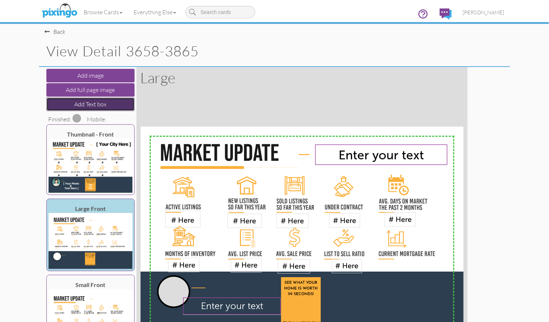
click at [80, 103] on button "Add Text box" at bounding box center [90, 104] width 88 height 14
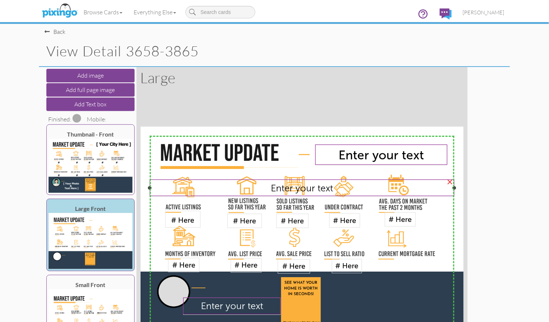
click at [288, 188] on span "Enter your text" at bounding box center [302, 187] width 62 height 11
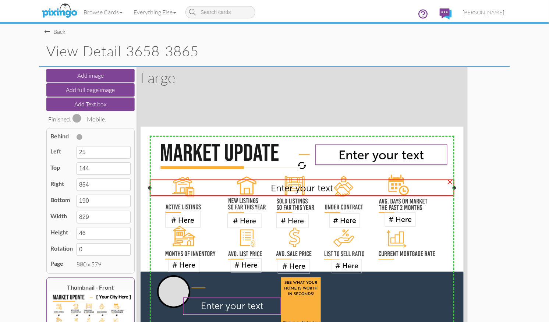
click at [288, 188] on span "Enter your text" at bounding box center [302, 187] width 62 height 11
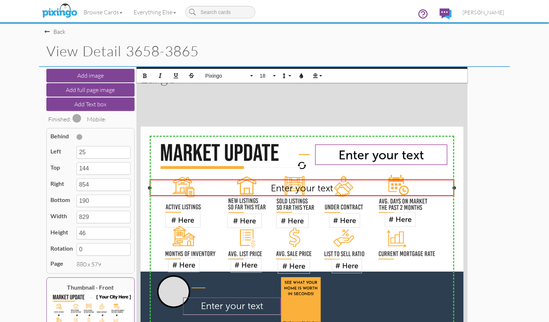
click at [288, 188] on span "Enter your text" at bounding box center [302, 187] width 62 height 11
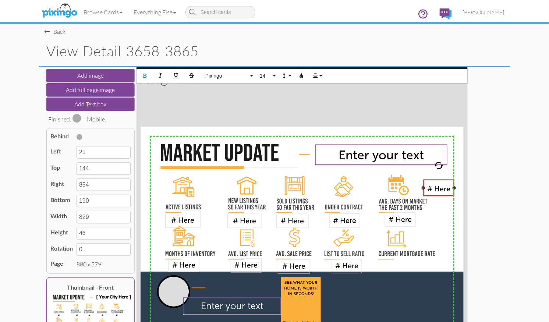
drag, startPoint x: 150, startPoint y: 188, endPoint x: 424, endPoint y: 190, distance: 273.7
click at [424, 190] on div "# Here ​ ×" at bounding box center [438, 187] width 31 height 17
type input "769"
type input "85"
click at [436, 189] on span "# Here" at bounding box center [438, 188] width 23 height 8
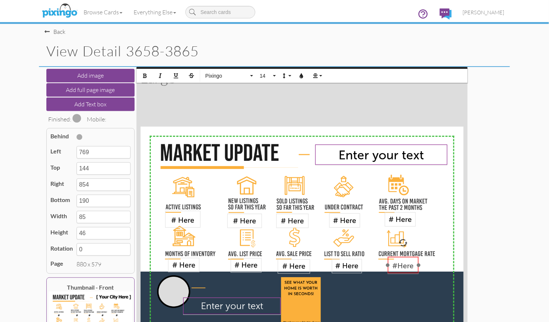
drag, startPoint x: 439, startPoint y: 195, endPoint x: 403, endPoint y: 272, distance: 85.1
click at [403, 272] on div "# ​ ​ Here ​" at bounding box center [403, 265] width 31 height 17
type input "672"
type input "354"
type input "757"
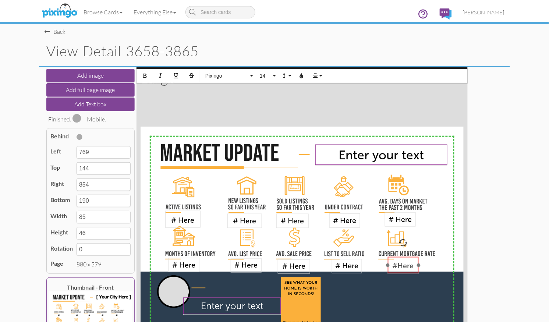
type input "400"
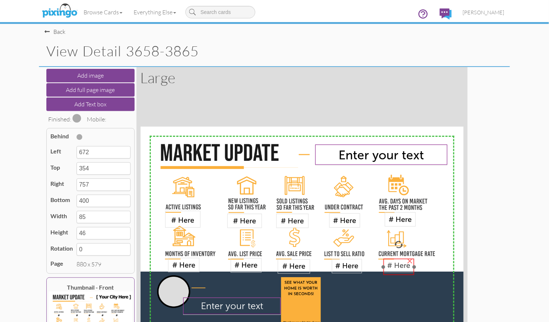
drag, startPoint x: 405, startPoint y: 264, endPoint x: 401, endPoint y: 266, distance: 3.8
click at [401, 266] on span "# Here" at bounding box center [398, 265] width 23 height 8
type input "660"
type input "359"
type input "745"
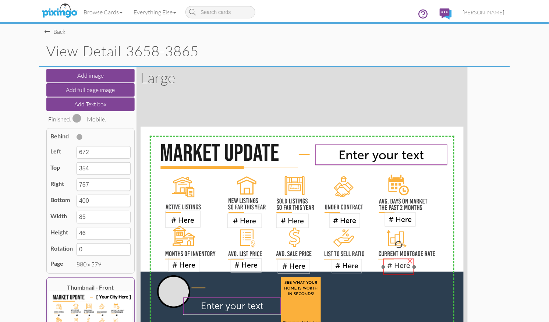
type input "405"
click at [398, 264] on span "# Here" at bounding box center [399, 265] width 23 height 8
type input "663"
type input "748"
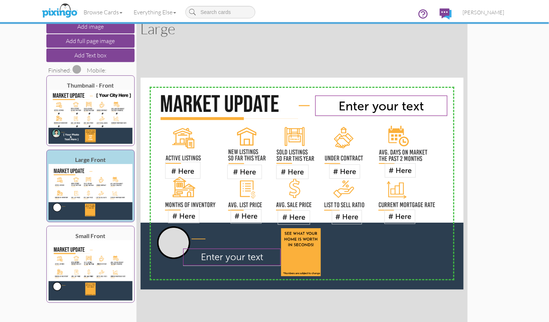
scroll to position [55, 0]
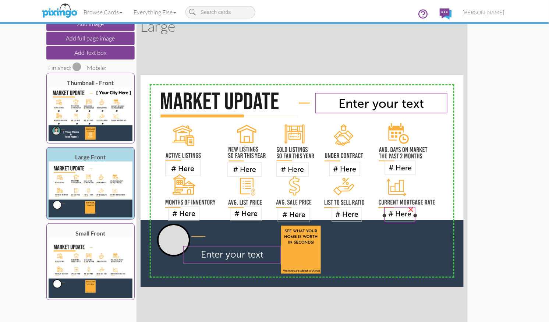
click at [394, 212] on span "# Here" at bounding box center [399, 214] width 23 height 8
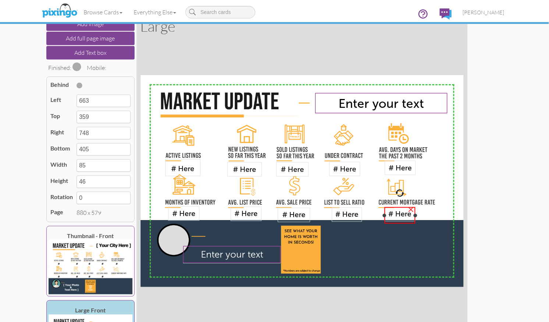
click at [394, 212] on span "# Here" at bounding box center [399, 214] width 23 height 8
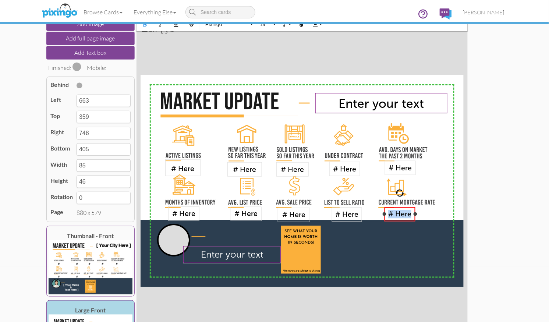
drag, startPoint x: 389, startPoint y: 214, endPoint x: 410, endPoint y: 213, distance: 21.0
click at [410, 213] on span "# Here" at bounding box center [399, 214] width 23 height 8
type input "398"
type input "39"
type input "422"
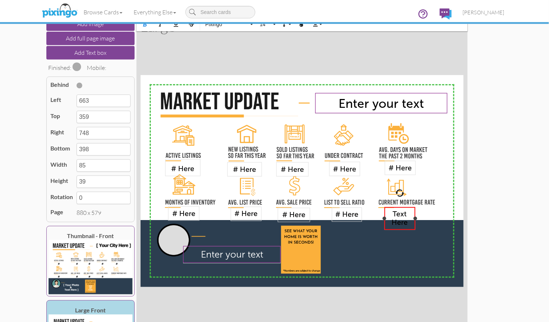
type input "63"
drag, startPoint x: 415, startPoint y: 218, endPoint x: 425, endPoint y: 214, distance: 10.9
click at [425, 214] on div at bounding box center [425, 214] width 4 height 4
type input "775"
type input "398"
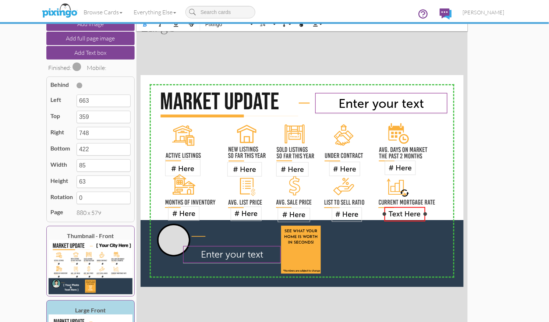
type input "112"
type input "39"
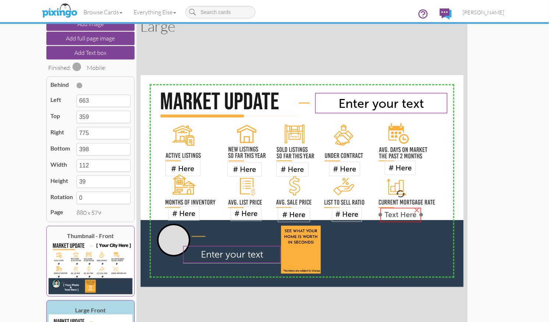
drag, startPoint x: 404, startPoint y: 216, endPoint x: 400, endPoint y: 217, distance: 4.1
click at [400, 217] on span "Text Here" at bounding box center [401, 214] width 32 height 8
type input "652"
type input "361"
type input "764"
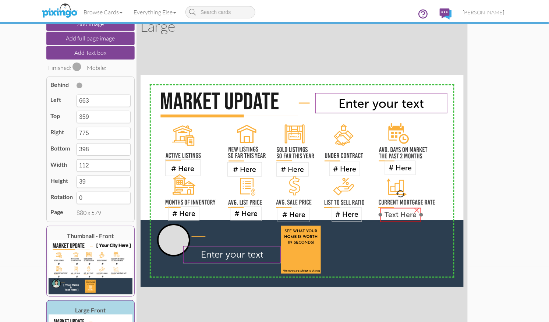
type input "400"
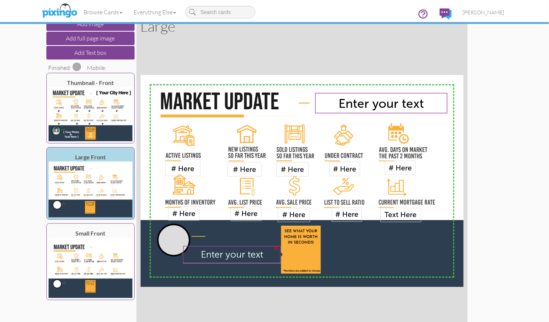
click at [262, 253] on span "Enter your text" at bounding box center [232, 254] width 62 height 11
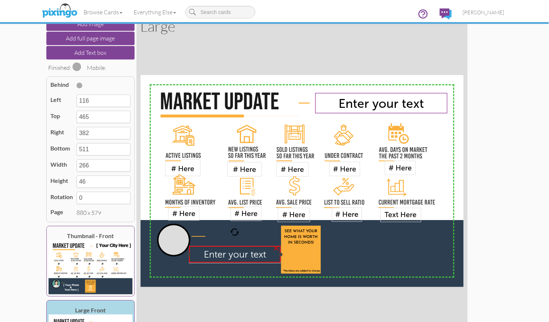
drag, startPoint x: 182, startPoint y: 254, endPoint x: 188, endPoint y: 255, distance: 5.9
click at [188, 255] on div at bounding box center [189, 254] width 4 height 4
type input "132"
type input "250"
click at [235, 257] on span "Enter your text" at bounding box center [236, 253] width 62 height 11
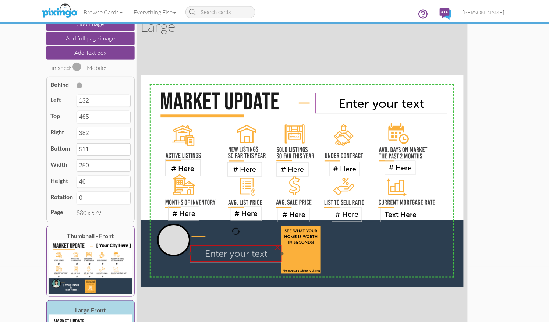
type input "135"
type input "463"
type input "385"
type input "509"
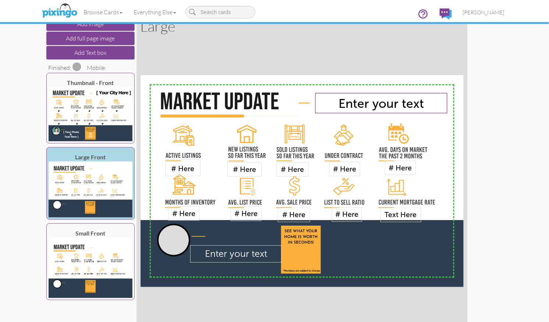
scroll to position [103, 0]
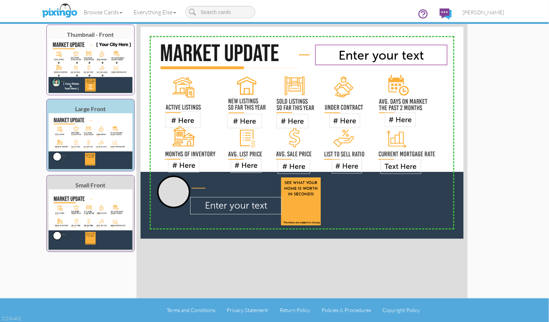
click at [76, 200] on img at bounding box center [91, 219] width 84 height 60
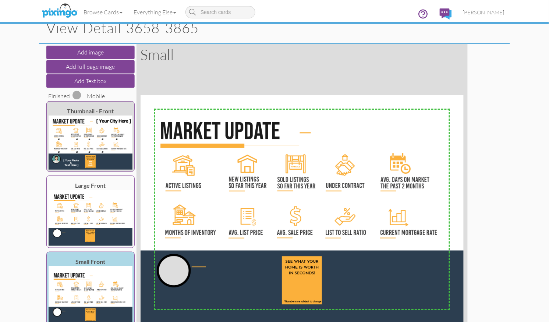
scroll to position [26, 0]
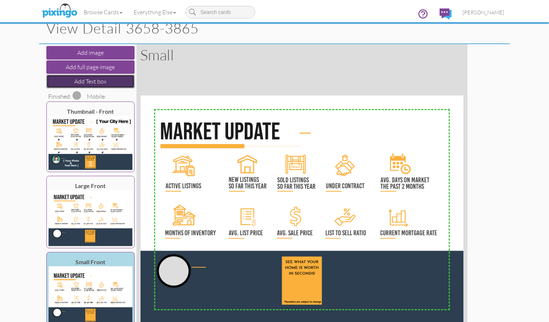
click at [83, 77] on button "Add Text box" at bounding box center [90, 82] width 88 height 14
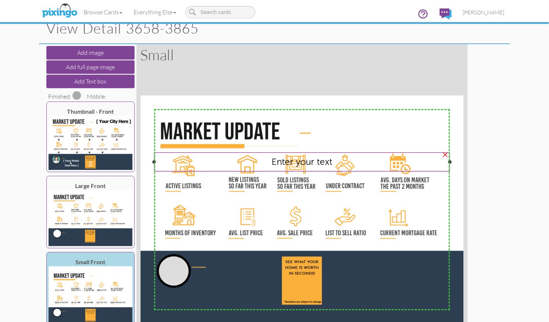
click at [297, 163] on span "Enter your text" at bounding box center [301, 161] width 61 height 11
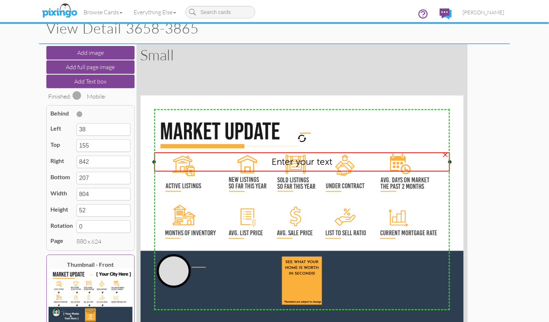
click at [297, 163] on span "Enter your text" at bounding box center [301, 161] width 61 height 11
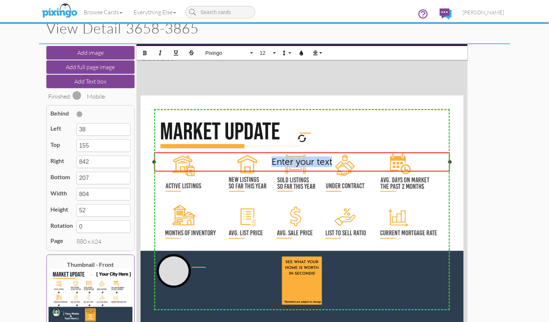
click at [297, 163] on span "Enter your text" at bounding box center [301, 161] width 61 height 11
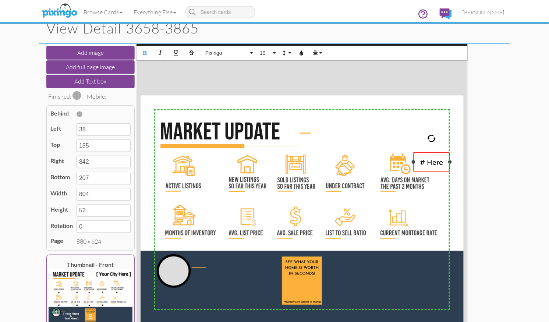
drag, startPoint x: 154, startPoint y: 161, endPoint x: 415, endPoint y: 166, distance: 260.4
click at [414, 166] on div "# Here ​ ×" at bounding box center [431, 161] width 36 height 19
type input "743"
type input "99"
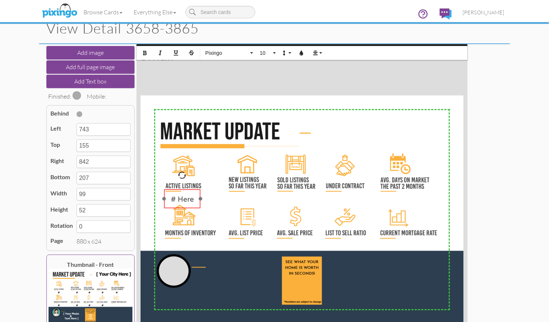
drag, startPoint x: 430, startPoint y: 170, endPoint x: 180, endPoint y: 207, distance: 252.1
click at [180, 207] on div "# Here ​ ​ ​" at bounding box center [182, 198] width 36 height 19
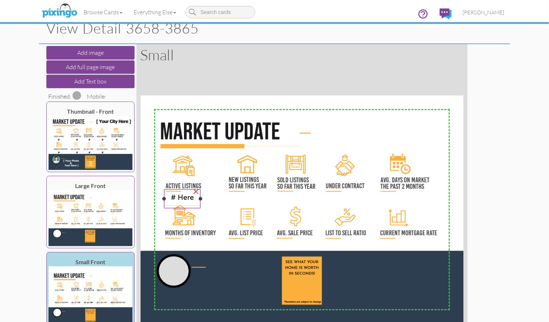
click at [176, 196] on span "# Here" at bounding box center [182, 197] width 23 height 8
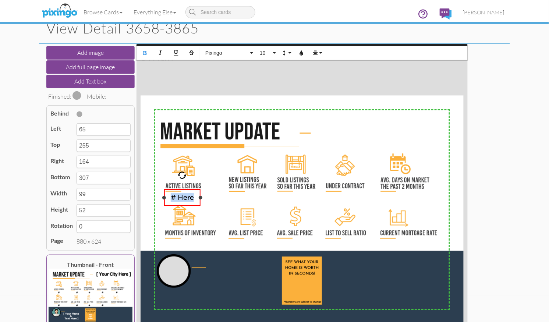
click at [176, 196] on span "# Here" at bounding box center [182, 197] width 23 height 8
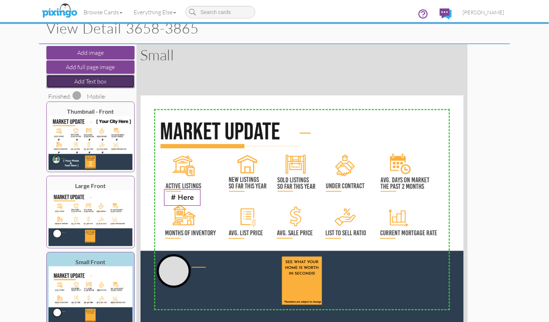
click at [94, 78] on button "Add Text box" at bounding box center [90, 82] width 88 height 14
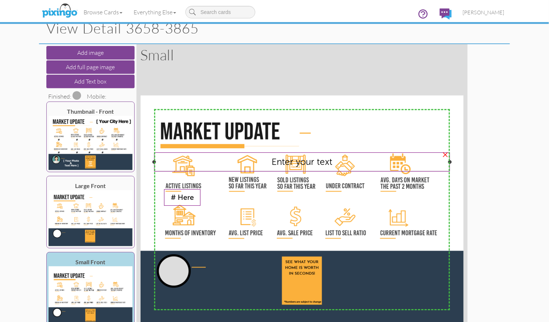
click at [280, 163] on span "Enter your text" at bounding box center [301, 161] width 61 height 11
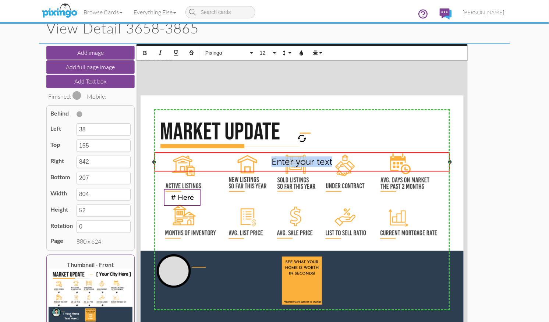
click at [280, 163] on span "Enter your text" at bounding box center [301, 161] width 61 height 11
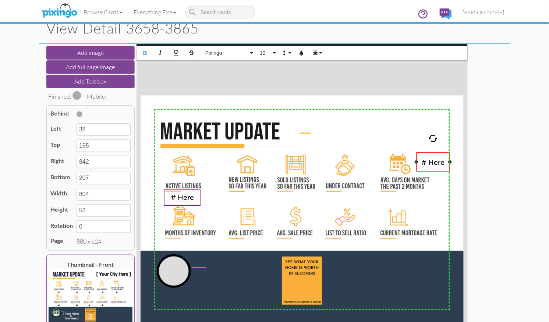
drag, startPoint x: 160, startPoint y: 161, endPoint x: 416, endPoint y: 162, distance: 256.0
click at [416, 162] on div at bounding box center [417, 162] width 4 height 4
drag, startPoint x: 436, startPoint y: 170, endPoint x: 250, endPoint y: 205, distance: 189.5
click at [250, 205] on div "# Here ​ ​ ​" at bounding box center [246, 197] width 33 height 19
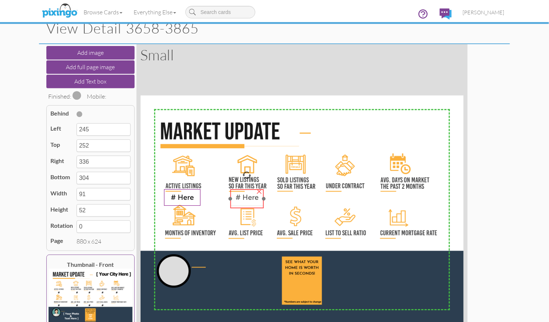
click at [245, 200] on span "# Here" at bounding box center [246, 197] width 23 height 8
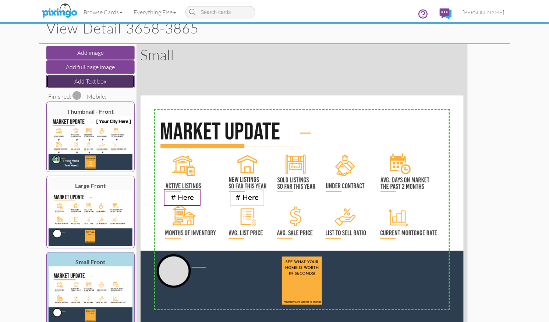
click at [85, 81] on button "Add Text box" at bounding box center [90, 82] width 88 height 14
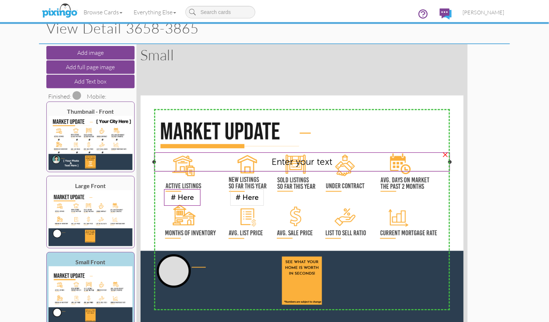
click at [300, 163] on span "Enter your text" at bounding box center [301, 161] width 61 height 11
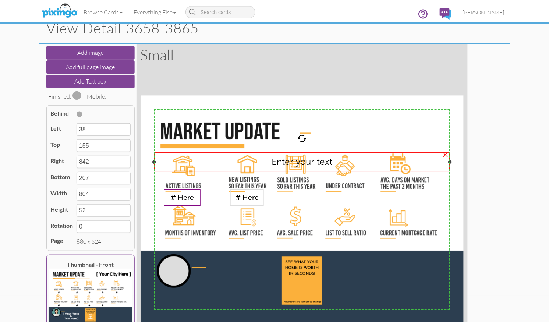
click at [299, 163] on span "Enter your text" at bounding box center [301, 161] width 61 height 11
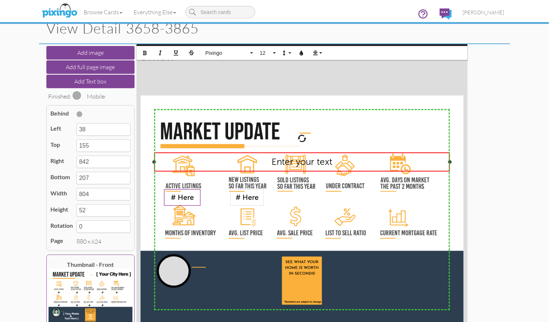
click at [299, 163] on span "Enter your text" at bounding box center [301, 161] width 61 height 11
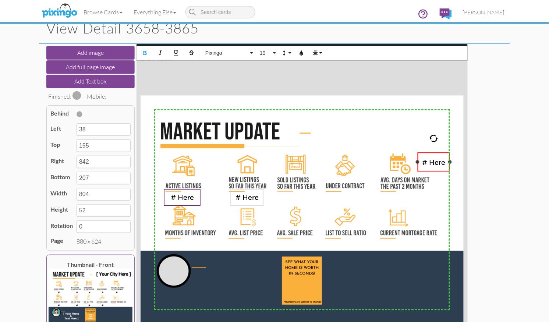
drag, startPoint x: 161, startPoint y: 161, endPoint x: 419, endPoint y: 165, distance: 257.5
click at [419, 165] on div "# Here ​ ×" at bounding box center [433, 161] width 32 height 19
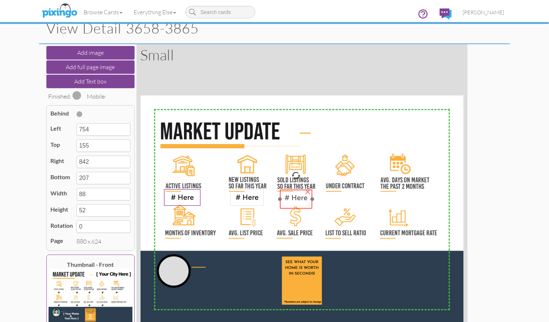
drag, startPoint x: 433, startPoint y: 163, endPoint x: 296, endPoint y: 200, distance: 142.4
click at [296, 200] on span "# Here" at bounding box center [295, 197] width 23 height 8
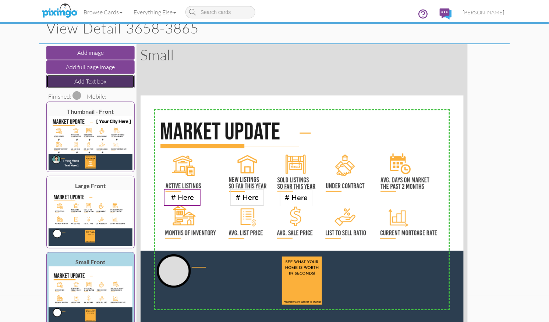
click at [103, 80] on button "Add Text box" at bounding box center [90, 82] width 88 height 14
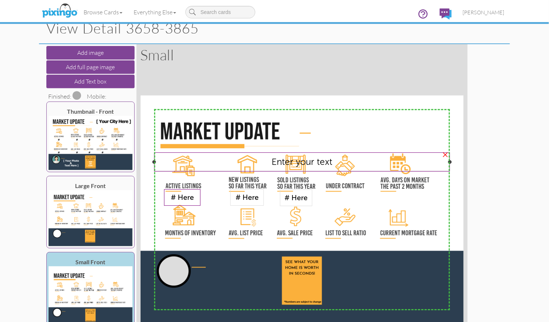
click at [279, 162] on span "Enter your text" at bounding box center [301, 161] width 61 height 11
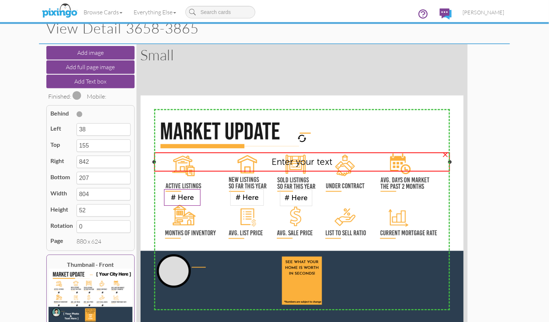
click at [279, 162] on span "Enter your text" at bounding box center [301, 161] width 61 height 11
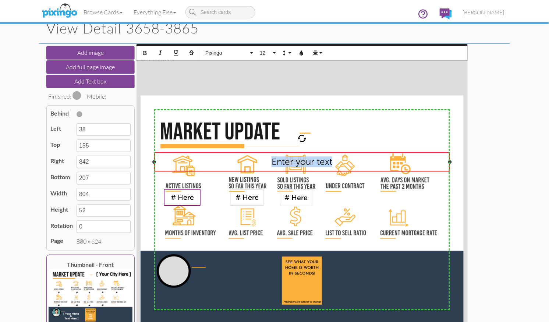
click at [279, 162] on span "Enter your text" at bounding box center [301, 161] width 61 height 11
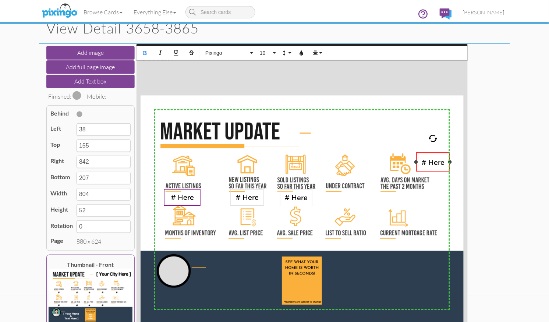
drag, startPoint x: 154, startPoint y: 161, endPoint x: 416, endPoint y: 162, distance: 261.9
click at [416, 162] on div at bounding box center [416, 162] width 4 height 4
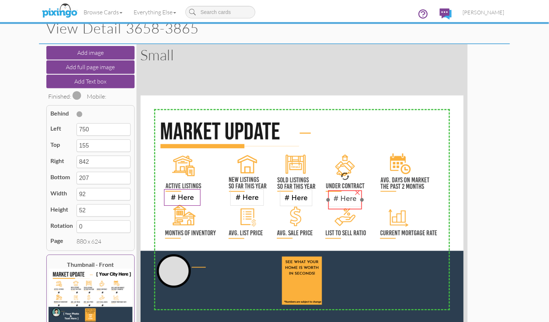
drag, startPoint x: 432, startPoint y: 163, endPoint x: 344, endPoint y: 201, distance: 95.9
click at [344, 201] on span "# Here" at bounding box center [344, 198] width 23 height 8
click at [248, 198] on span "# Here" at bounding box center [246, 198] width 23 height 8
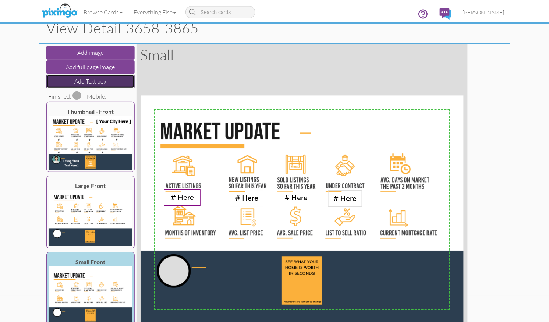
click at [78, 81] on button "Add Text box" at bounding box center [90, 82] width 88 height 14
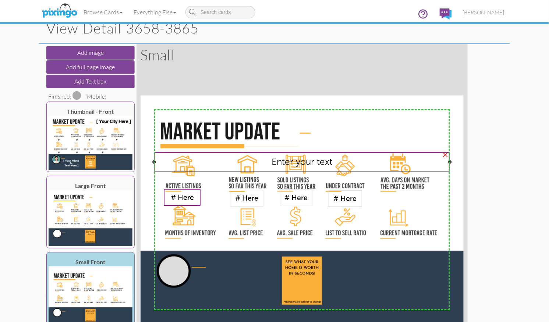
click at [278, 159] on span "Enter your text" at bounding box center [301, 161] width 61 height 11
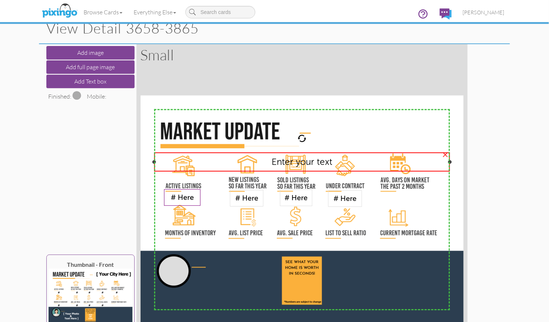
click at [278, 159] on span "Enter your text" at bounding box center [301, 161] width 61 height 11
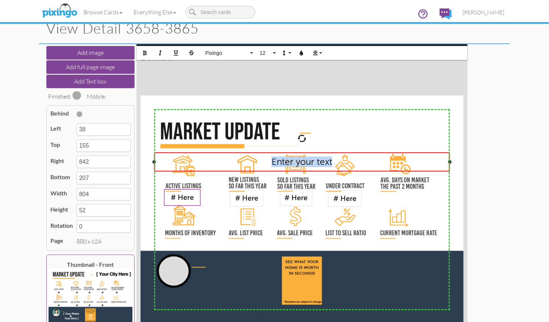
click at [278, 159] on span "Enter your text" at bounding box center [301, 161] width 61 height 11
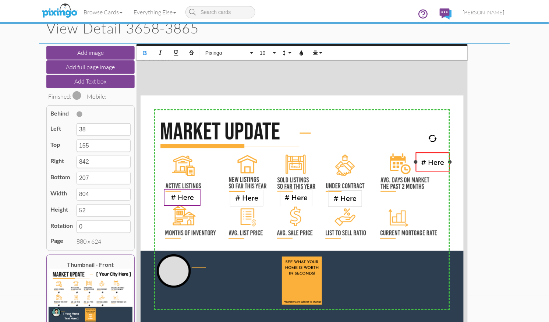
drag, startPoint x: 155, startPoint y: 160, endPoint x: 417, endPoint y: 164, distance: 261.5
click at [417, 164] on div "# Here ​ ×" at bounding box center [433, 161] width 34 height 19
drag, startPoint x: 436, startPoint y: 170, endPoint x: 407, endPoint y: 206, distance: 46.2
click at [405, 206] on div "# Here ​ ​ ​" at bounding box center [401, 197] width 34 height 19
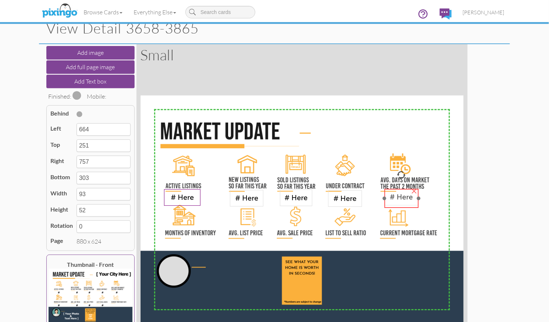
click at [402, 201] on span "# Here" at bounding box center [401, 197] width 23 height 8
click at [397, 199] on span "# Here" at bounding box center [401, 198] width 23 height 8
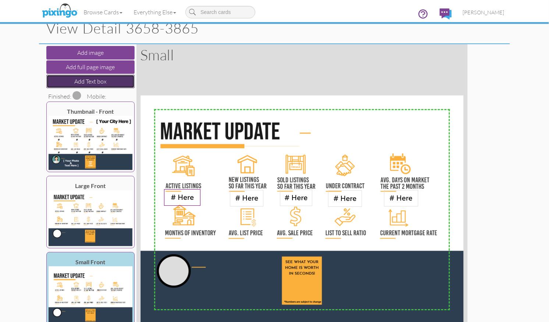
click at [74, 79] on button "Add Text box" at bounding box center [90, 82] width 88 height 14
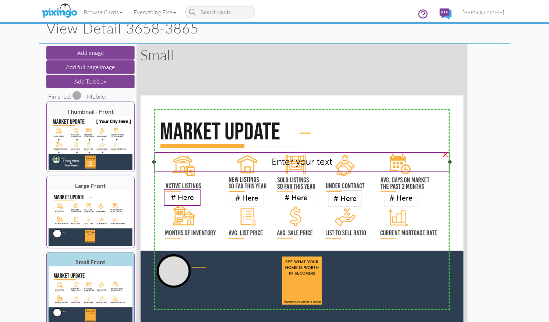
click at [298, 161] on span "Enter your text" at bounding box center [301, 161] width 61 height 11
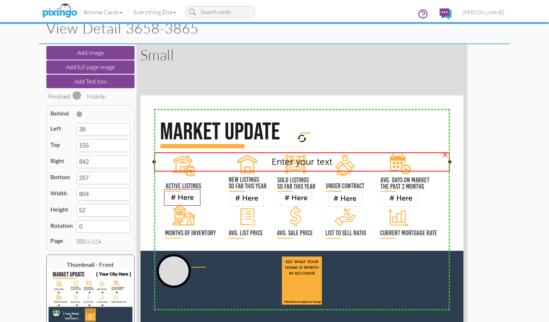
click at [298, 161] on span "Enter your text" at bounding box center [301, 161] width 61 height 11
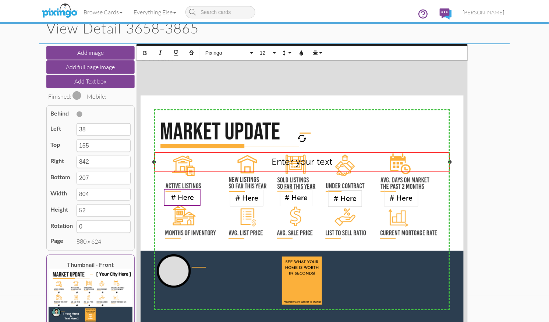
click at [298, 161] on span "Enter your text" at bounding box center [301, 161] width 61 height 11
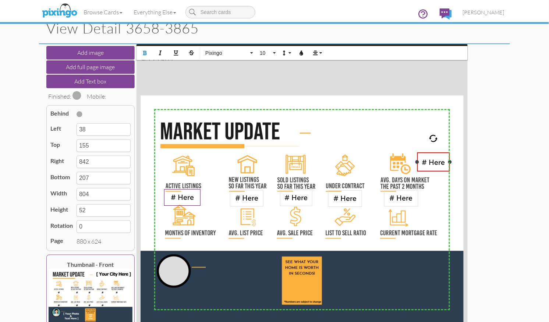
drag, startPoint x: 155, startPoint y: 161, endPoint x: 418, endPoint y: 165, distance: 263.0
click at [418, 165] on div "# Here ​ ×" at bounding box center [433, 161] width 32 height 19
drag, startPoint x: 434, startPoint y: 170, endPoint x: 186, endPoint y: 253, distance: 261.3
click at [186, 253] on div "# Here ​ ​ ​" at bounding box center [185, 244] width 32 height 19
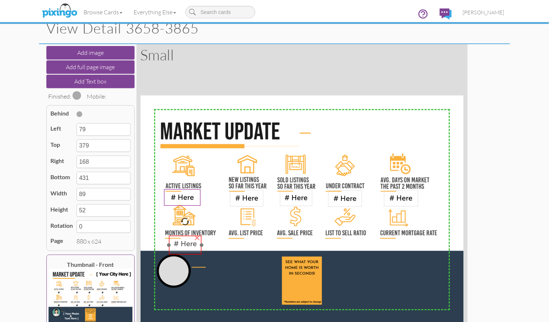
click at [192, 243] on span "# Here" at bounding box center [185, 243] width 23 height 8
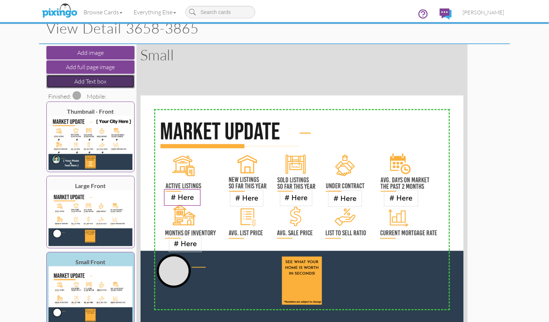
click at [83, 82] on button "Add Text box" at bounding box center [90, 82] width 88 height 14
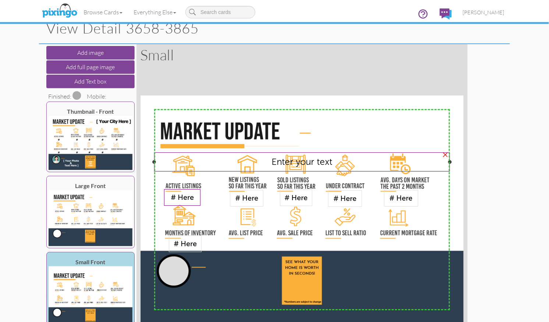
click at [289, 160] on span "Enter your text" at bounding box center [301, 161] width 61 height 11
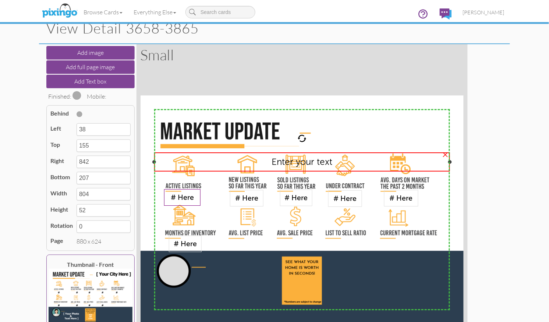
click at [289, 160] on span "Enter your text" at bounding box center [301, 161] width 61 height 11
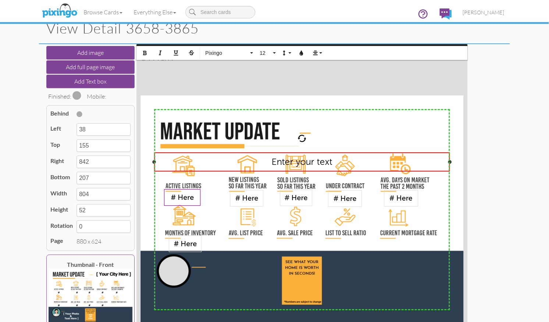
click at [289, 160] on span "Enter your text" at bounding box center [301, 161] width 61 height 11
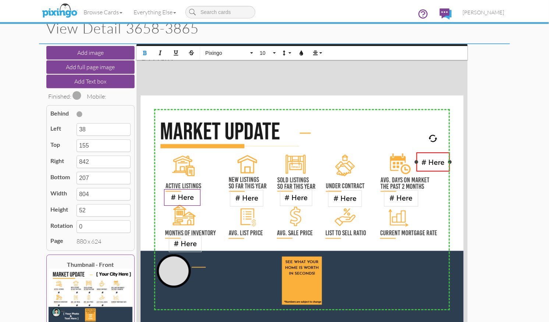
drag, startPoint x: 154, startPoint y: 160, endPoint x: 417, endPoint y: 164, distance: 262.3
click at [417, 164] on div "# Here ​ ×" at bounding box center [432, 161] width 33 height 19
drag, startPoint x: 437, startPoint y: 168, endPoint x: 250, endPoint y: 251, distance: 204.2
click at [250, 251] on div "# Here ​ ​ ​" at bounding box center [246, 244] width 33 height 19
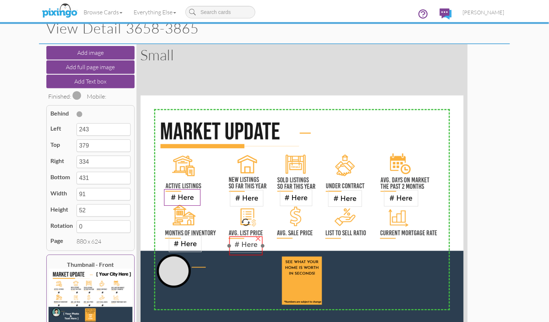
click at [244, 247] on span "# Here" at bounding box center [245, 244] width 23 height 8
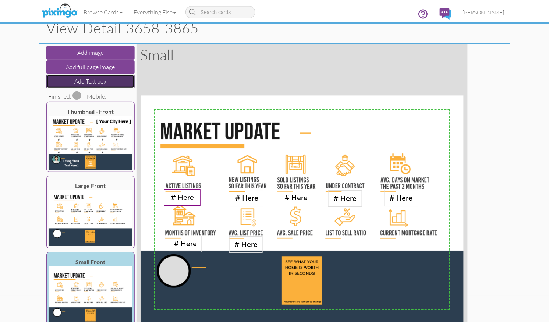
click at [92, 81] on button "Add Text box" at bounding box center [90, 82] width 88 height 14
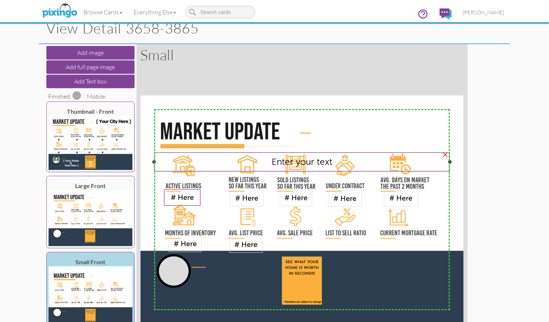
click at [293, 162] on span "Enter your text" at bounding box center [301, 161] width 61 height 11
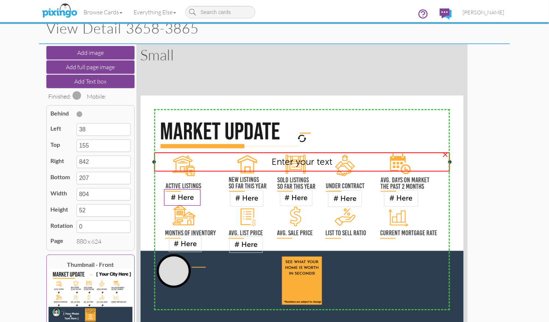
click at [293, 162] on span "Enter your text" at bounding box center [301, 161] width 61 height 11
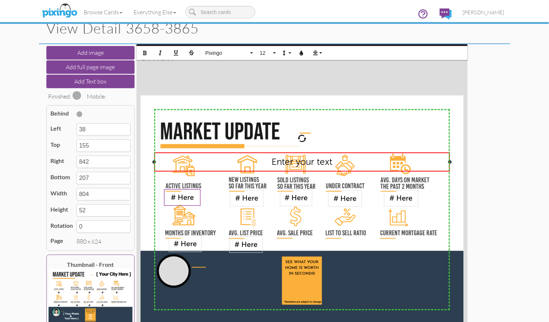
click at [293, 162] on span "Enter your text" at bounding box center [301, 161] width 61 height 11
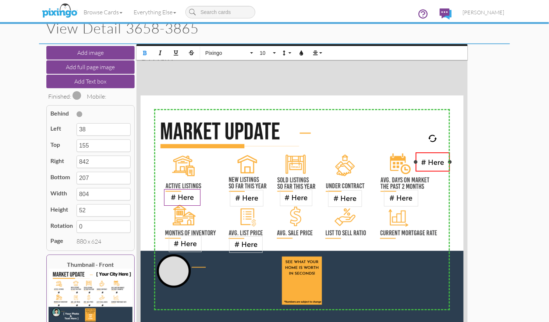
drag, startPoint x: 156, startPoint y: 162, endPoint x: 417, endPoint y: 165, distance: 261.5
click at [417, 165] on div "# Here ​ ×" at bounding box center [433, 161] width 34 height 19
click at [418, 162] on div at bounding box center [418, 162] width 4 height 4
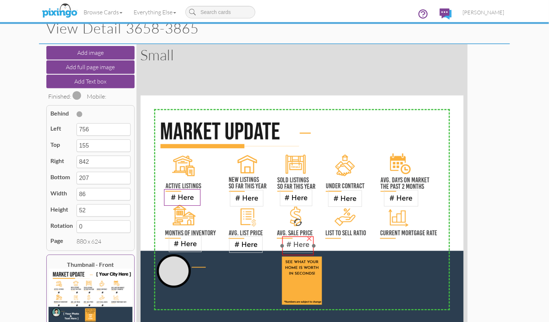
drag, startPoint x: 431, startPoint y: 163, endPoint x: 295, endPoint y: 247, distance: 159.8
click at [295, 247] on span "# Here" at bounding box center [297, 244] width 23 height 8
click at [291, 245] on span "# Here" at bounding box center [296, 245] width 23 height 8
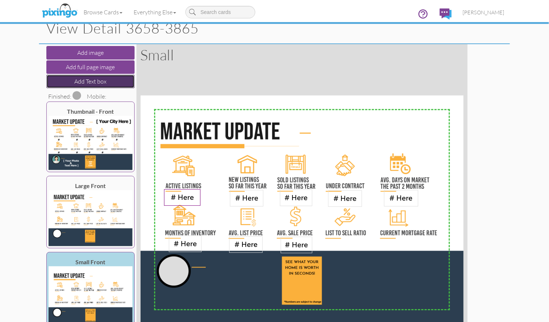
click at [89, 80] on button "Add Text box" at bounding box center [90, 82] width 88 height 14
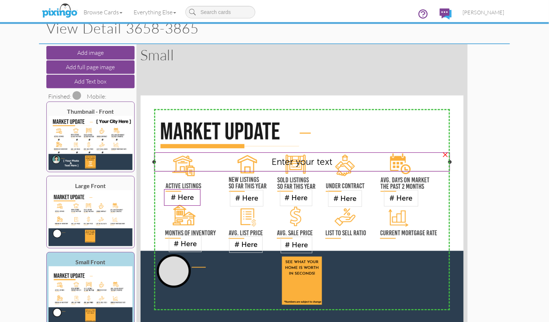
click at [277, 163] on span "Enter your text" at bounding box center [301, 161] width 61 height 11
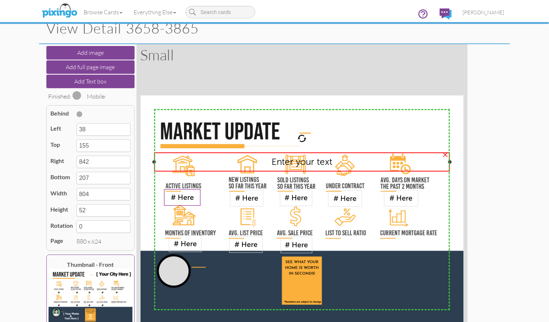
click at [277, 163] on span "Enter your text" at bounding box center [301, 161] width 61 height 11
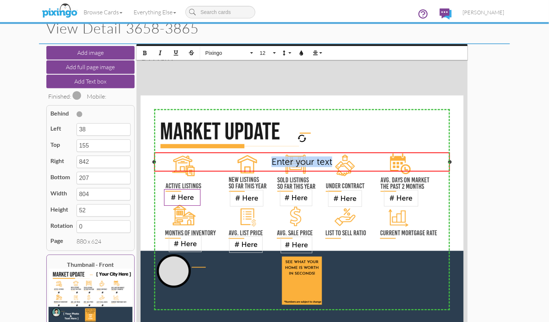
click at [277, 163] on span "Enter your text" at bounding box center [301, 161] width 61 height 11
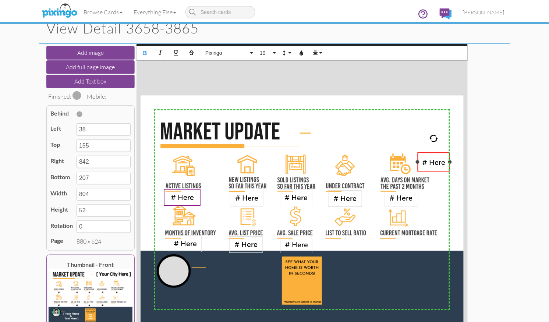
drag, startPoint x: 154, startPoint y: 161, endPoint x: 428, endPoint y: 168, distance: 273.4
click at [418, 161] on div at bounding box center [418, 162] width 4 height 4
drag, startPoint x: 434, startPoint y: 170, endPoint x: 346, endPoint y: 252, distance: 120.0
click at [346, 252] on div "# Here ​ ​ ​" at bounding box center [346, 243] width 32 height 19
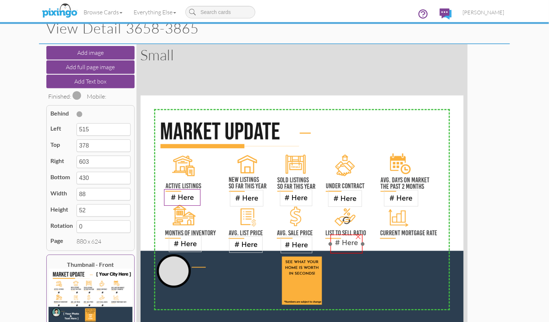
click at [352, 245] on span "# Here" at bounding box center [346, 242] width 23 height 8
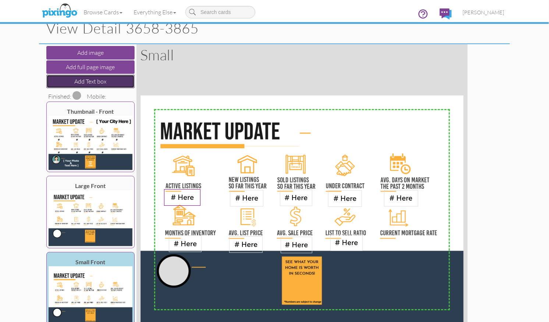
click at [72, 81] on button "Add Text box" at bounding box center [90, 82] width 88 height 14
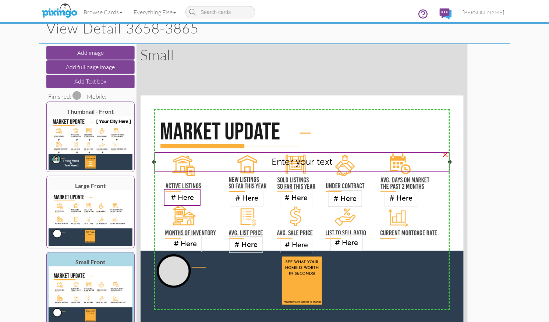
click at [272, 163] on span "Enter your text" at bounding box center [301, 161] width 61 height 11
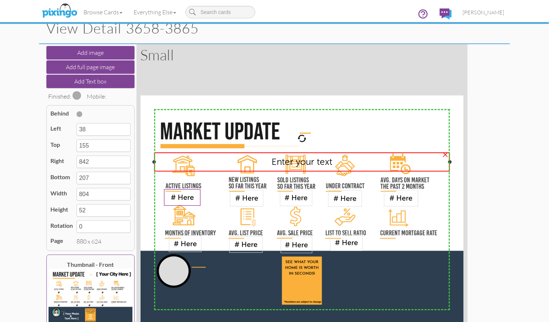
click at [272, 163] on span "Enter your text" at bounding box center [301, 161] width 61 height 11
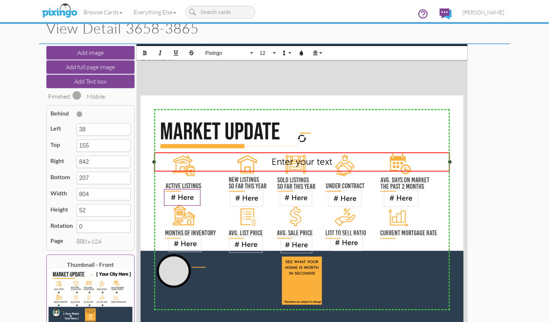
click at [272, 163] on span "Enter your text" at bounding box center [301, 161] width 61 height 11
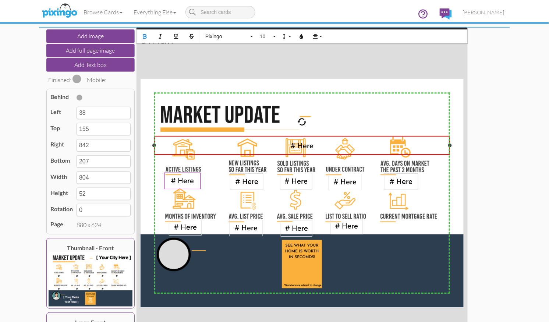
scroll to position [62, 0]
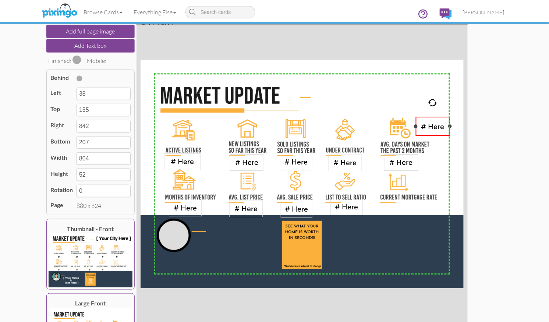
drag, startPoint x: 156, startPoint y: 125, endPoint x: 417, endPoint y: 125, distance: 261.5
click at [417, 125] on div at bounding box center [416, 126] width 4 height 4
drag, startPoint x: 435, startPoint y: 133, endPoint x: 403, endPoint y: 215, distance: 88.1
click at [403, 215] on div "# Here ​ ​ ​" at bounding box center [401, 208] width 34 height 19
click at [393, 209] on span "# Here" at bounding box center [401, 208] width 23 height 8
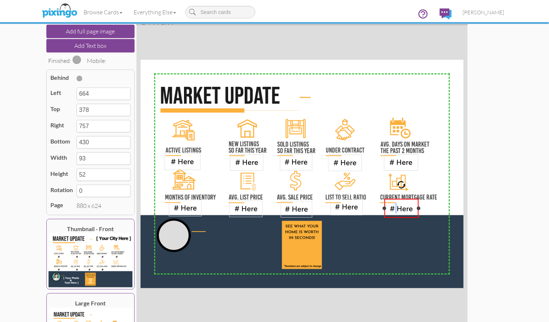
click at [393, 209] on span "# Here" at bounding box center [401, 208] width 23 height 8
drag, startPoint x: 393, startPoint y: 208, endPoint x: 389, endPoint y: 209, distance: 4.1
click at [389, 209] on div "# Here ​" at bounding box center [401, 208] width 26 height 11
drag, startPoint x: 419, startPoint y: 211, endPoint x: 431, endPoint y: 210, distance: 12.6
click at [431, 210] on div at bounding box center [431, 208] width 4 height 4
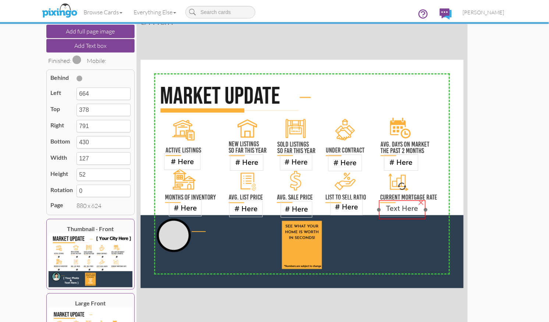
drag, startPoint x: 397, startPoint y: 208, endPoint x: 392, endPoint y: 210, distance: 5.8
click at [392, 210] on span "Text Here" at bounding box center [402, 208] width 32 height 8
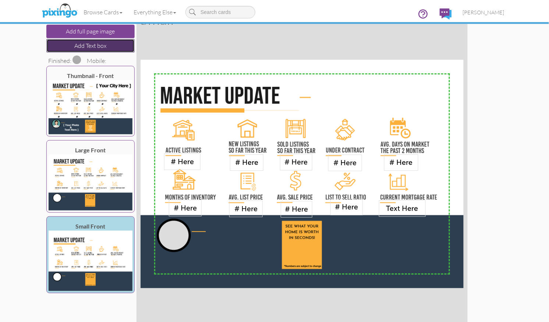
click at [71, 42] on button "Add Text box" at bounding box center [90, 46] width 88 height 14
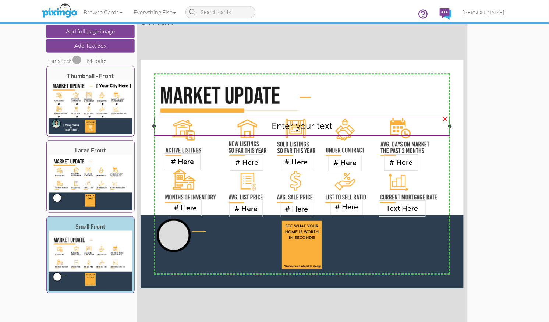
click at [287, 130] on span "Enter your text" at bounding box center [301, 126] width 61 height 11
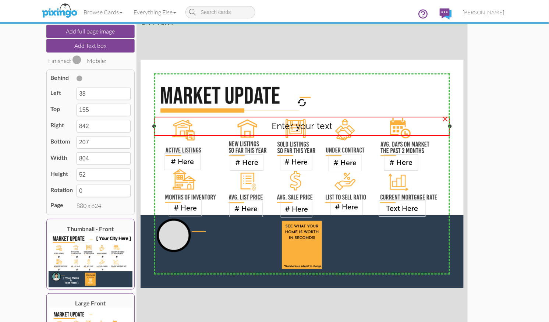
click at [287, 130] on span "Enter your text" at bounding box center [301, 126] width 61 height 11
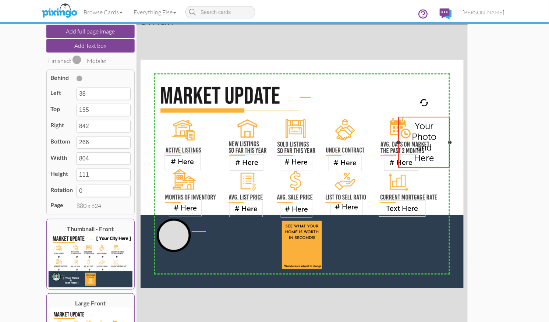
drag, startPoint x: 154, startPoint y: 136, endPoint x: 399, endPoint y: 141, distance: 244.3
click at [399, 141] on div at bounding box center [398, 143] width 4 height 4
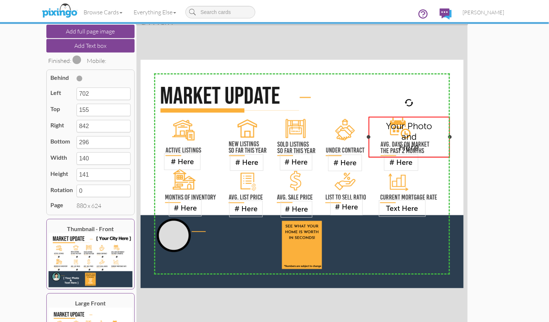
drag, startPoint x: 398, startPoint y: 141, endPoint x: 388, endPoint y: 147, distance: 11.9
click at [370, 140] on div "Your Photo and Here ×" at bounding box center [409, 137] width 81 height 41
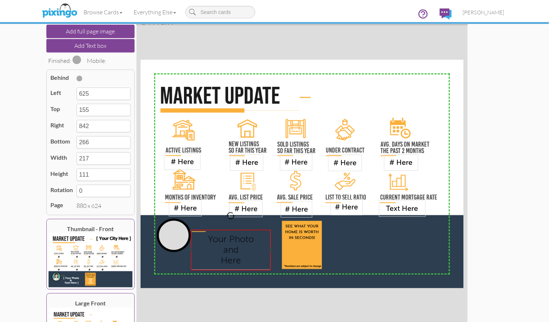
drag, startPoint x: 431, startPoint y: 155, endPoint x: 252, endPoint y: 268, distance: 211.7
click at [252, 268] on div "Your Photo and Here ​ ​" at bounding box center [230, 250] width 79 height 40
click at [209, 241] on span "Your Photo" at bounding box center [231, 239] width 46 height 11
click at [254, 260] on div "Here" at bounding box center [230, 260] width 71 height 11
drag, startPoint x: 246, startPoint y: 262, endPoint x: 221, endPoint y: 248, distance: 28.6
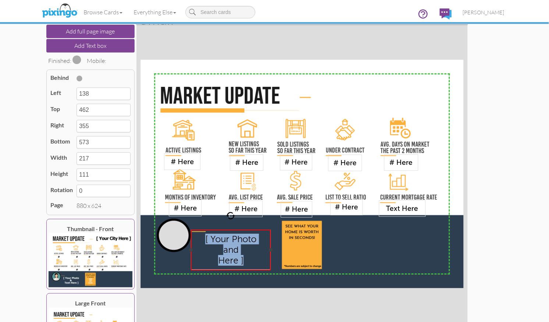
click at [202, 237] on div "[ Your Photo and Here ]" at bounding box center [230, 250] width 71 height 32
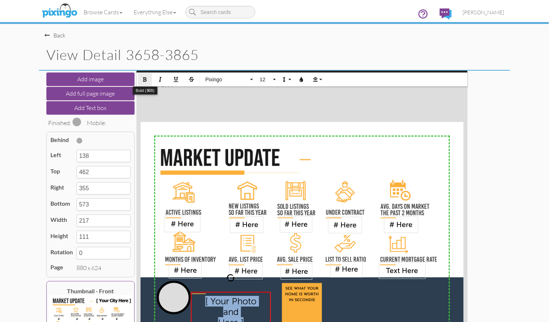
click at [144, 79] on icon "button" at bounding box center [144, 79] width 5 height 5
click at [302, 79] on icon "button" at bounding box center [301, 79] width 5 height 5
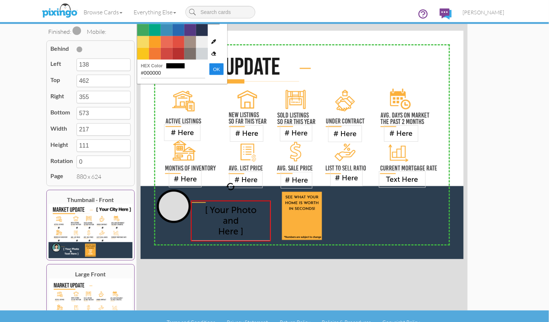
scroll to position [103, 0]
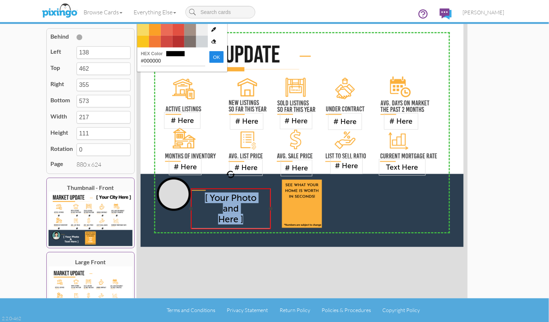
drag, startPoint x: 203, startPoint y: 198, endPoint x: 253, endPoint y: 221, distance: 54.8
click at [253, 221] on div "[ Your Photo and Here ]" at bounding box center [230, 208] width 71 height 32
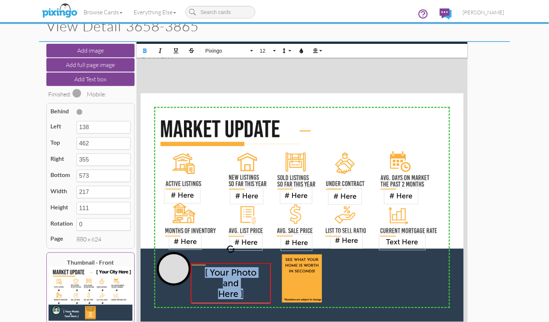
scroll to position [0, 0]
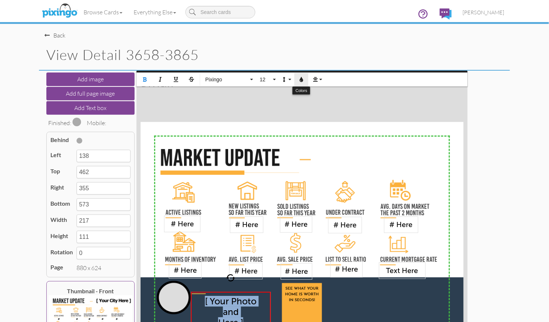
click at [300, 78] on icon "button" at bounding box center [301, 79] width 5 height 5
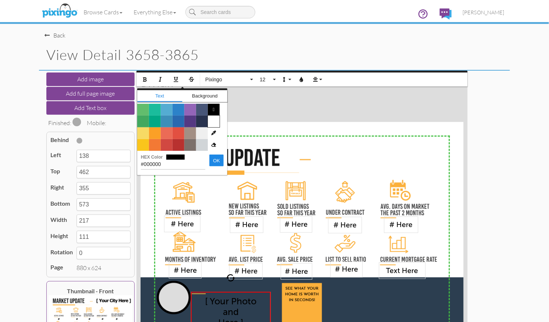
click at [214, 124] on span "Color #FFFFFF" at bounding box center [214, 121] width 12 height 12
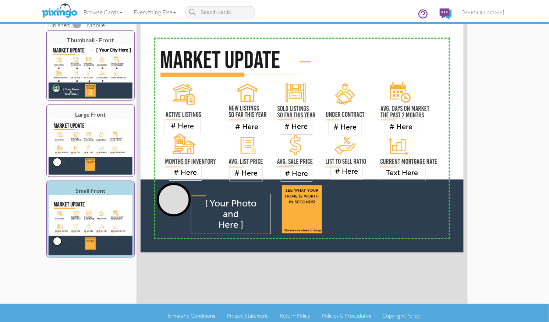
scroll to position [99, 0]
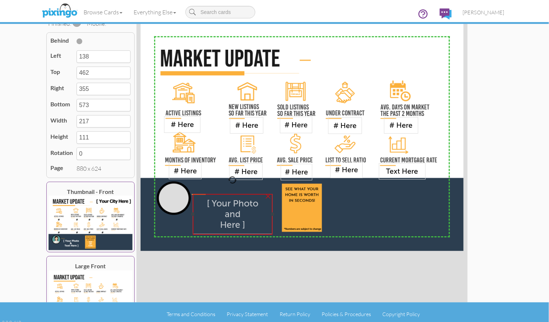
click at [224, 213] on div "and" at bounding box center [232, 214] width 71 height 11
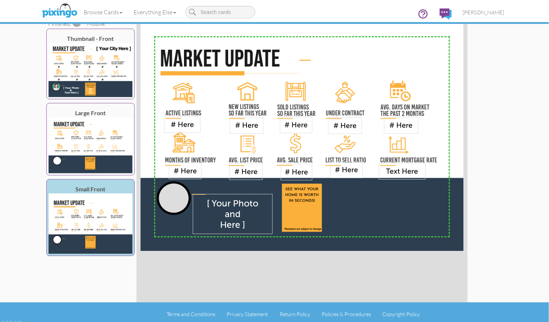
scroll to position [99, 0]
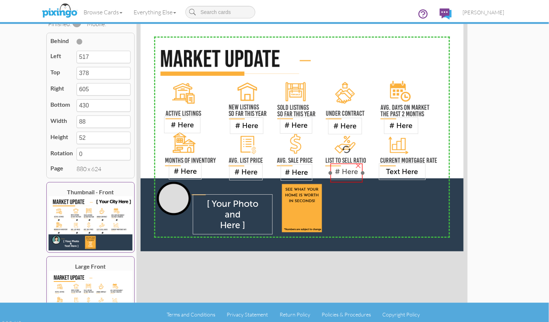
drag, startPoint x: 348, startPoint y: 172, endPoint x: 358, endPoint y: 176, distance: 10.6
click at [348, 174] on span "# Here" at bounding box center [346, 171] width 23 height 8
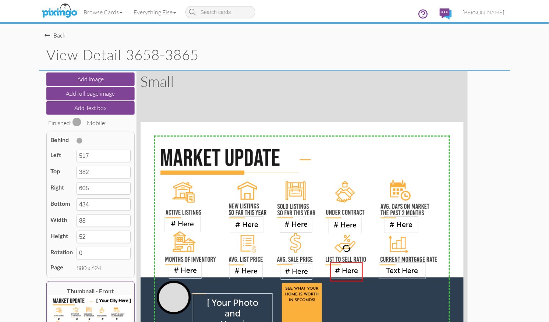
click at [78, 123] on span at bounding box center [76, 121] width 9 height 9
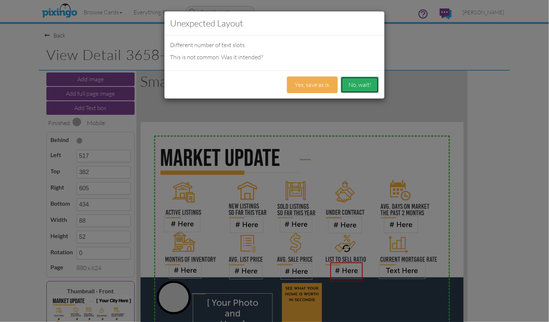
click at [364, 82] on button "No, wait!" at bounding box center [360, 85] width 38 height 17
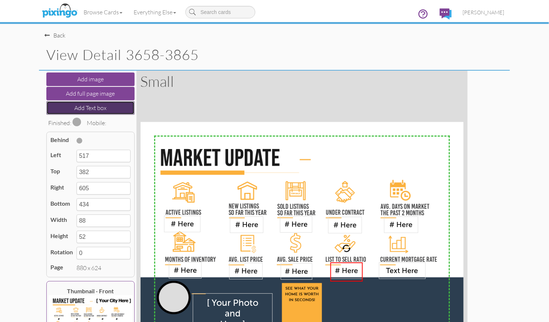
click at [90, 105] on button "Add Text box" at bounding box center [90, 108] width 88 height 14
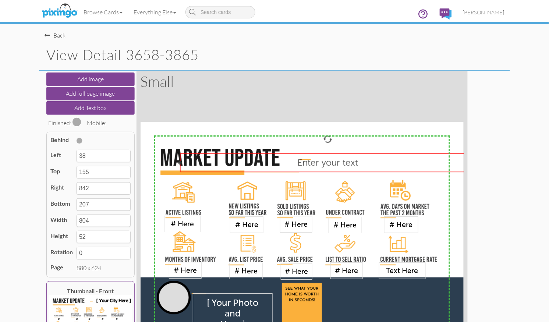
drag, startPoint x: 331, startPoint y: 196, endPoint x: 351, endPoint y: 169, distance: 33.5
click at [356, 170] on div "Enter your text" at bounding box center [327, 162] width 295 height 19
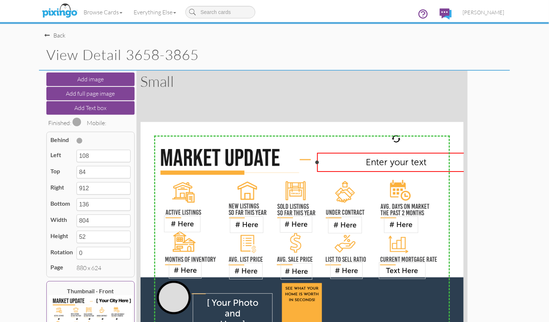
drag, startPoint x: 180, startPoint y: 162, endPoint x: 334, endPoint y: 163, distance: 154.1
click at [319, 157] on div "Enter your text ×" at bounding box center [396, 162] width 158 height 19
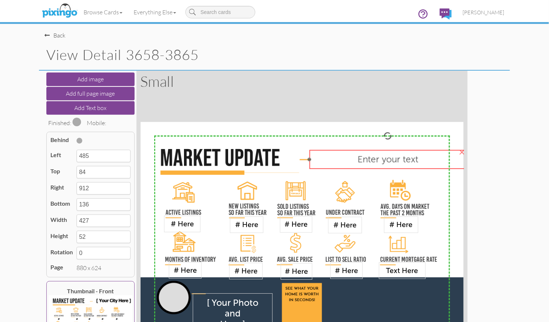
drag, startPoint x: 358, startPoint y: 169, endPoint x: 352, endPoint y: 166, distance: 6.4
click at [352, 166] on div "Enter your text" at bounding box center [387, 159] width 157 height 19
drag, startPoint x: 309, startPoint y: 159, endPoint x: 361, endPoint y: 161, distance: 52.3
click at [360, 161] on div "Enter your text ×" at bounding box center [405, 159] width 121 height 19
drag, startPoint x: 376, startPoint y: 159, endPoint x: 340, endPoint y: 161, distance: 36.5
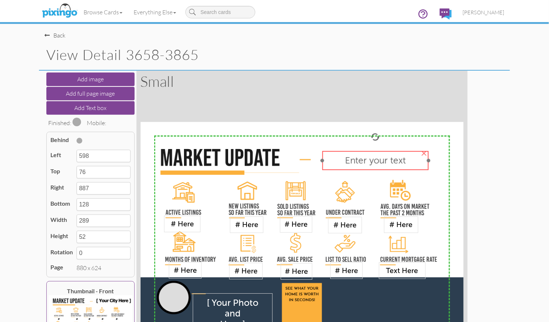
click at [338, 160] on div "Enter your text" at bounding box center [375, 160] width 98 height 11
click at [342, 161] on div "Enter your text" at bounding box center [375, 160] width 98 height 11
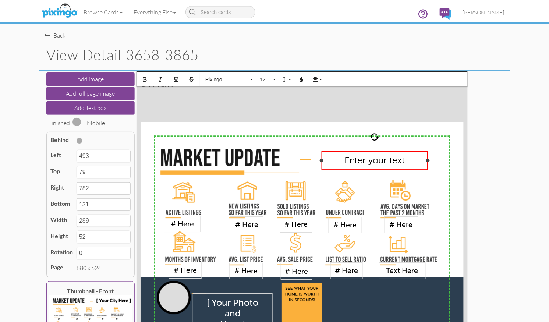
click at [342, 161] on div "Enter your text" at bounding box center [375, 160] width 98 height 11
drag, startPoint x: 337, startPoint y: 160, endPoint x: 411, endPoint y: 161, distance: 73.9
click at [411, 161] on div "[ Your City Here ]" at bounding box center [375, 160] width 98 height 11
click at [146, 79] on icon "button" at bounding box center [144, 79] width 5 height 5
drag, startPoint x: 337, startPoint y: 161, endPoint x: 411, endPoint y: 163, distance: 74.0
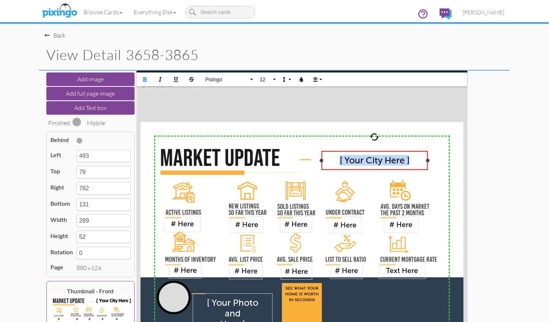
click at [411, 163] on div "[ Your City Here ]" at bounding box center [375, 160] width 98 height 11
click at [270, 81] on span "12" at bounding box center [265, 80] width 13 height 6
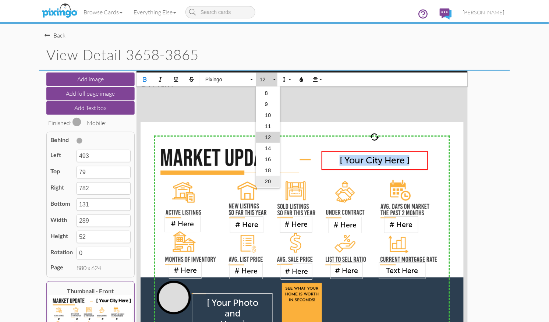
click at [270, 182] on link "20" at bounding box center [268, 181] width 24 height 11
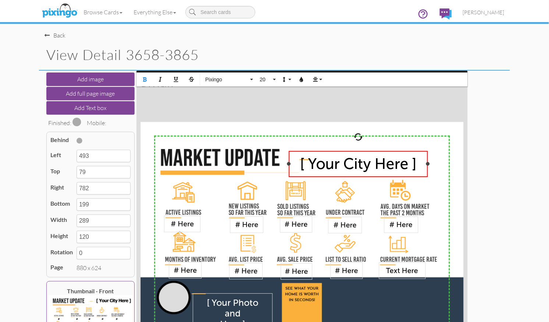
drag, startPoint x: 321, startPoint y: 172, endPoint x: 297, endPoint y: 168, distance: 24.6
click at [289, 167] on div "[ Your City Here ] ×" at bounding box center [358, 164] width 139 height 26
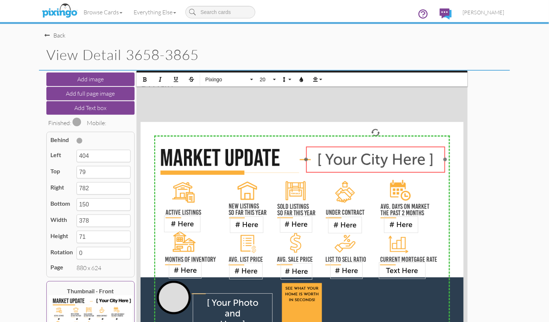
drag, startPoint x: 344, startPoint y: 175, endPoint x: 361, endPoint y: 170, distance: 17.8
click at [361, 170] on div "[ Your City Here ] ​ ​" at bounding box center [375, 159] width 139 height 26
click at [332, 160] on span "[ Your City Here ]" at bounding box center [375, 159] width 117 height 18
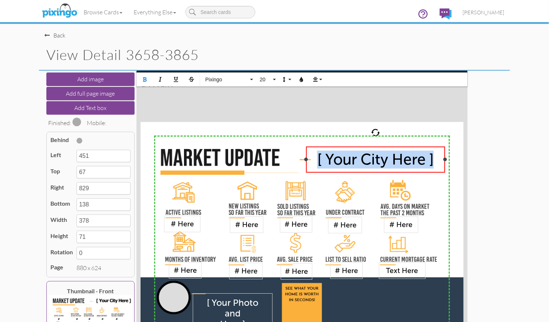
click at [332, 160] on span "[ Your City Here ]" at bounding box center [375, 159] width 117 height 18
click at [303, 80] on icon "button" at bounding box center [301, 79] width 5 height 5
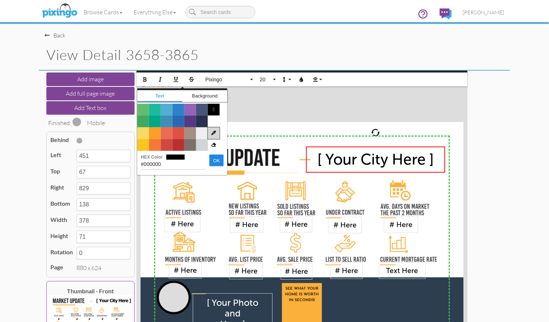
click at [216, 132] on icon at bounding box center [214, 133] width 12 height 12
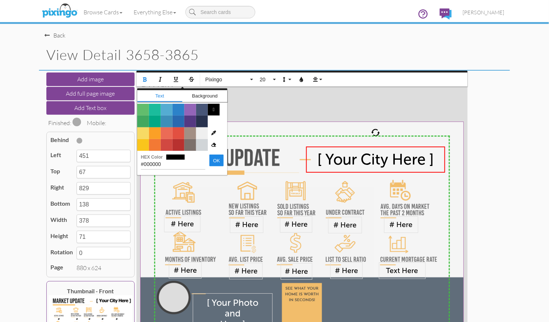
click at [350, 299] on img at bounding box center [303, 236] width 324 height 229
click at [209, 164] on button "OK" at bounding box center [216, 160] width 14 height 12
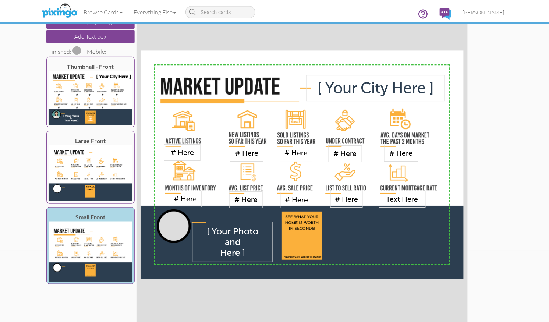
scroll to position [103, 0]
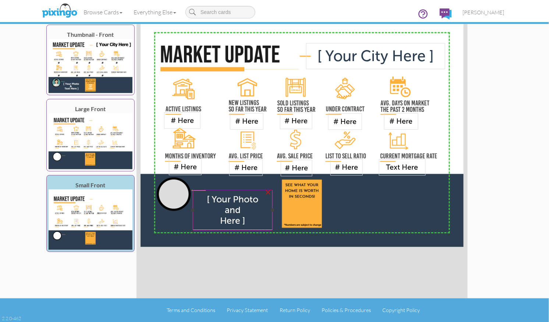
click at [218, 220] on div "Here ]" at bounding box center [232, 220] width 71 height 11
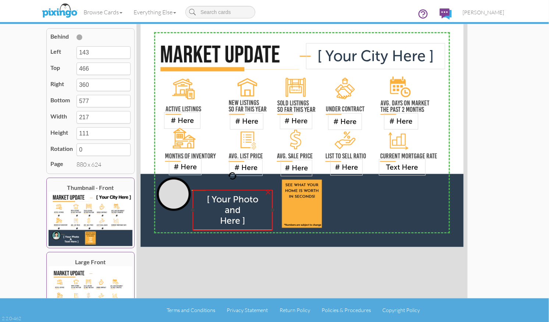
click at [218, 220] on div "Here ]" at bounding box center [232, 220] width 71 height 11
click at [220, 221] on span "Here ]" at bounding box center [232, 220] width 25 height 11
click at [227, 209] on span "and" at bounding box center [233, 209] width 16 height 11
click at [221, 219] on span "Here ]" at bounding box center [232, 220] width 25 height 11
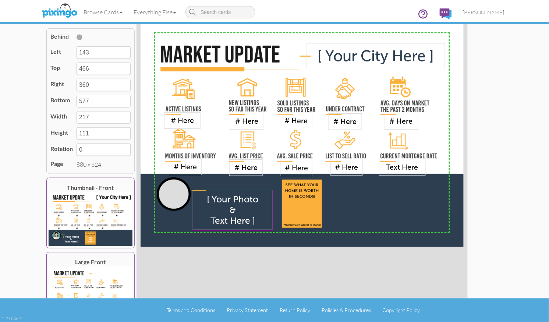
click at [409, 259] on div "X X X X X X X X X X X X X X X X X X X X X X X X X X X X X X X X X X X X X X X X…" at bounding box center [301, 132] width 331 height 331
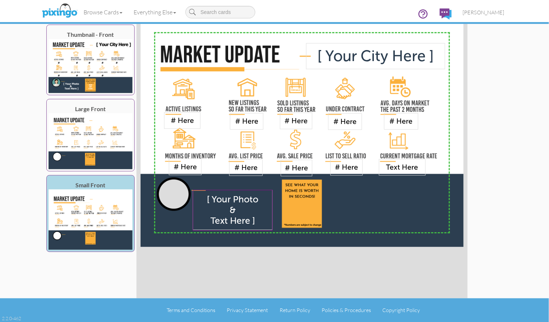
click at [501, 231] on div "Add image Add full page image Add Text box Finished: Mobile: Thumbnail - Front …" at bounding box center [275, 132] width 460 height 331
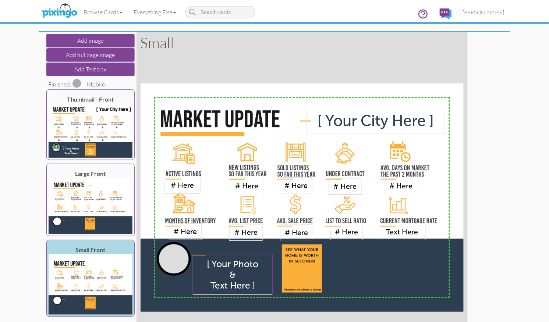
scroll to position [0, 0]
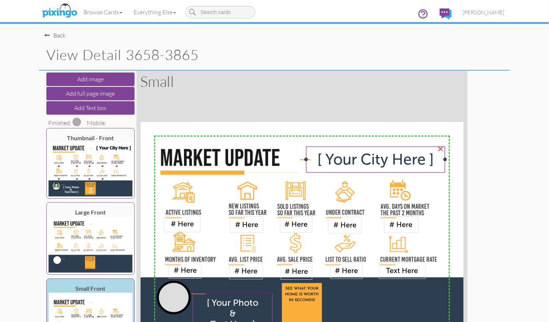
click at [339, 160] on span "[ Your City Here ]" at bounding box center [375, 159] width 117 height 18
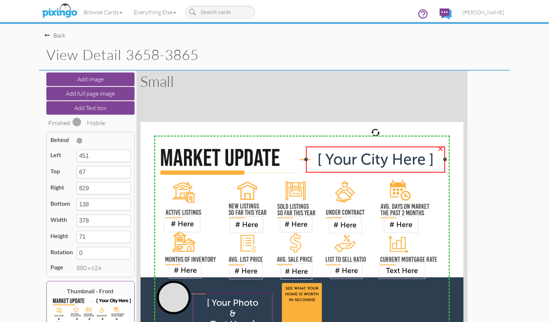
click at [339, 160] on span "[ Your City Here ]" at bounding box center [375, 159] width 117 height 18
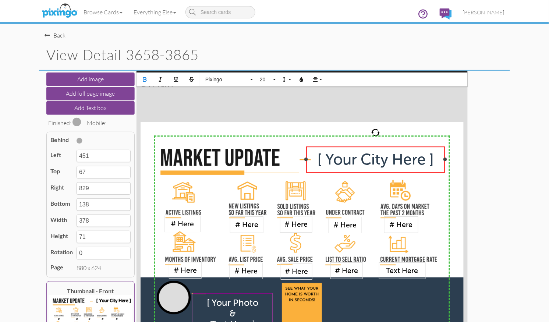
click at [339, 160] on span "[ Your City Here ]" at bounding box center [375, 159] width 117 height 18
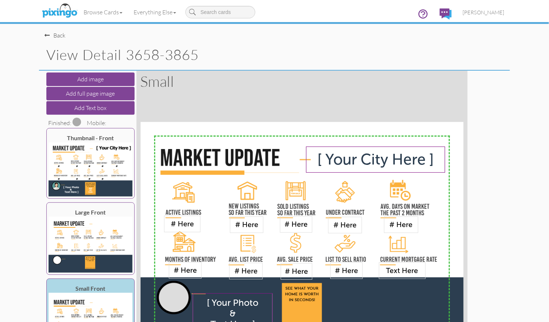
click at [77, 122] on span at bounding box center [76, 121] width 9 height 9
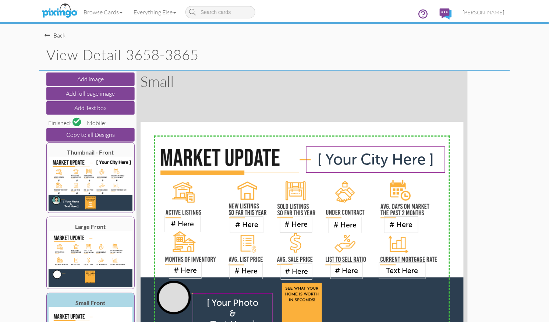
click at [60, 36] on div "Back" at bounding box center [55, 35] width 21 height 8
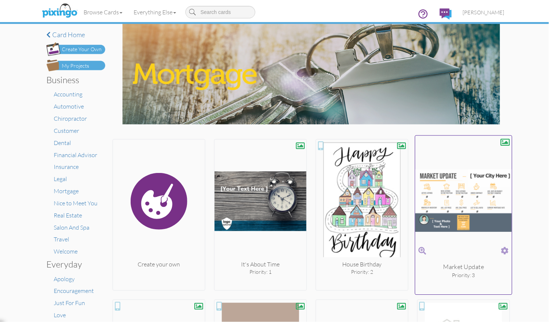
click at [462, 193] on img at bounding box center [463, 201] width 97 height 124
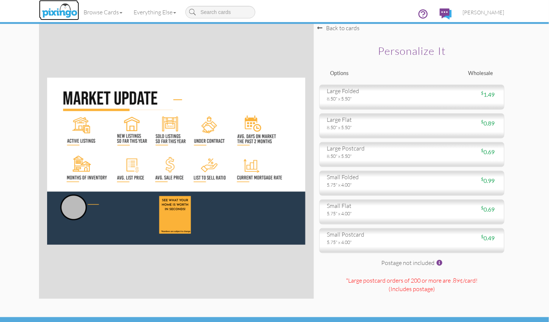
click at [72, 12] on img at bounding box center [59, 11] width 39 height 18
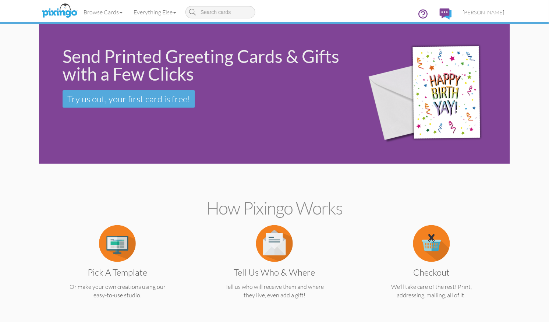
click at [486, 12] on span "[PERSON_NAME]" at bounding box center [484, 12] width 42 height 6
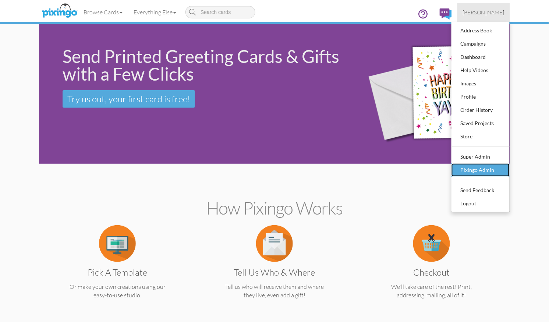
click at [492, 172] on div "Pixingo Admin" at bounding box center [480, 169] width 43 height 11
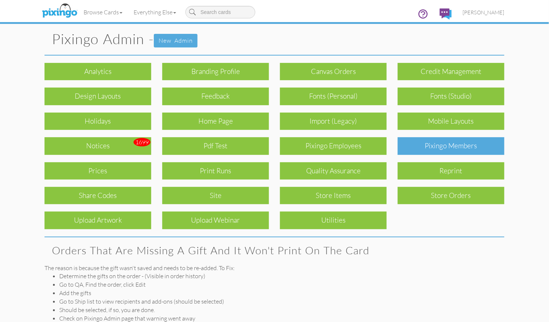
click at [443, 146] on div "Pixingo Members" at bounding box center [451, 145] width 107 height 17
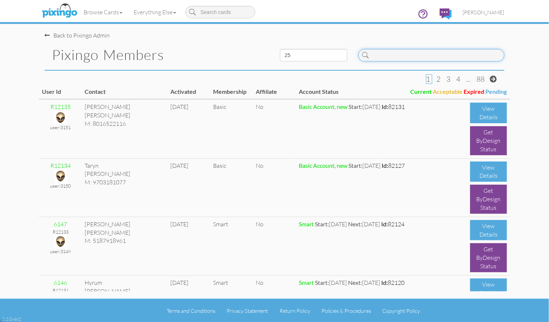
click at [384, 58] on input at bounding box center [431, 55] width 146 height 13
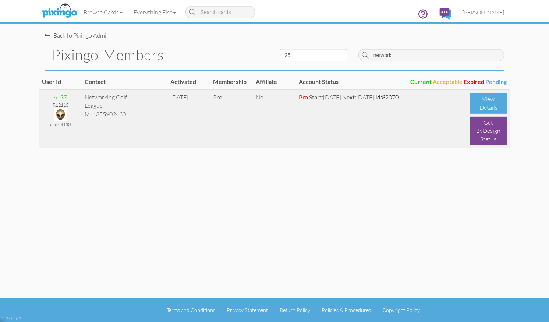
click at [62, 111] on img at bounding box center [60, 114] width 13 height 13
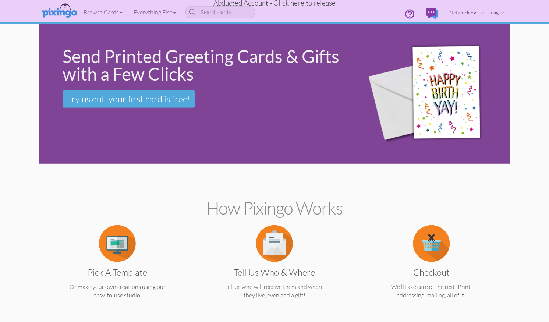
click at [470, 12] on span "Networking Golf League" at bounding box center [476, 12] width 55 height 6
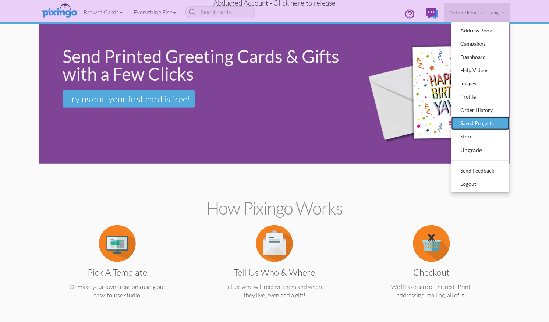
click at [469, 124] on div "Saved Projects" at bounding box center [480, 123] width 43 height 11
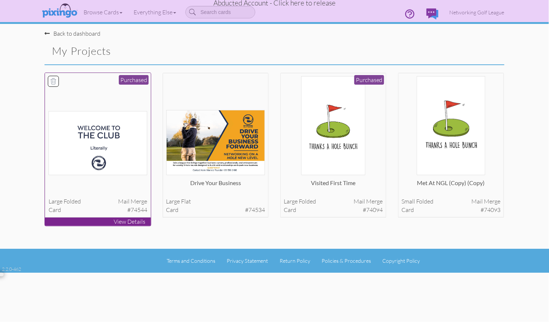
click at [125, 153] on img at bounding box center [98, 143] width 99 height 64
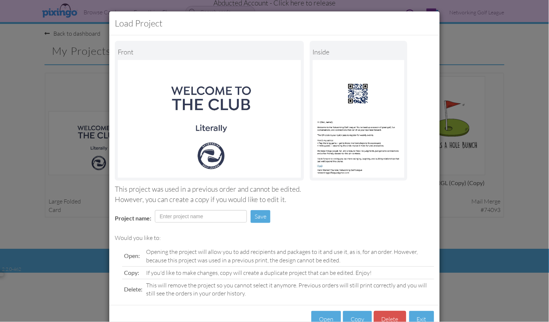
scroll to position [22, 0]
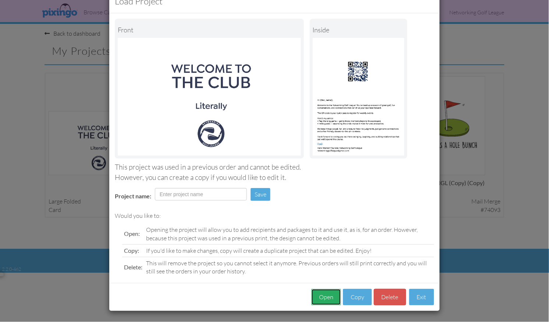
click at [324, 296] on button "Open" at bounding box center [326, 297] width 30 height 17
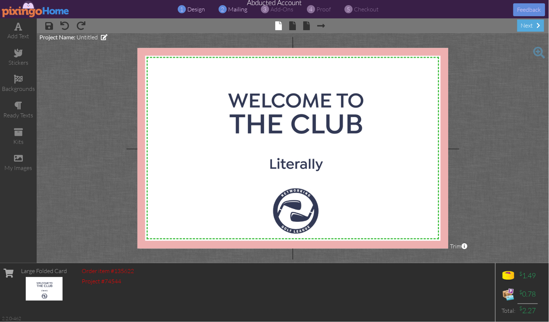
click at [233, 8] on span "mailing" at bounding box center [237, 9] width 19 height 7
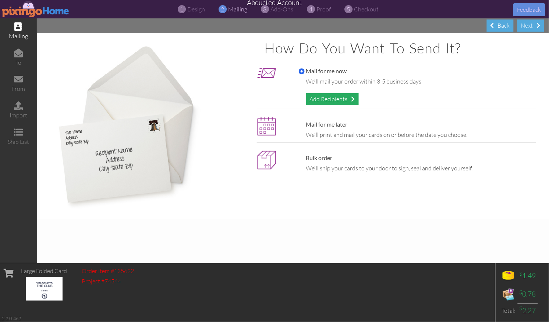
click at [328, 97] on div "Add Recipients" at bounding box center [332, 99] width 53 height 12
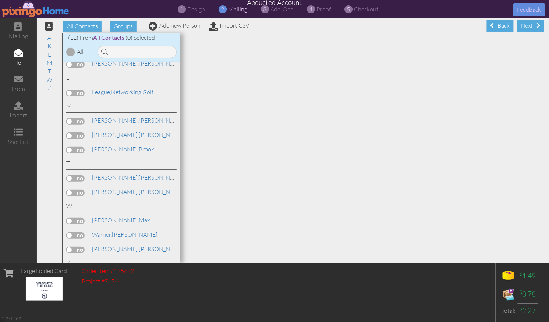
scroll to position [70, 0]
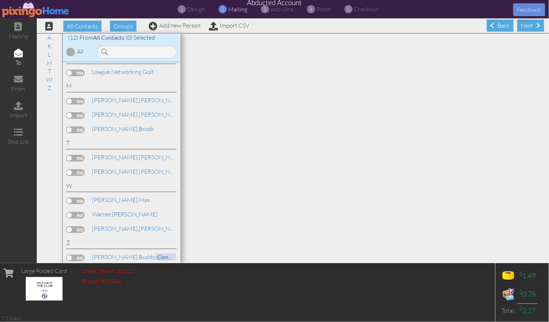
click at [74, 200] on label at bounding box center [75, 201] width 18 height 7
click at [0, 0] on input "checkbox" at bounding box center [0, 0] width 0 height 0
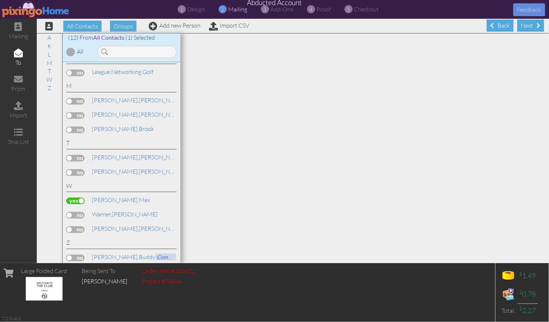
click at [74, 200] on label at bounding box center [75, 201] width 18 height 7
click at [0, 0] on input "checkbox" at bounding box center [0, 0] width 0 height 0
click at [109, 198] on span "Walters," at bounding box center [115, 199] width 47 height 7
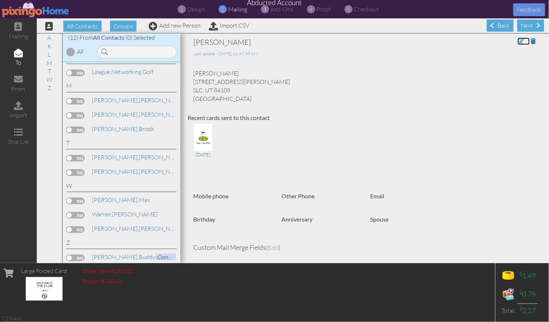
click at [520, 41] on span at bounding box center [520, 41] width 7 height 6
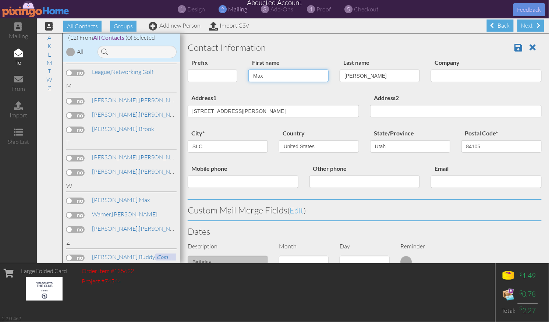
click at [299, 78] on input "Max" at bounding box center [288, 76] width 80 height 13
click at [518, 47] on span at bounding box center [519, 47] width 8 height 9
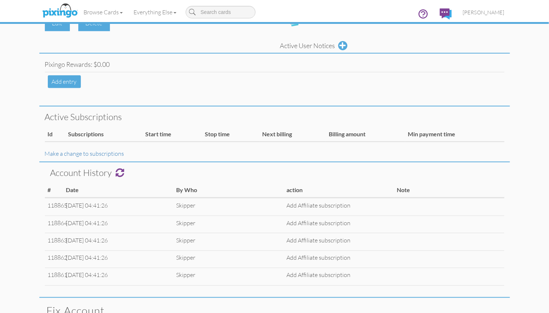
scroll to position [163, 0]
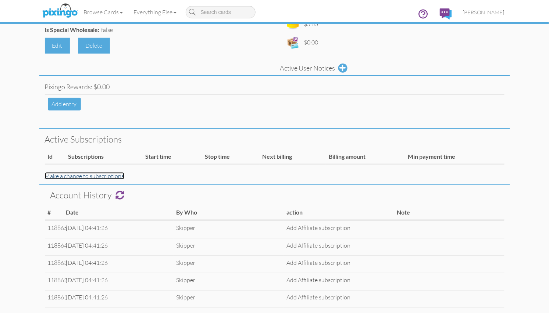
click at [85, 177] on link "Make a change to subscriptions" at bounding box center [84, 175] width 79 height 7
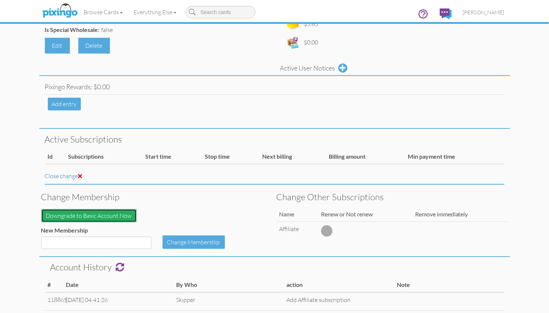
click at [115, 211] on button "Downgrade to Basic Account Now" at bounding box center [89, 216] width 96 height 14
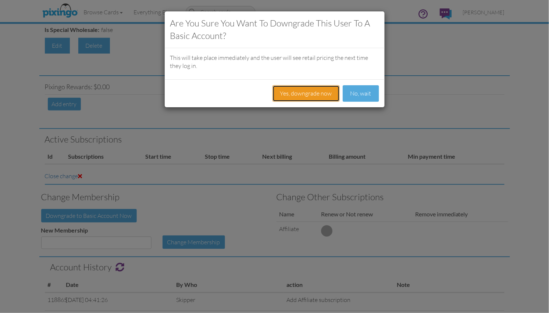
click at [300, 96] on button "Yes, downgrade now" at bounding box center [306, 93] width 67 height 17
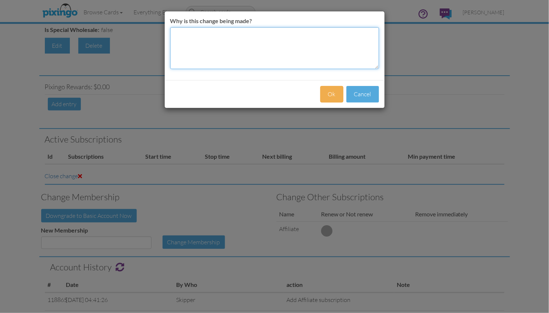
click at [225, 51] on textarea "Why is this change being made?" at bounding box center [274, 48] width 209 height 42
type textarea "No longer on auto membership"
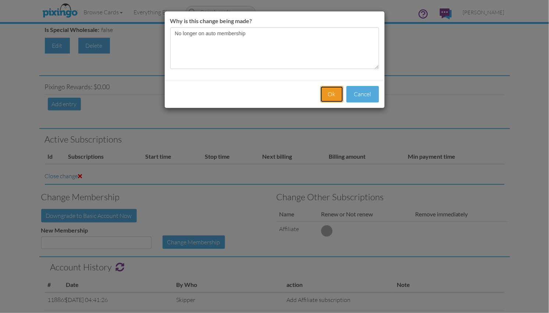
click at [330, 97] on button "Ok" at bounding box center [331, 94] width 23 height 17
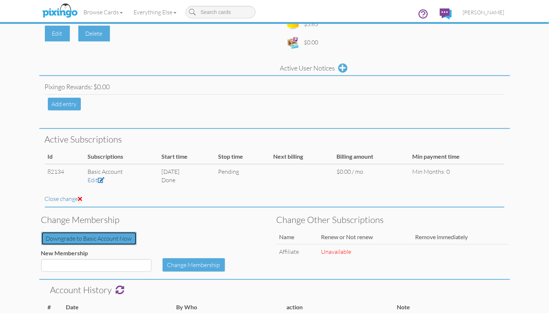
scroll to position [0, 0]
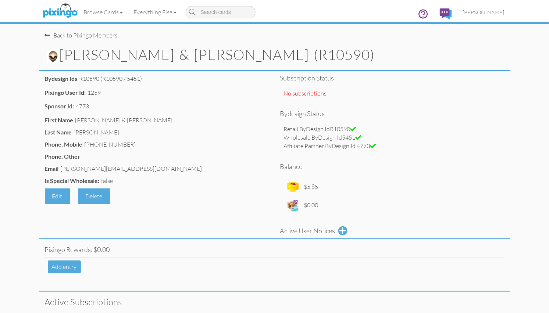
click at [471, 159] on div "Subscription status No subscriptions Bydesign status Retail ByDesign IdR10590 W…" at bounding box center [392, 157] width 235 height 164
drag, startPoint x: 61, startPoint y: 169, endPoint x: 129, endPoint y: 167, distance: 67.7
click at [129, 167] on div "Email larry@advicemarketing.net" at bounding box center [157, 170] width 224 height 10
copy div "larry@advicemarketing.net"
click at [491, 13] on span "[PERSON_NAME]" at bounding box center [484, 12] width 42 height 6
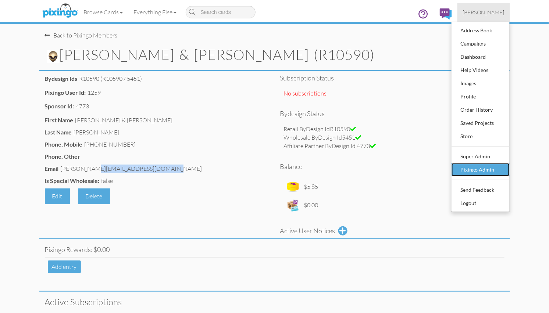
click at [488, 166] on div "Pixingo Admin" at bounding box center [480, 169] width 43 height 11
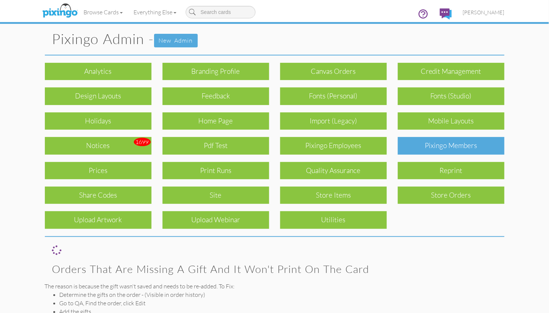
click at [466, 146] on div "Pixingo Members" at bounding box center [451, 145] width 107 height 17
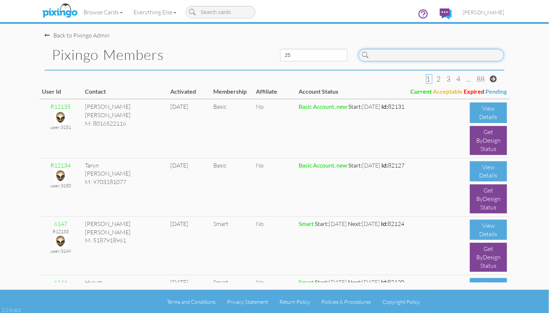
click at [394, 58] on input at bounding box center [432, 55] width 146 height 13
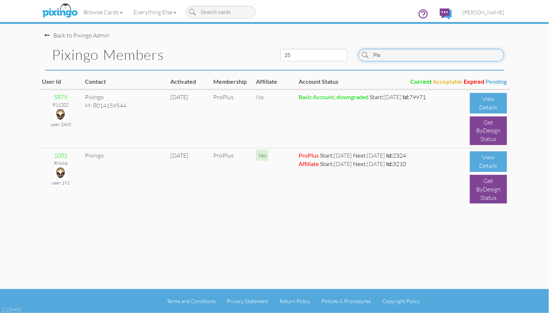
type input "Pix"
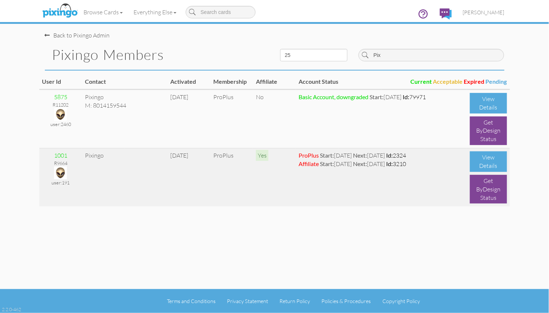
click at [60, 171] on img at bounding box center [60, 173] width 13 height 13
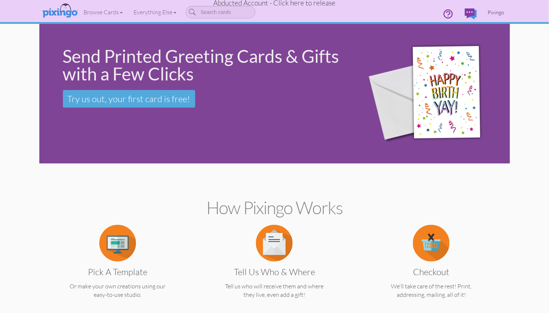
click at [494, 11] on span "Pixingo" at bounding box center [496, 12] width 17 height 6
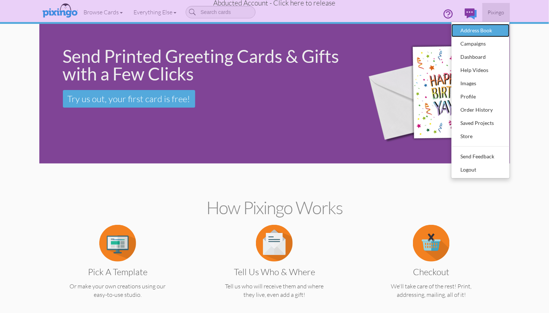
click at [491, 30] on div "Address Book" at bounding box center [480, 30] width 43 height 11
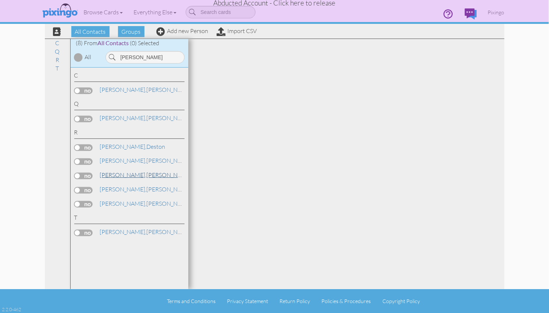
type input "roger"
click at [132, 175] on link "Rogers, Larry & Jolene" at bounding box center [172, 175] width 146 height 9
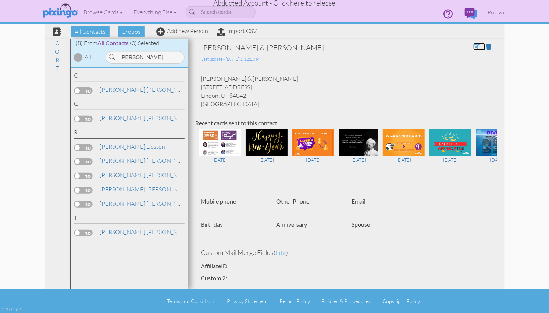
click at [478, 45] on span at bounding box center [476, 47] width 7 height 6
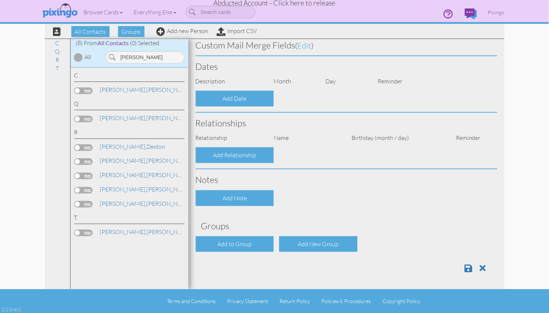
type input "[PERSON_NAME] & [PERSON_NAME]"
type input "Rogers"
type input "[STREET_ADDRESS]"
type input "Lindon"
type input "84042"
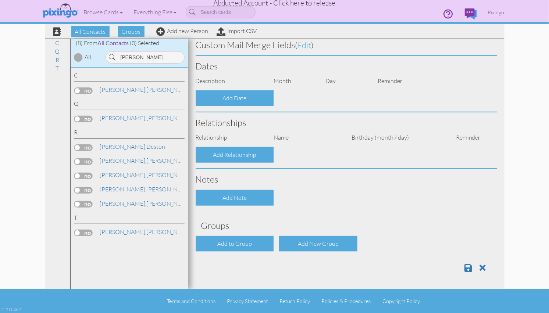
select select "object:15111"
select select "object:15356"
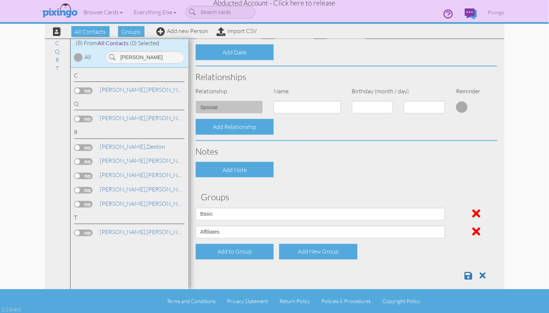
scroll to position [296, 0]
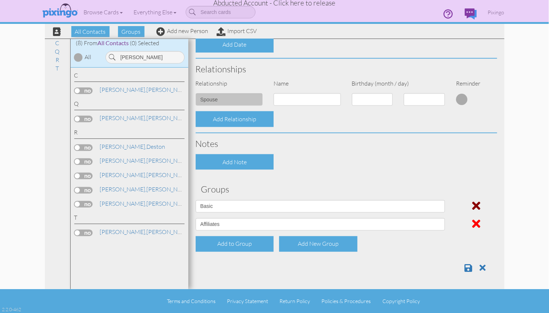
click at [474, 224] on span at bounding box center [477, 224] width 8 height 12
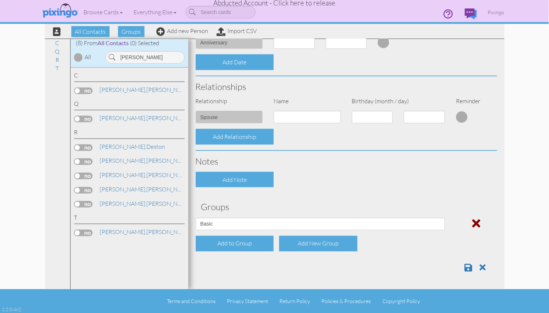
scroll to position [278, 0]
click at [467, 264] on span at bounding box center [469, 268] width 8 height 9
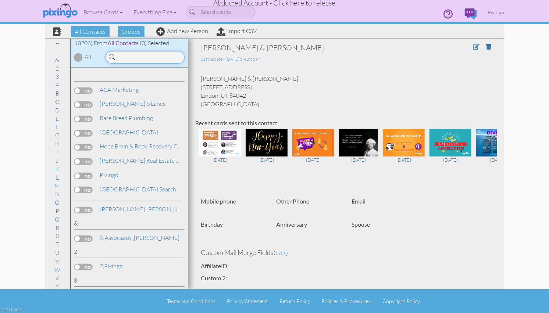
click at [146, 54] on input at bounding box center [145, 57] width 79 height 13
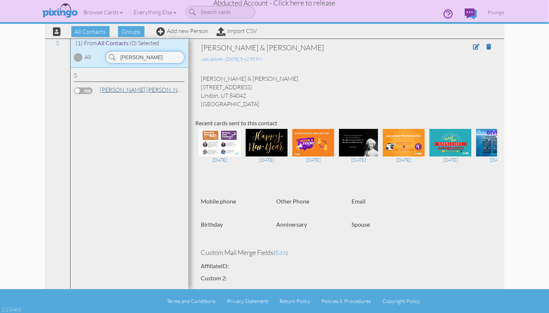
type input "shaff"
click at [110, 90] on span "Shaffer," at bounding box center [123, 89] width 47 height 7
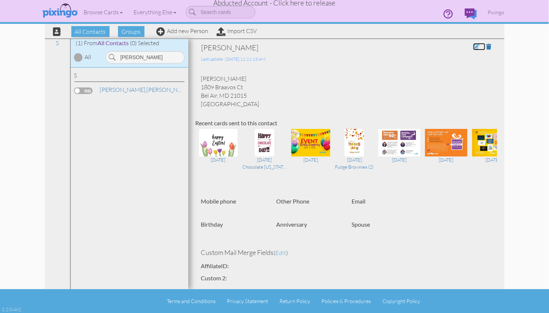
click at [476, 47] on span at bounding box center [476, 47] width 7 height 6
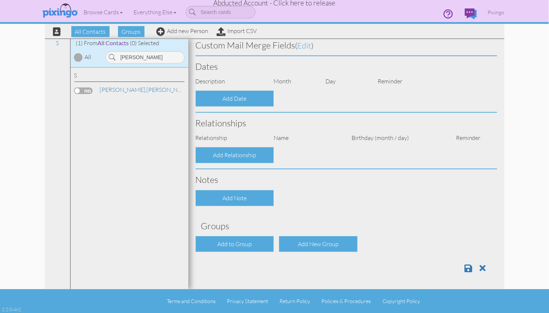
type input "Julie"
type input "Shaffer"
type input "1809 Braavos Ct"
type input "Bel Air"
type input "21015"
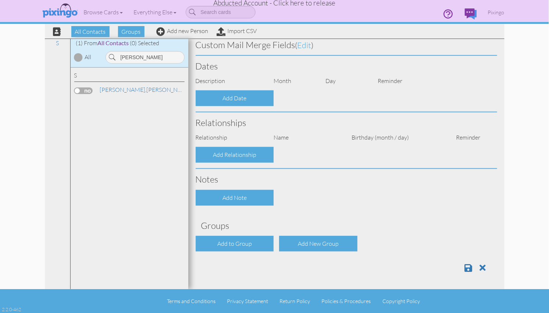
select select "object:10039"
select select "object:10284"
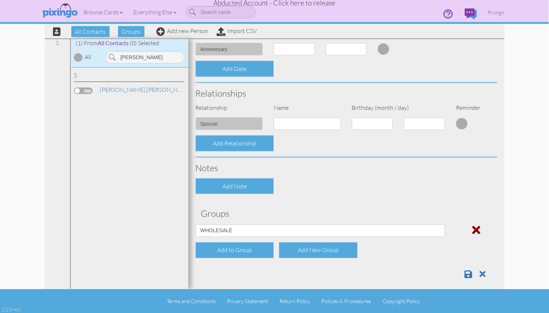
scroll to position [278, 0]
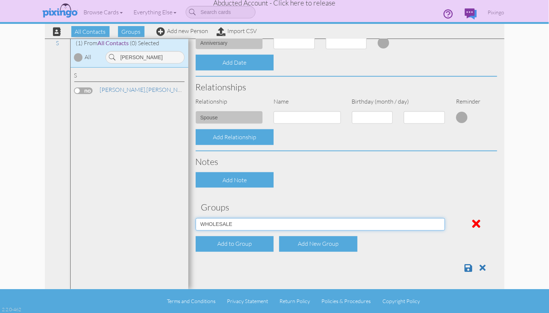
click at [440, 224] on select "Affiliates Basic Draper Biz name only PROSPECTS WHOLESALE" at bounding box center [320, 224] width 249 height 13
select select "object:10035"
click at [196, 218] on select "Affiliates Basic Draper Biz name only PROSPECTS WHOLESALE" at bounding box center [320, 224] width 249 height 13
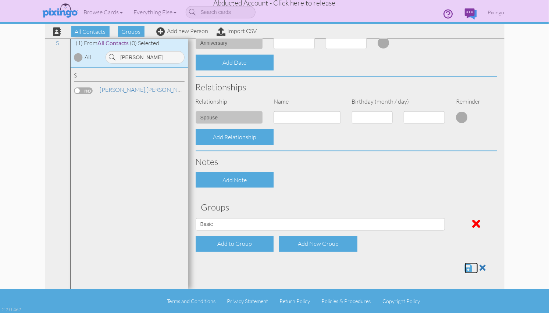
click at [469, 269] on span at bounding box center [469, 268] width 8 height 9
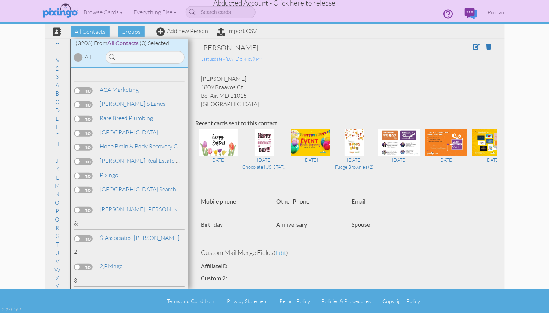
click at [314, 5] on span "Abducted Account - Click here to release" at bounding box center [275, 3] width 122 height 9
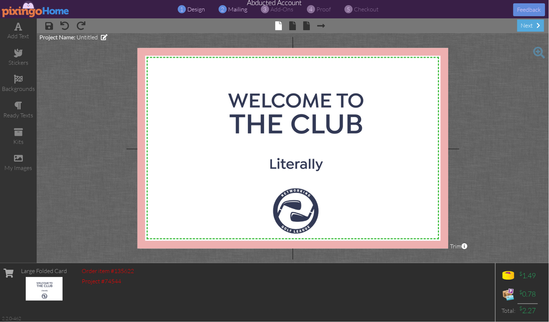
click at [238, 10] on span "mailing" at bounding box center [237, 9] width 19 height 7
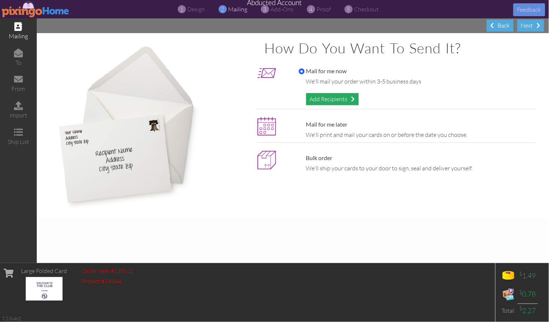
click at [339, 99] on div "Add Recipients" at bounding box center [332, 99] width 53 height 12
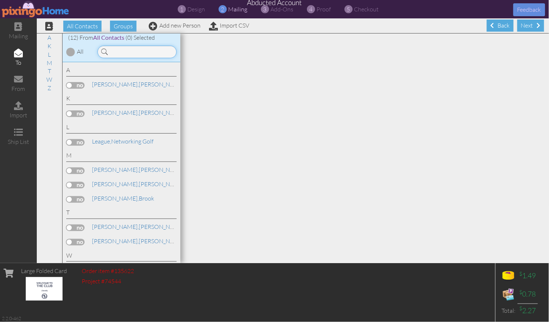
click at [126, 56] on input at bounding box center [136, 52] width 79 height 13
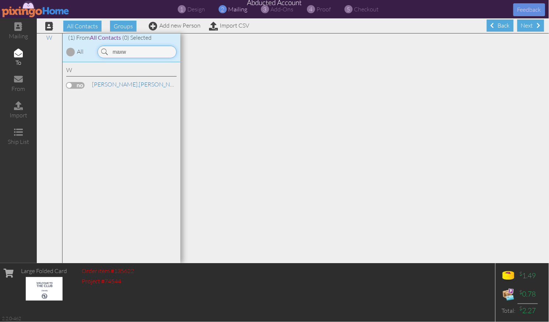
type input "maxw"
click at [75, 85] on label at bounding box center [75, 85] width 18 height 7
click at [0, 0] on input "checkbox" at bounding box center [0, 0] width 0 height 0
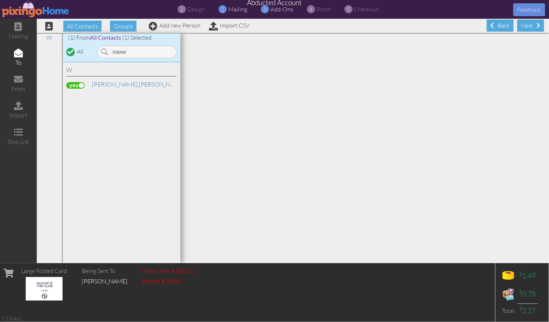
click at [285, 10] on span "add-ons" at bounding box center [281, 9] width 23 height 7
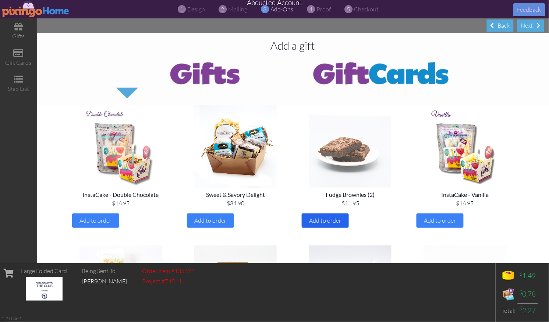
click at [327, 217] on span "Add to order" at bounding box center [325, 220] width 32 height 7
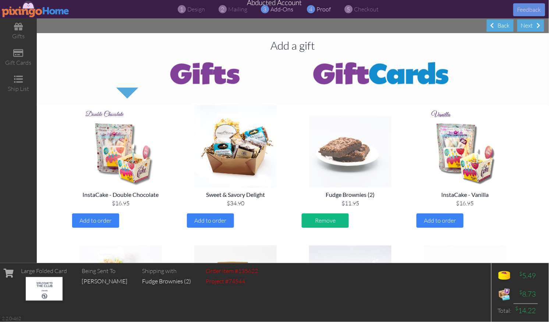
click at [322, 10] on span "proof" at bounding box center [323, 9] width 14 height 7
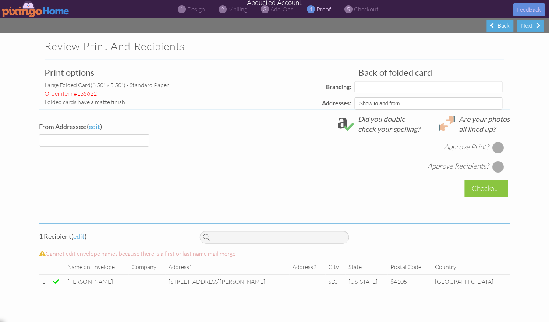
select select "object:350"
select select "object:349"
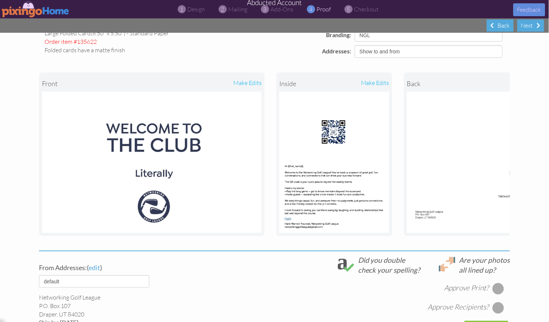
scroll to position [53, 0]
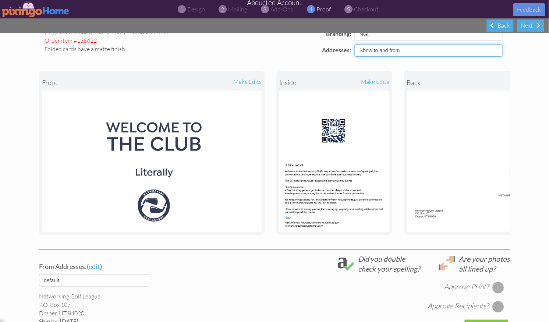
click at [401, 50] on select "Show to and from Show from only Hide to and from" at bounding box center [429, 50] width 148 height 13
select select "object:347"
click at [355, 44] on select "Show to and from Show from only Hide to and from" at bounding box center [429, 50] width 148 height 13
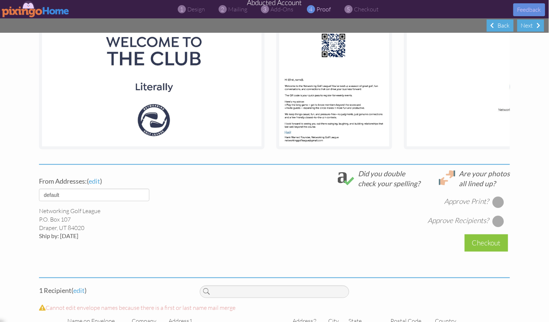
scroll to position [174, 0]
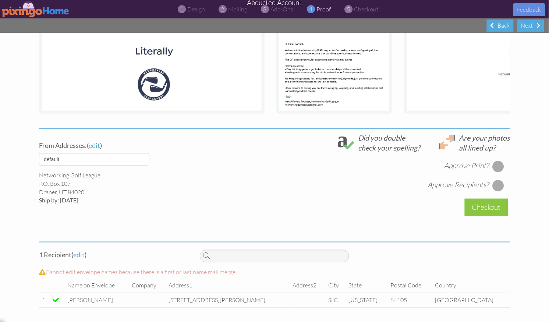
click at [501, 166] on div at bounding box center [498, 166] width 12 height 12
click at [498, 184] on div at bounding box center [498, 185] width 12 height 12
click at [485, 208] on div "Checkout" at bounding box center [486, 207] width 43 height 17
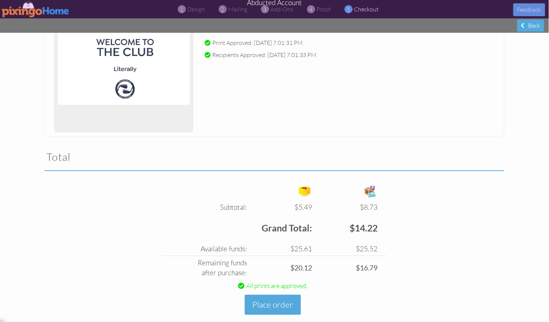
scroll to position [145, 0]
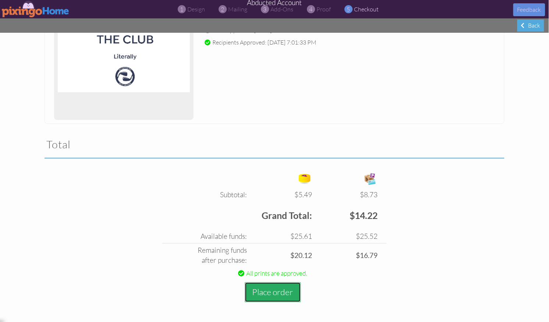
click at [259, 290] on button "Place order" at bounding box center [273, 292] width 56 height 20
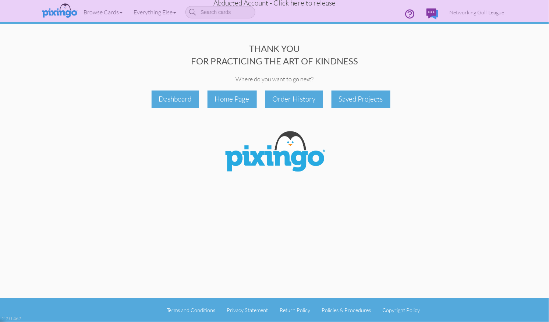
click at [298, 5] on span "Abducted Account - Click here to release" at bounding box center [274, 3] width 122 height 9
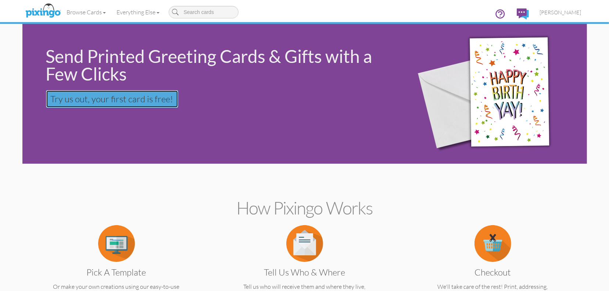
click at [104, 102] on span "Try us out, your first card is free!" at bounding box center [112, 98] width 123 height 11
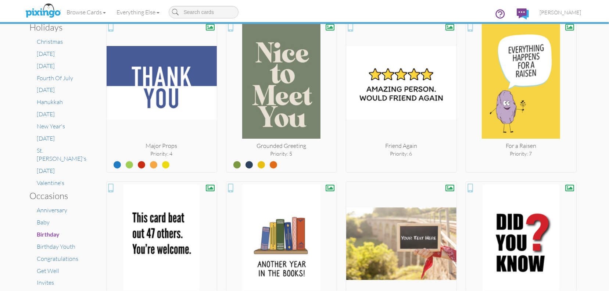
scroll to position [327, 0]
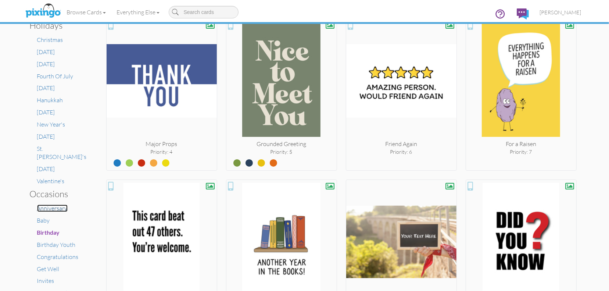
click at [58, 204] on span "Anniversary" at bounding box center [52, 207] width 31 height 7
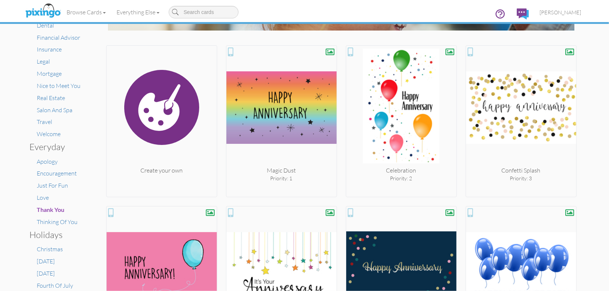
scroll to position [117, 0]
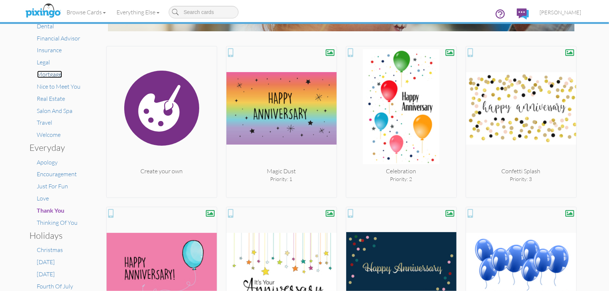
click at [51, 74] on span "Mortgage" at bounding box center [49, 74] width 25 height 7
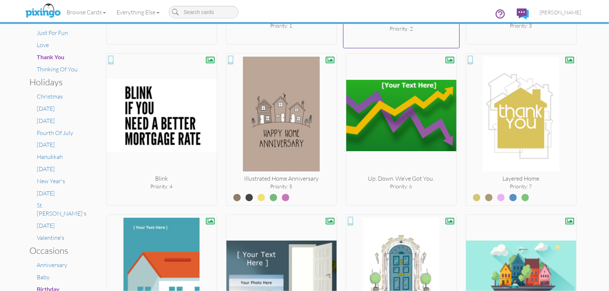
scroll to position [282, 0]
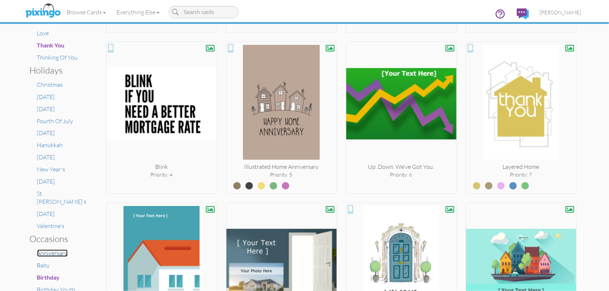
click at [59, 249] on span "Anniversary" at bounding box center [52, 252] width 31 height 7
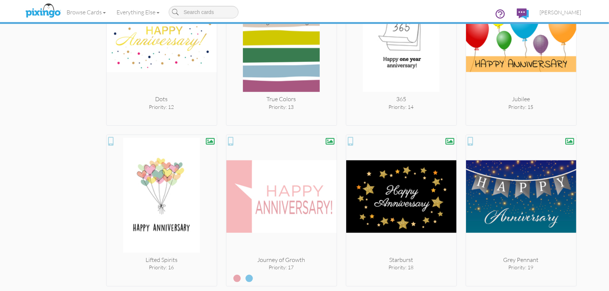
scroll to position [672, 0]
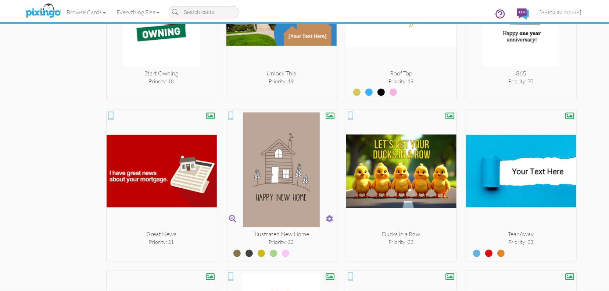
scroll to position [1018, 0]
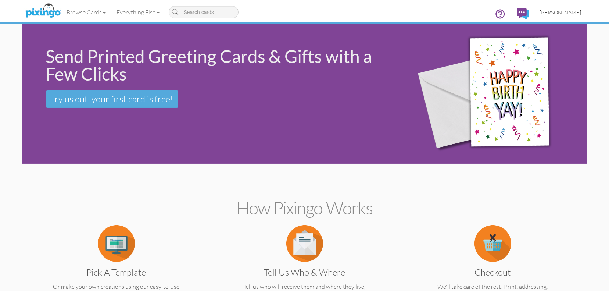
click at [563, 9] on span "[PERSON_NAME]" at bounding box center [561, 12] width 42 height 6
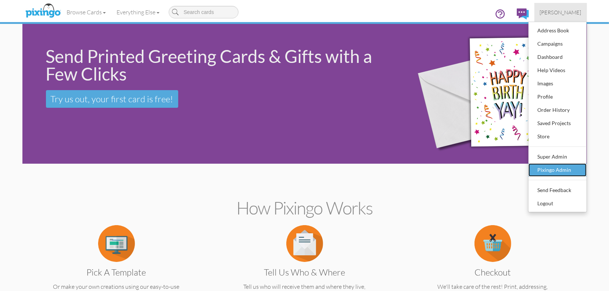
click at [558, 170] on div "Pixingo Admin" at bounding box center [557, 169] width 43 height 11
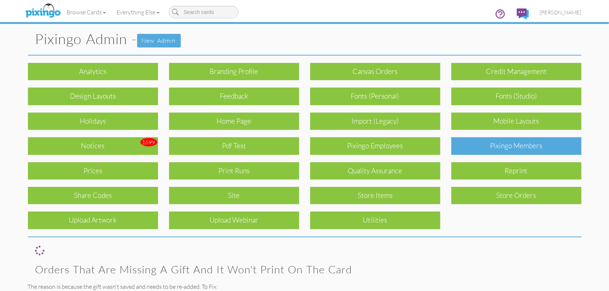
click at [517, 144] on div "Pixingo Members" at bounding box center [517, 145] width 130 height 17
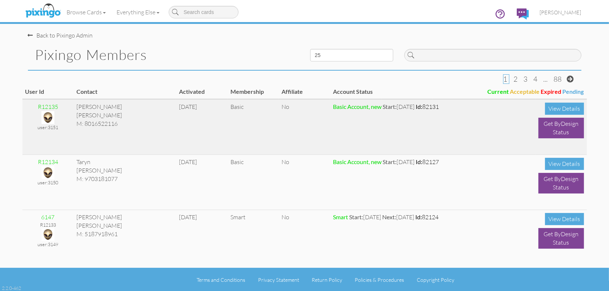
click at [49, 115] on img at bounding box center [48, 117] width 13 height 13
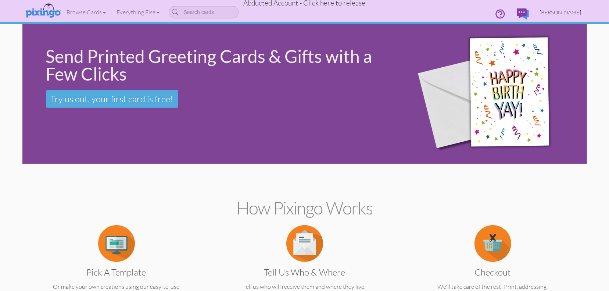
click at [548, 14] on span "[PERSON_NAME]" at bounding box center [561, 12] width 42 height 6
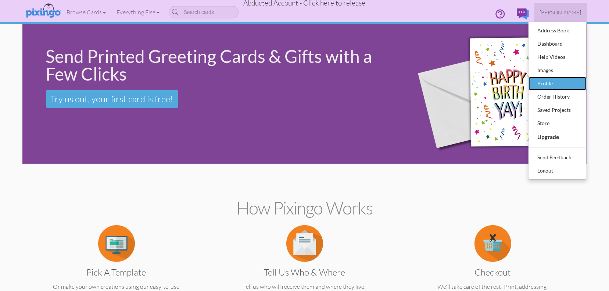
click at [546, 86] on div "Profile" at bounding box center [557, 83] width 43 height 11
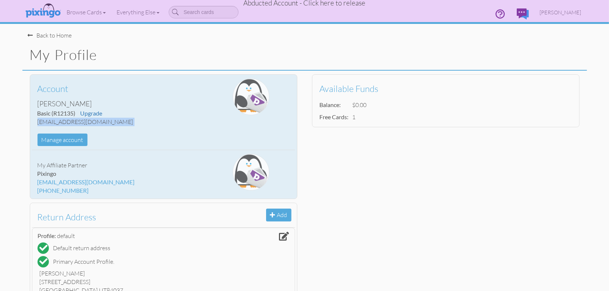
drag, startPoint x: 38, startPoint y: 121, endPoint x: 106, endPoint y: 126, distance: 68.9
click at [106, 126] on div "Account [PERSON_NAME] Basic (R12135) Upgrade [EMAIL_ADDRESS][DOMAIN_NAME] Manag…" at bounding box center [119, 112] width 175 height 68
copy div "[EMAIL_ADDRESS][DOMAIN_NAME] Manage account"
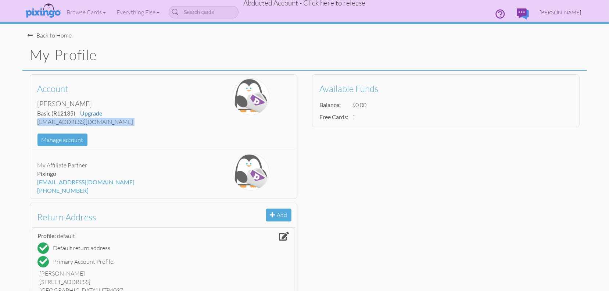
click at [571, 13] on span "[PERSON_NAME]" at bounding box center [561, 12] width 42 height 6
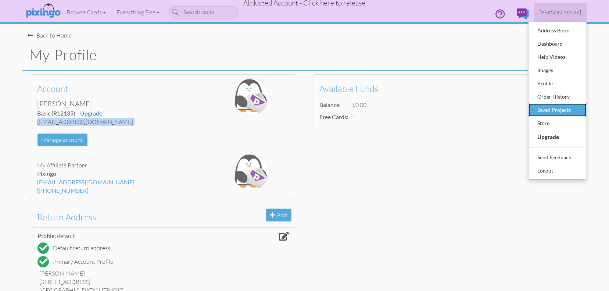
click at [553, 109] on div "Saved Projects" at bounding box center [557, 109] width 43 height 11
